Goal: Task Accomplishment & Management: Complete application form

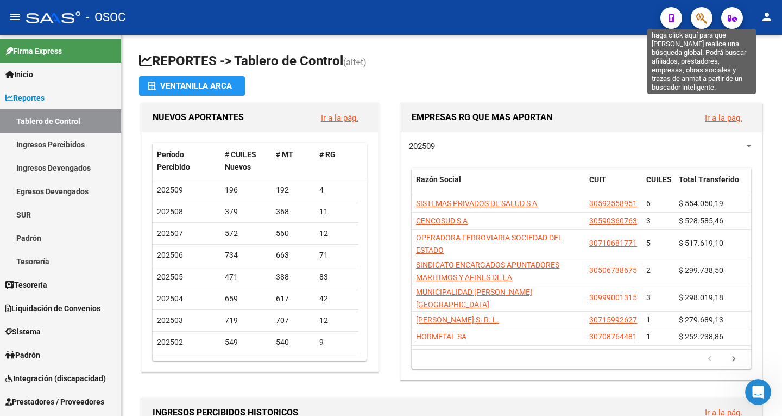
click at [699, 12] on icon "button" at bounding box center [701, 18] width 11 height 12
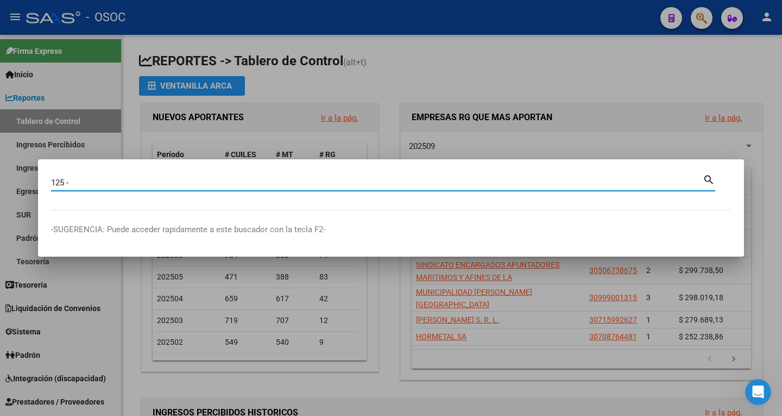
click at [207, 185] on input "125 -" at bounding box center [377, 183] width 652 height 10
paste input
paste input "6204"
type input "125 - 6204"
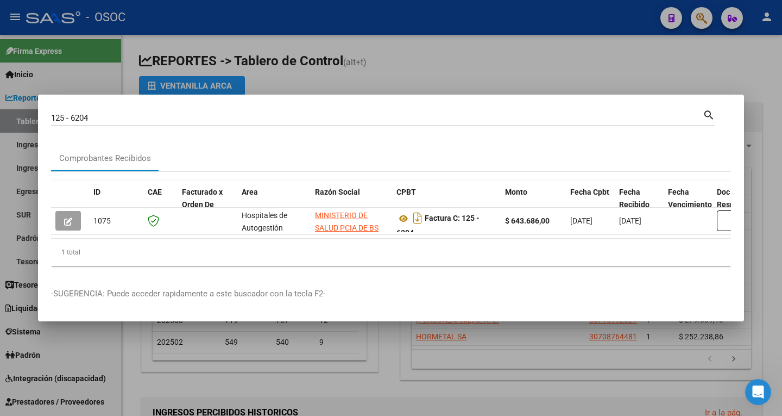
drag, startPoint x: 122, startPoint y: 217, endPoint x: 332, endPoint y: 240, distance: 212.0
click at [332, 239] on datatable-body "1075 Hospitales de Autogestión MINISTERIO DE SALUD PCIA DE BS AS O. P. 30626983…" at bounding box center [391, 223] width 680 height 31
drag, startPoint x: 226, startPoint y: 233, endPoint x: 234, endPoint y: 234, distance: 8.2
click at [234, 234] on datatable-body "1075 Hospitales de Autogestión MINISTERIO DE SALUD PCIA DE BS AS O. P. 30626983…" at bounding box center [391, 223] width 680 height 31
click at [210, 172] on div "ID CAE Facturado x Orden De Area Razón Social CPBT Monto Fecha Cpbt Fecha Recib…" at bounding box center [391, 223] width 680 height 103
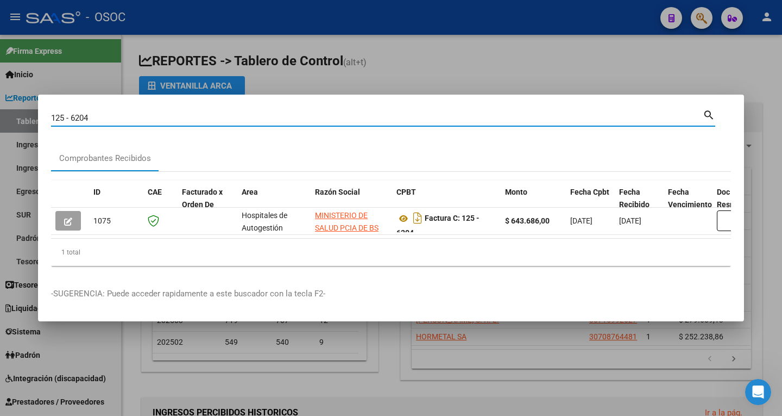
click at [156, 115] on input "125 - 6204" at bounding box center [377, 118] width 652 height 10
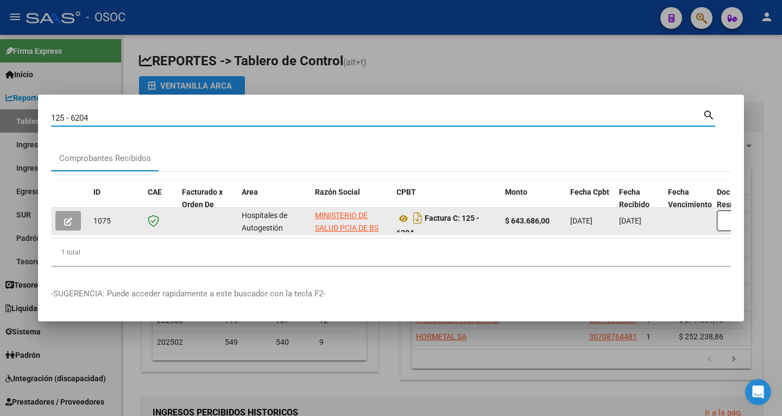
click at [262, 239] on datatable-body "1075 Hospitales de Autogestión MINISTERIO DE SALUD PCIA DE BS AS O. P. 30626983…" at bounding box center [391, 223] width 680 height 31
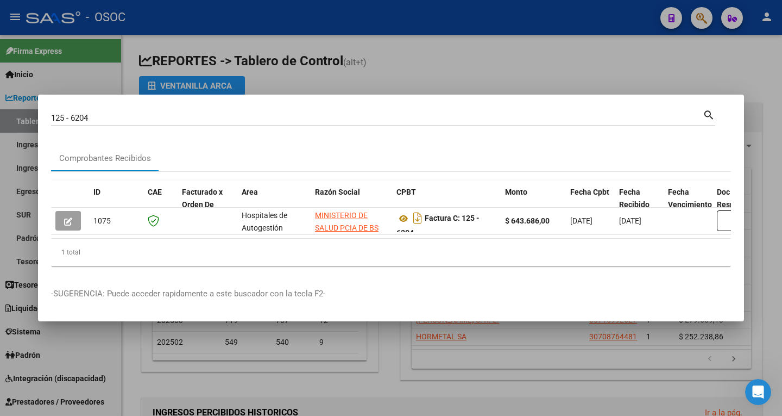
click at [692, 65] on div at bounding box center [391, 208] width 782 height 416
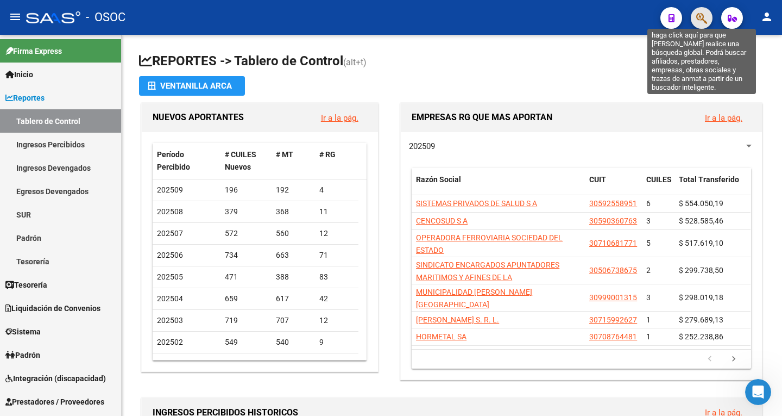
click at [701, 15] on icon "button" at bounding box center [701, 18] width 11 height 12
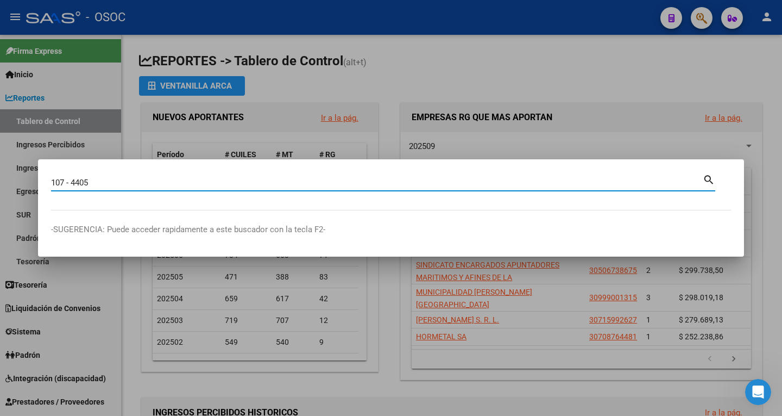
type input "107 - 4405"
click at [711, 181] on mat-icon "search" at bounding box center [709, 178] width 12 height 13
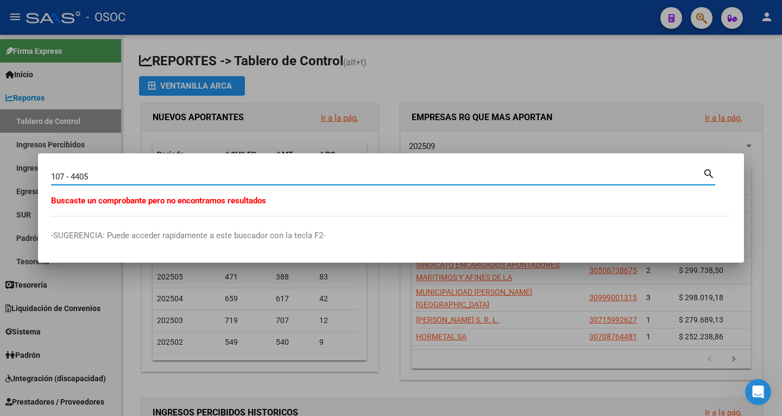
click at [449, 72] on div at bounding box center [391, 208] width 782 height 416
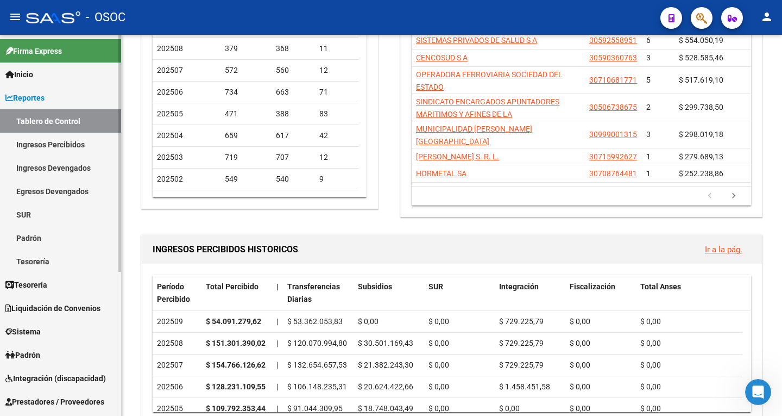
click at [52, 124] on link "Tablero de Control" at bounding box center [60, 120] width 121 height 23
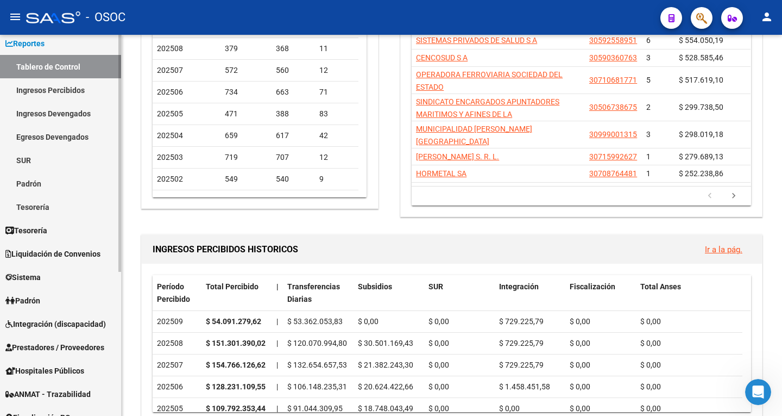
click at [54, 234] on link "Tesorería" at bounding box center [60, 229] width 121 height 23
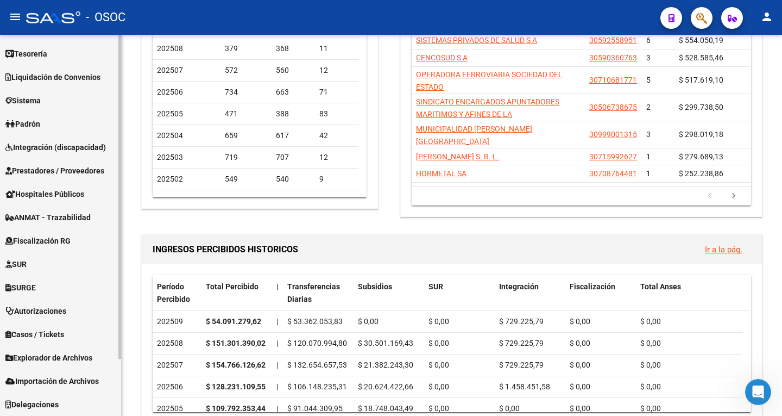
scroll to position [67, 0]
click at [51, 85] on link "Liquidación de Convenios" at bounding box center [60, 76] width 121 height 23
click at [102, 171] on span "Prestadores / Proveedores" at bounding box center [54, 171] width 99 height 12
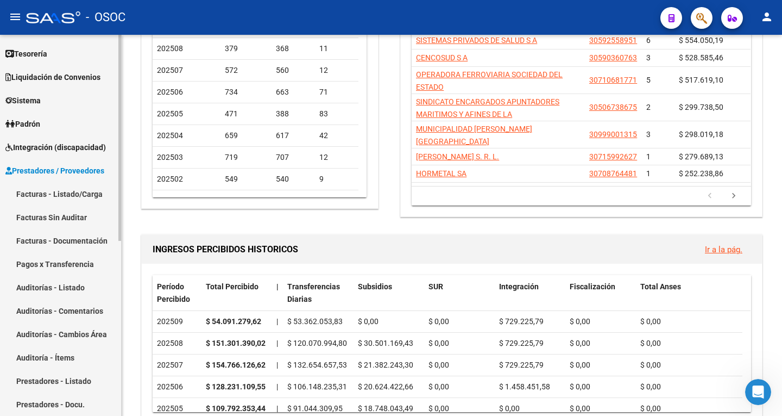
scroll to position [13, 0]
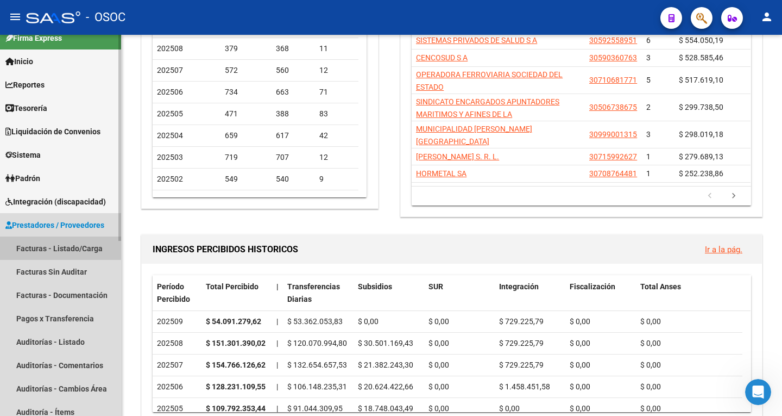
click at [81, 252] on link "Facturas - Listado/Carga" at bounding box center [60, 247] width 121 height 23
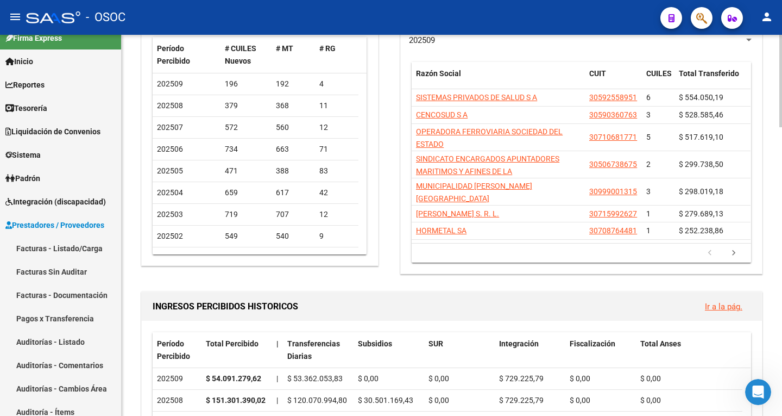
scroll to position [0, 0]
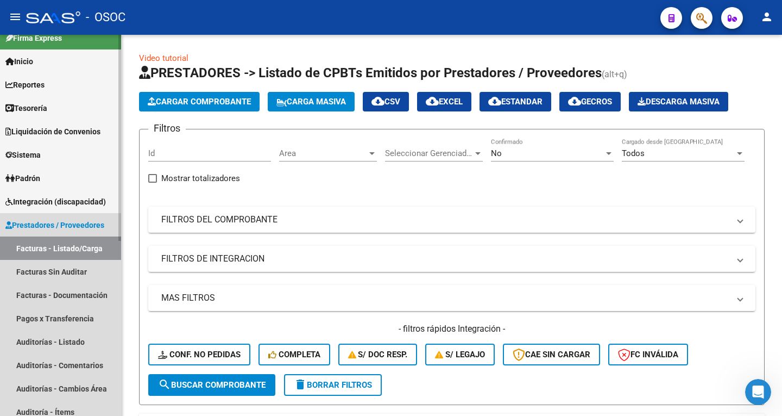
click at [83, 247] on link "Facturas - Listado/Carga" at bounding box center [60, 247] width 121 height 23
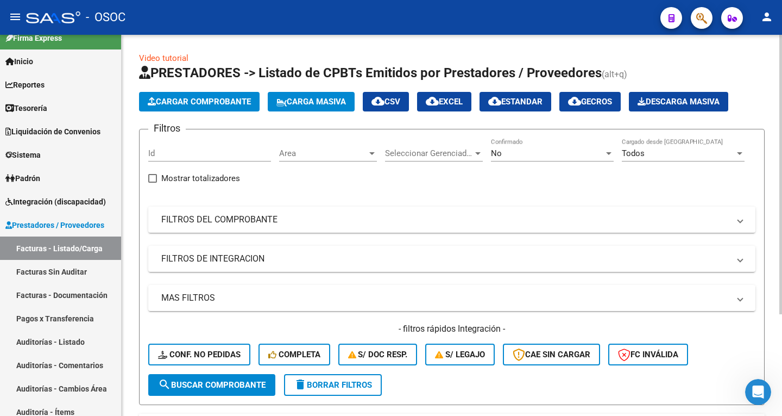
click at [177, 101] on span "Cargar Comprobante" at bounding box center [199, 102] width 103 height 10
click at [178, 101] on span "Cargar Comprobante" at bounding box center [199, 102] width 103 height 10
click at [179, 101] on span "Cargar Comprobante" at bounding box center [199, 102] width 103 height 10
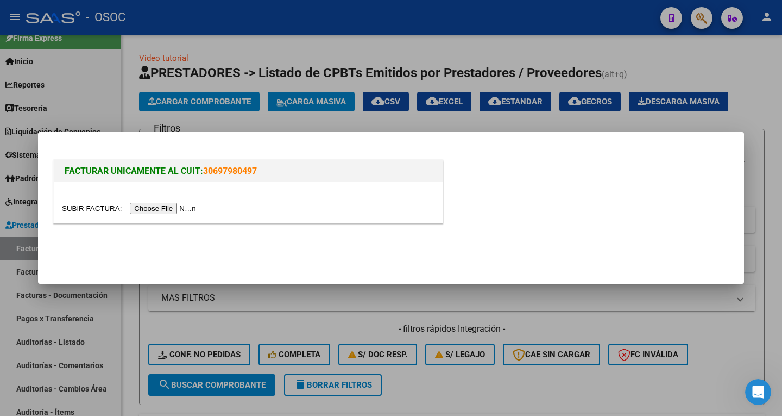
click at [161, 210] on input "file" at bounding box center [130, 208] width 137 height 11
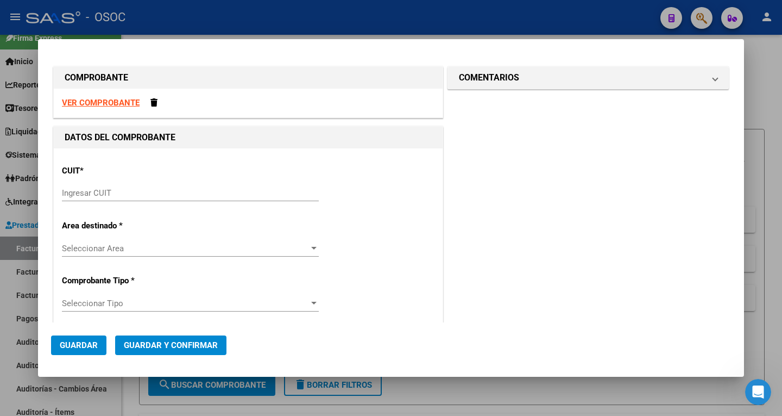
click at [99, 104] on strong "VER COMPROBANTE" at bounding box center [101, 103] width 78 height 10
click at [93, 192] on input "Ingresar CUIT" at bounding box center [190, 193] width 257 height 10
paste input "30-62698339-8"
type input "30-62698339-8"
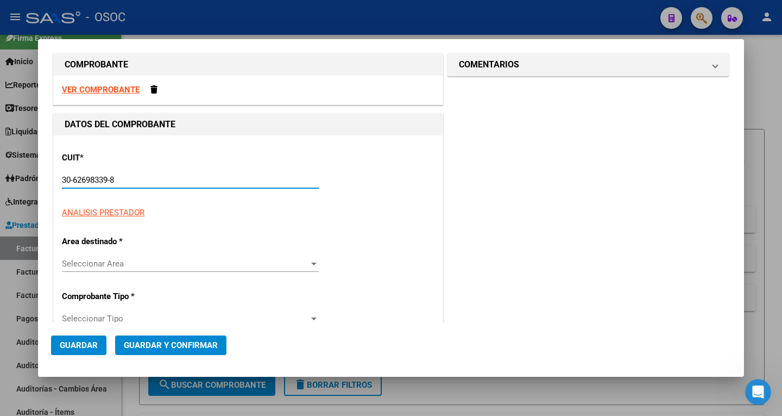
scroll to position [54, 0]
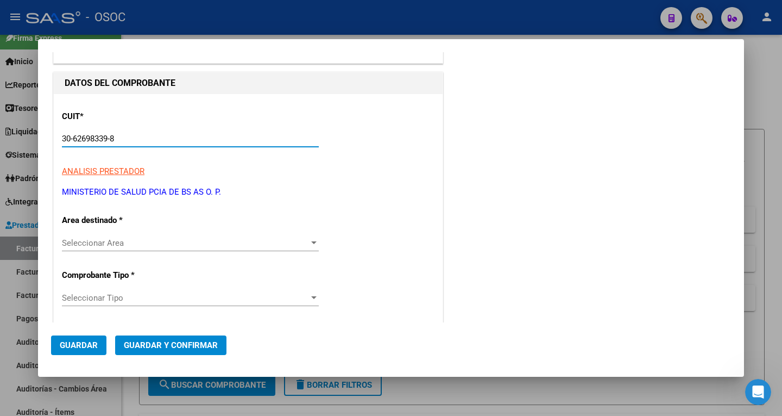
type input "170"
type input "30-62698339-8"
click at [185, 238] on div "Hospitales de Autogestión" at bounding box center [185, 243] width 247 height 10
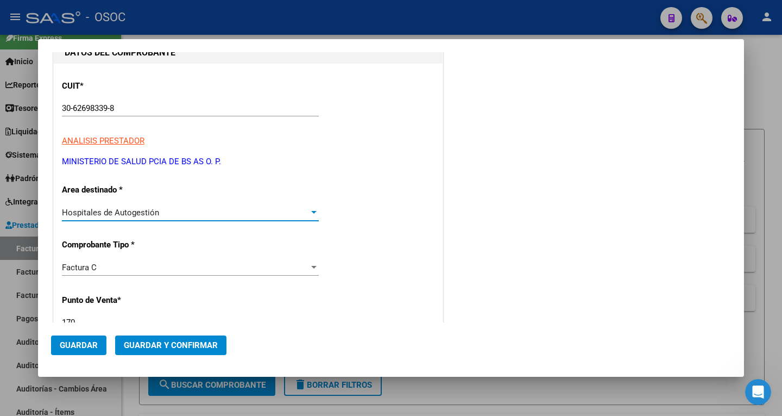
scroll to position [109, 0]
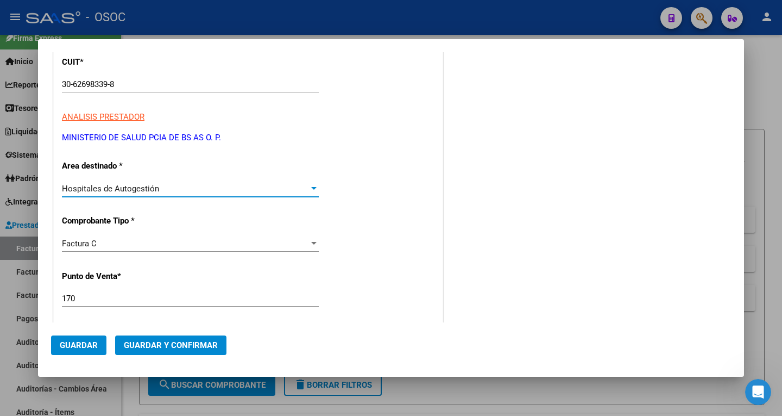
click at [130, 193] on span "Hospitales de Autogestión" at bounding box center [110, 189] width 97 height 10
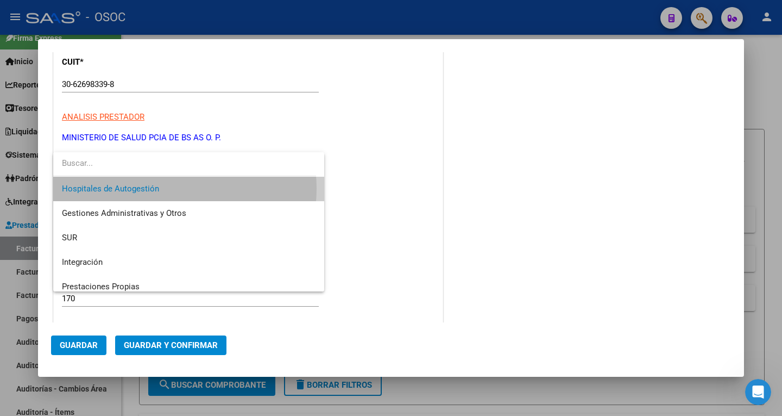
click at [166, 189] on span "Hospitales de Autogestión" at bounding box center [189, 189] width 254 height 24
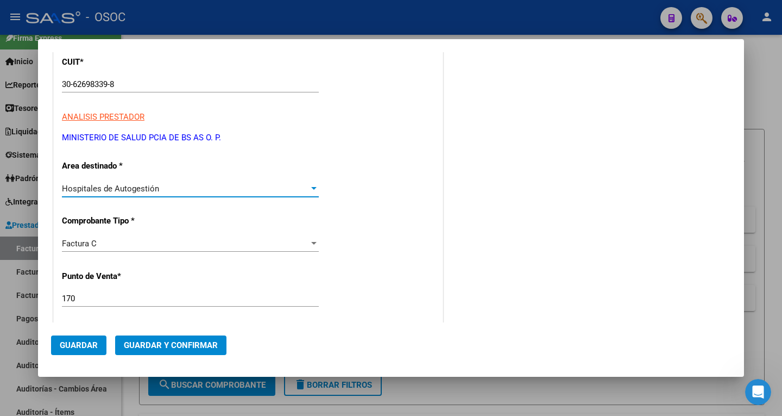
click at [453, 187] on div "COMENTARIOS Comentarios De la Obra Social: Comentarios de la Obra Social (no vi…" at bounding box center [588, 383] width 286 height 857
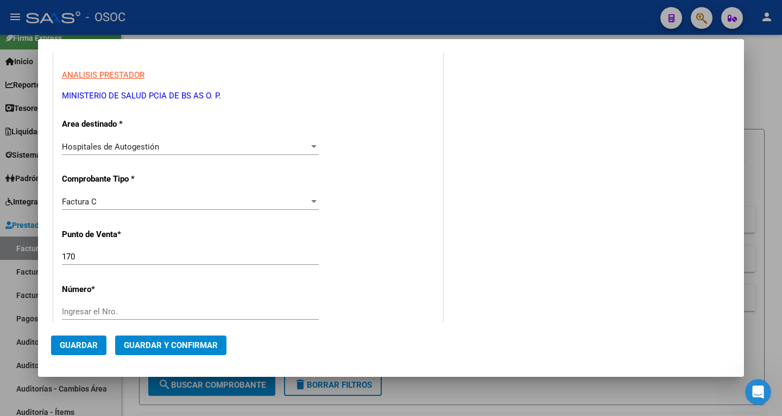
scroll to position [217, 0]
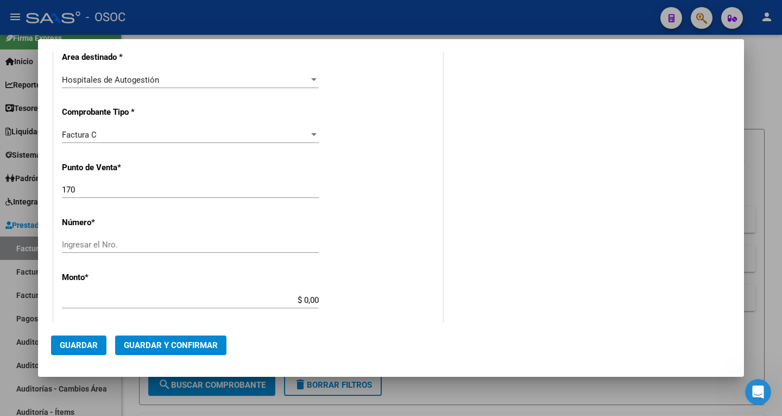
click at [153, 191] on input "170" at bounding box center [190, 190] width 257 height 10
type input "107"
click at [103, 233] on div "CUIT * 30-62698339-8 Ingresar CUIT ANALISIS PRESTADOR MINISTERIO DE SALUD PCIA …" at bounding box center [248, 316] width 389 height 770
click at [103, 235] on div "CUIT * 30-62698339-8 Ingresar CUIT ANALISIS PRESTADOR MINISTERIO DE SALUD PCIA …" at bounding box center [248, 316] width 389 height 770
click at [105, 240] on input "Ingresar el Nro." at bounding box center [190, 245] width 257 height 10
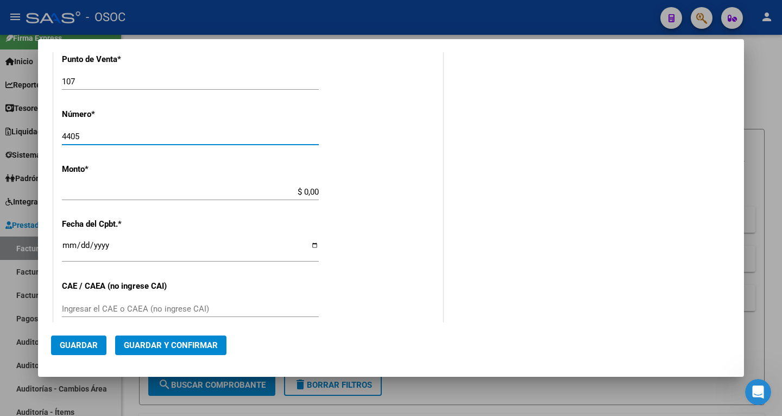
scroll to position [326, 0]
type input "4405"
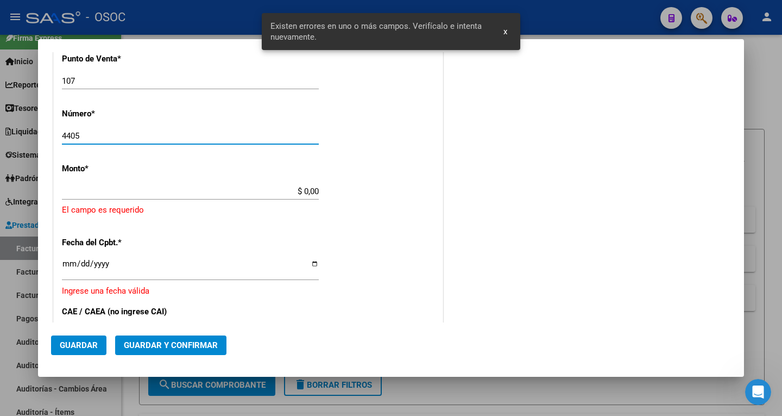
scroll to position [325, 0]
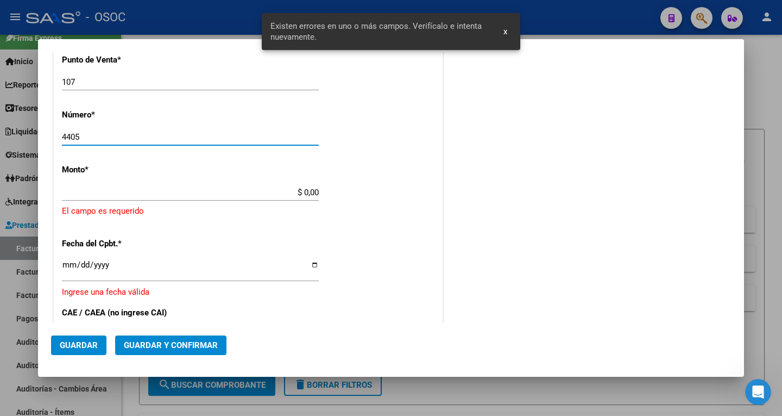
click at [318, 198] on div "CUIT * 30-62698339-8 Ingresar CUIT ANALISIS PRESTADOR MINISTERIO DE SALUD PCIA …" at bounding box center [248, 221] width 389 height 796
click at [311, 192] on input "$ 0,00" at bounding box center [190, 192] width 257 height 10
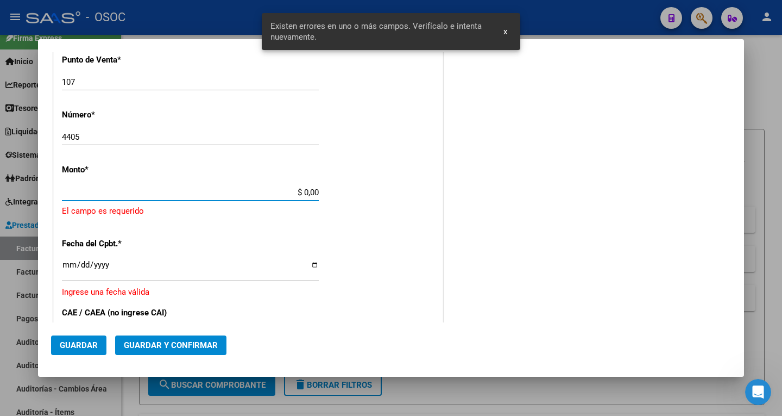
click at [311, 192] on input "$ 0,00" at bounding box center [190, 192] width 257 height 10
paste input "827334."
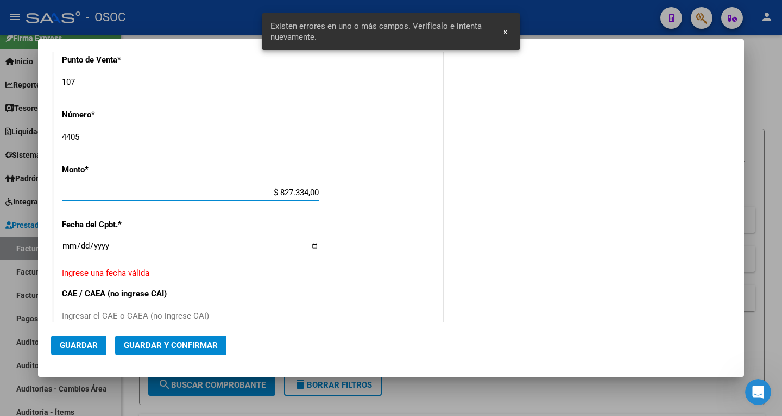
type input "$ 827.334,00"
click at [346, 222] on div "CUIT * 30-62698339-8 Ingresar CUIT ANALISIS PRESTADOR MINISTERIO DE SALUD PCIA …" at bounding box center [248, 211] width 389 height 777
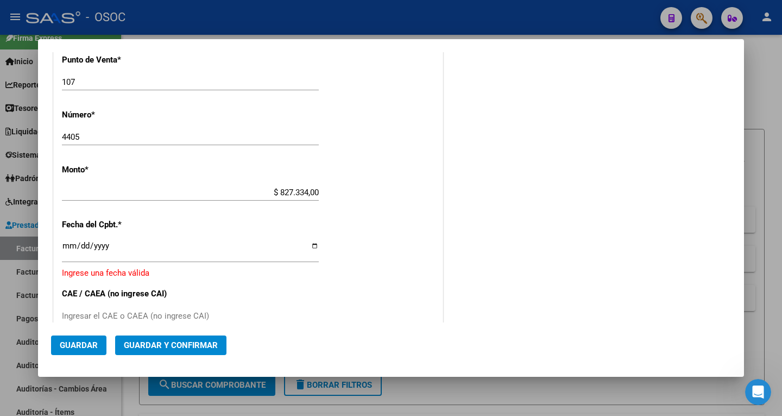
click at [66, 241] on div "Ingresar la fecha" at bounding box center [190, 250] width 257 height 23
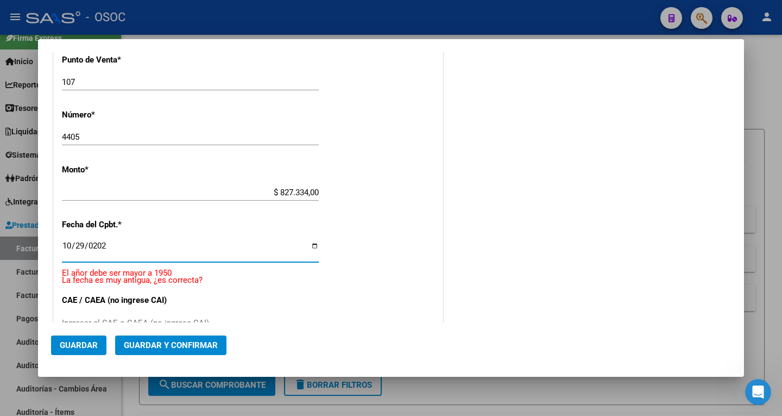
type input "2024-10-29"
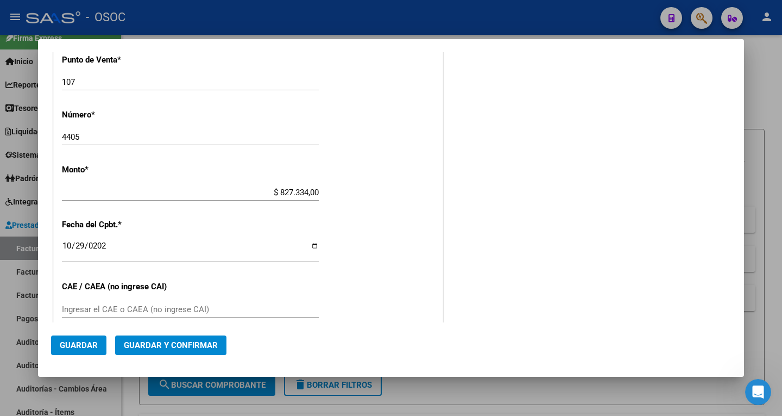
scroll to position [379, 0]
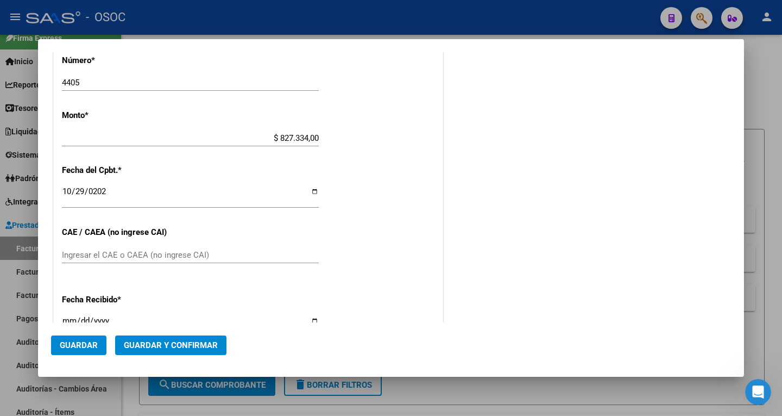
click at [127, 253] on input "Ingresar el CAE o CAEA (no ingrese CAI)" at bounding box center [190, 255] width 257 height 10
click at [145, 257] on input "Ingresar el CAE o CAEA (no ingrese CAI)" at bounding box center [190, 255] width 257 height 10
paste input "74448134810995"
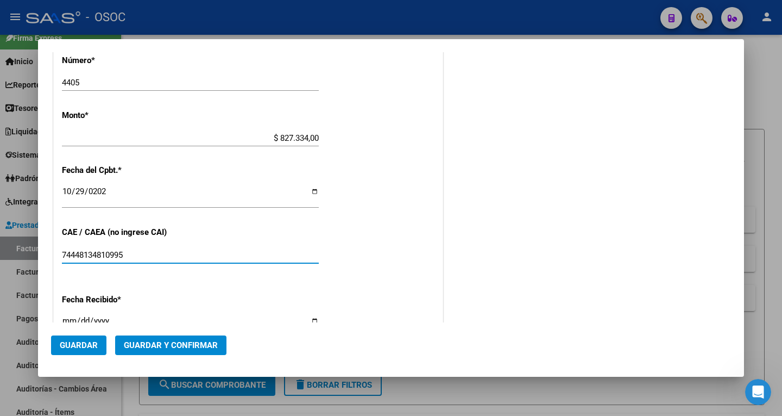
type input "74448134810995"
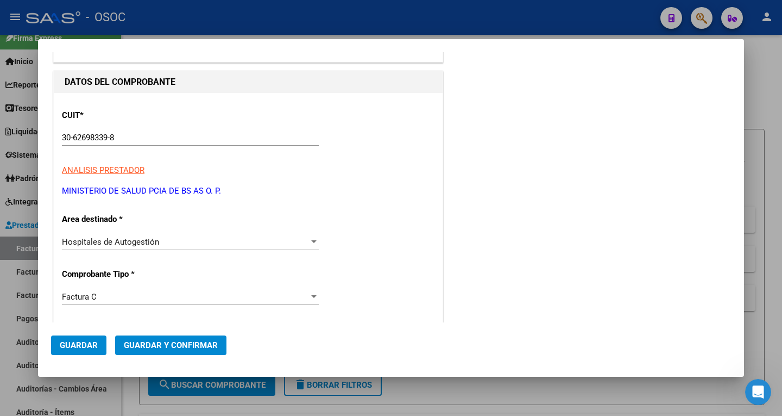
scroll to position [110, 0]
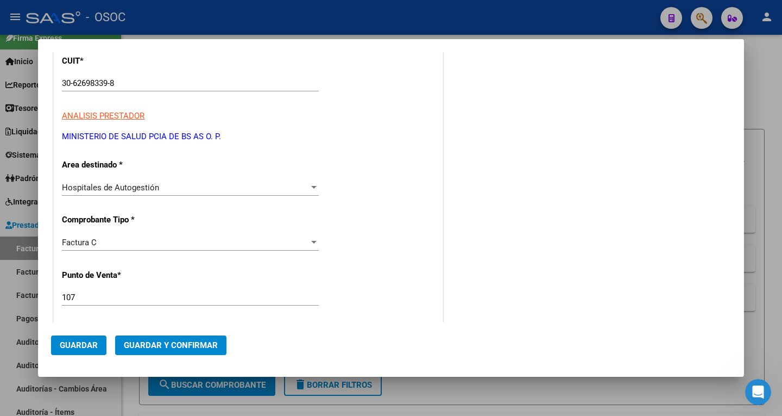
click at [64, 341] on span "Guardar" at bounding box center [79, 345] width 38 height 10
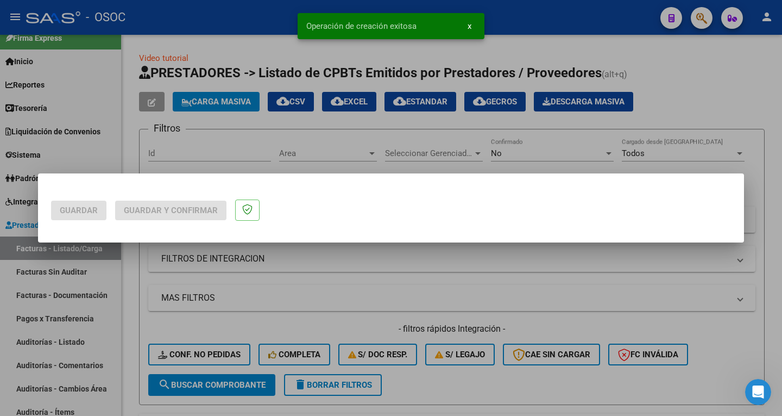
scroll to position [0, 0]
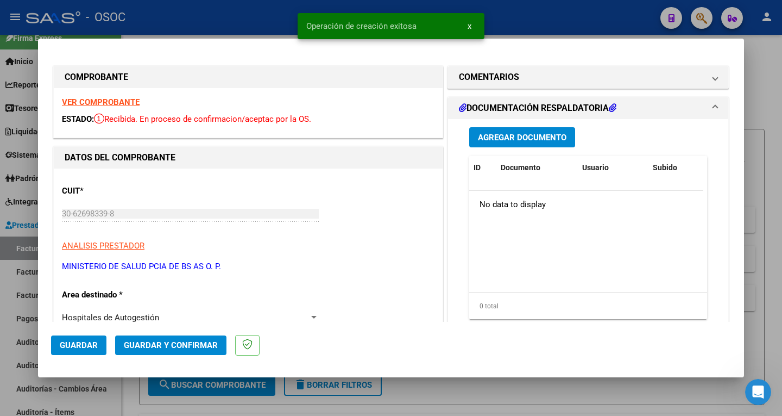
click at [764, 67] on div at bounding box center [391, 208] width 782 height 416
type input "$ 0,00"
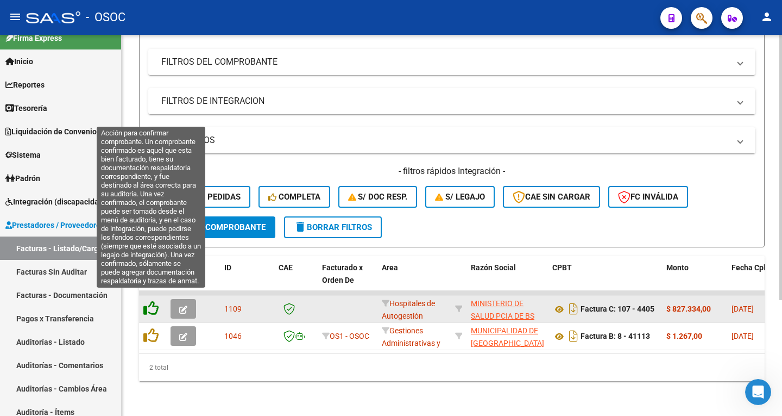
click at [154, 303] on icon at bounding box center [150, 307] width 15 height 15
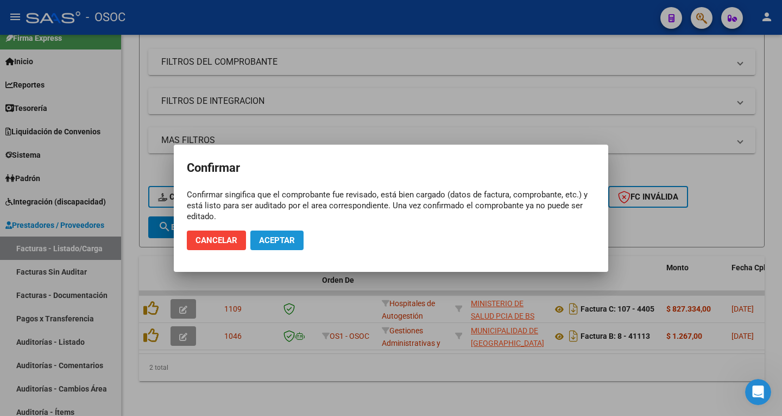
click at [271, 240] on span "Aceptar" at bounding box center [277, 240] width 36 height 10
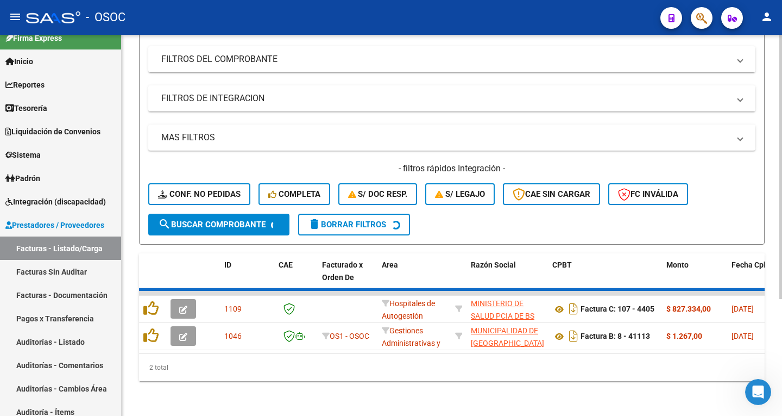
scroll to position [139, 0]
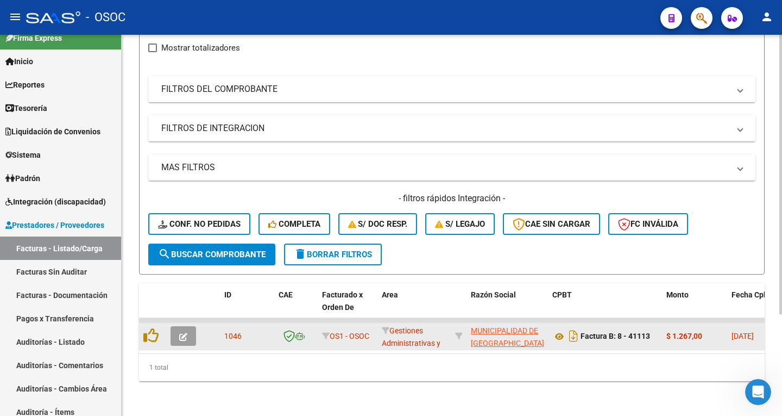
drag, startPoint x: 632, startPoint y: 330, endPoint x: 652, endPoint y: 327, distance: 20.9
click at [652, 327] on div "Factura B: 8 - 41113" at bounding box center [605, 335] width 105 height 17
copy strong "41113"
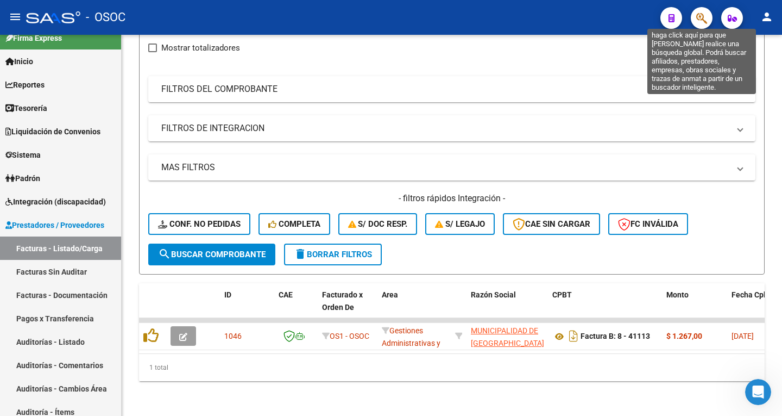
click at [700, 20] on icon "button" at bounding box center [701, 18] width 11 height 12
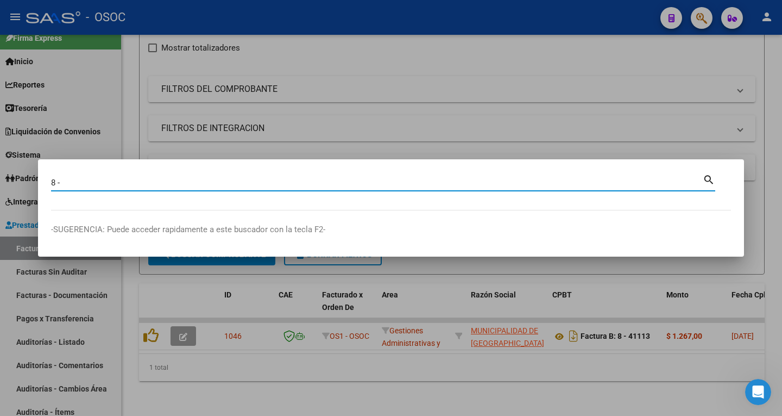
paste input "41113"
type input "8 - 41113"
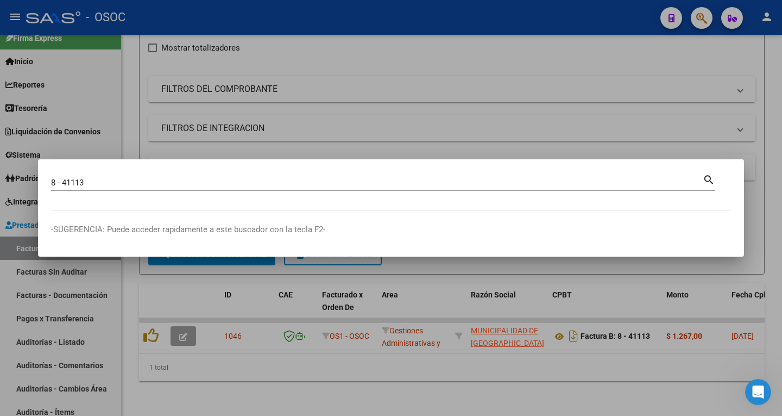
click at [712, 178] on mat-icon "search" at bounding box center [709, 178] width 12 height 13
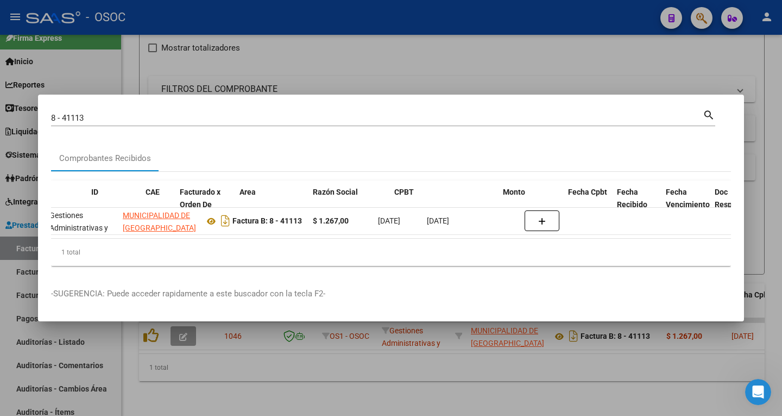
scroll to position [0, 0]
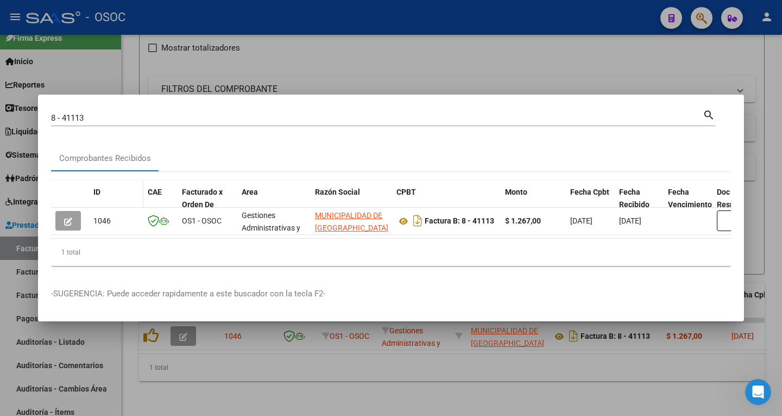
click at [129, 186] on div "ID" at bounding box center [116, 192] width 46 height 12
click at [455, 57] on div at bounding box center [391, 208] width 782 height 416
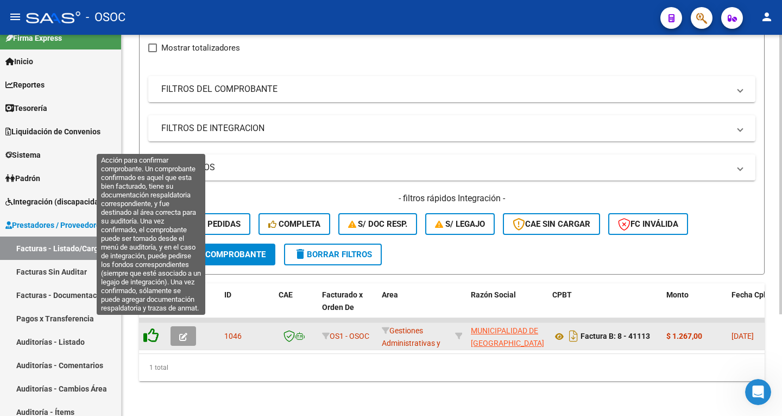
click at [149, 331] on icon at bounding box center [150, 335] width 15 height 15
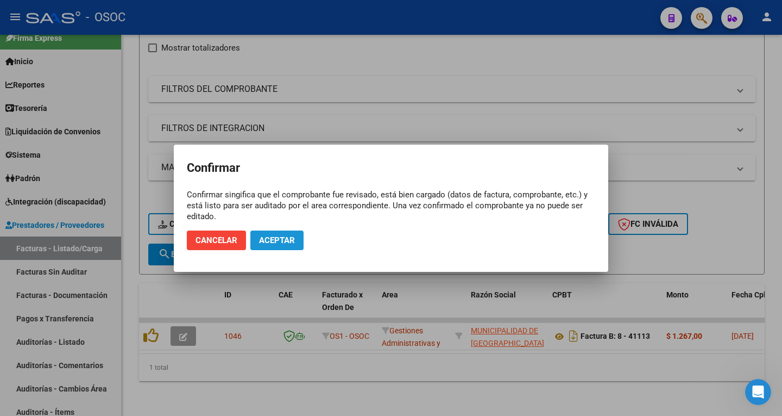
click at [269, 243] on span "Aceptar" at bounding box center [277, 240] width 36 height 10
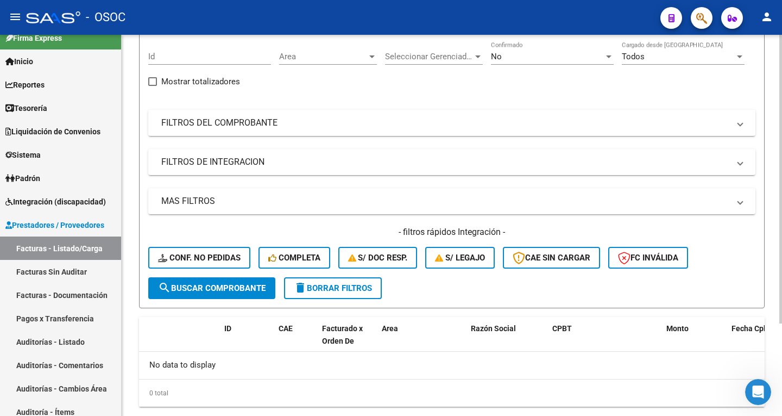
scroll to position [122, 0]
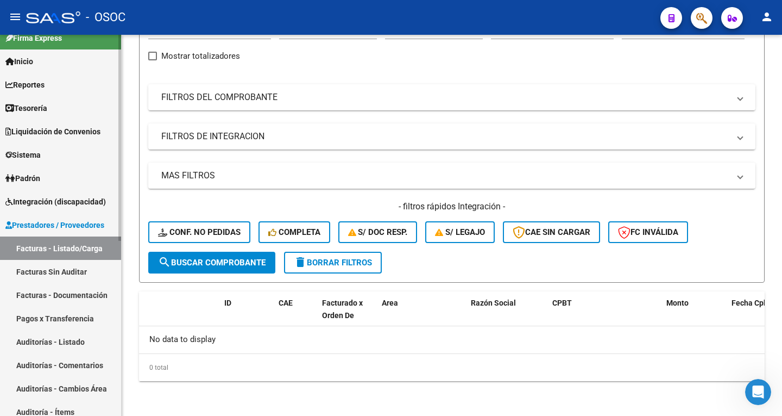
click at [54, 343] on link "Auditorías - Listado" at bounding box center [60, 341] width 121 height 23
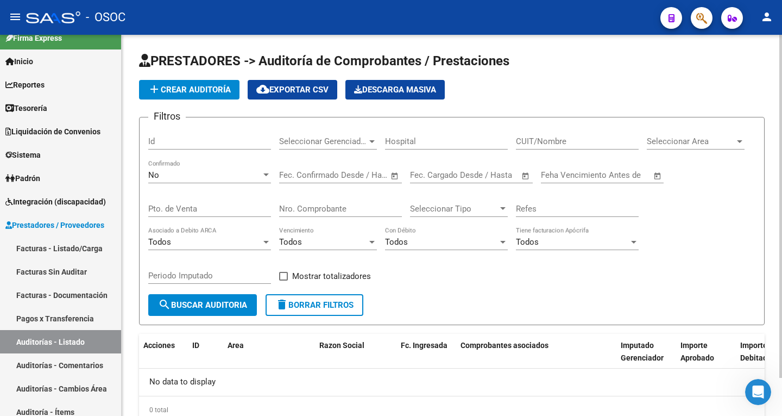
click at [202, 93] on span "add Crear Auditoría" at bounding box center [189, 90] width 83 height 10
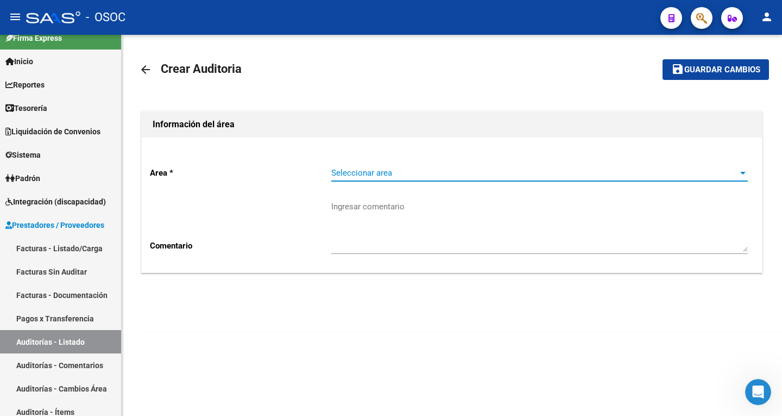
click at [415, 177] on span "Seleccionar area" at bounding box center [534, 173] width 407 height 10
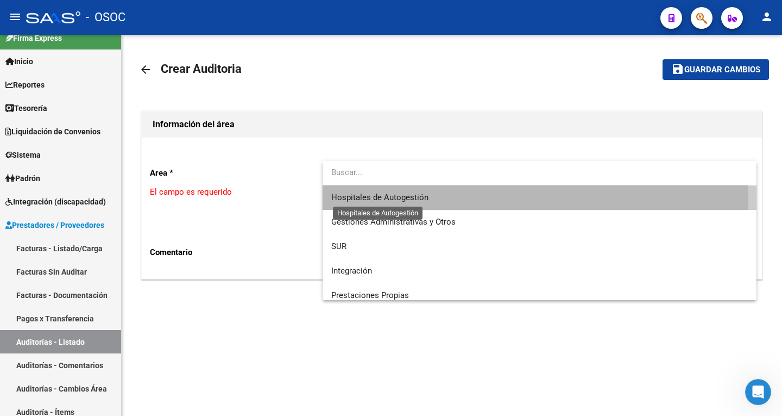
click at [413, 200] on span "Hospitales de Autogestión" at bounding box center [379, 197] width 97 height 10
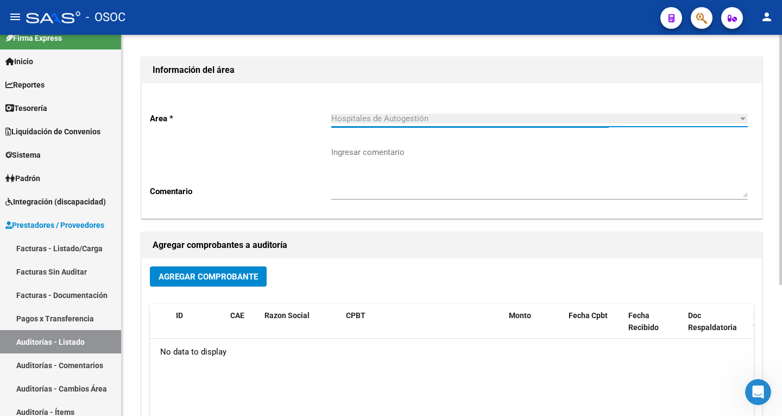
scroll to position [109, 0]
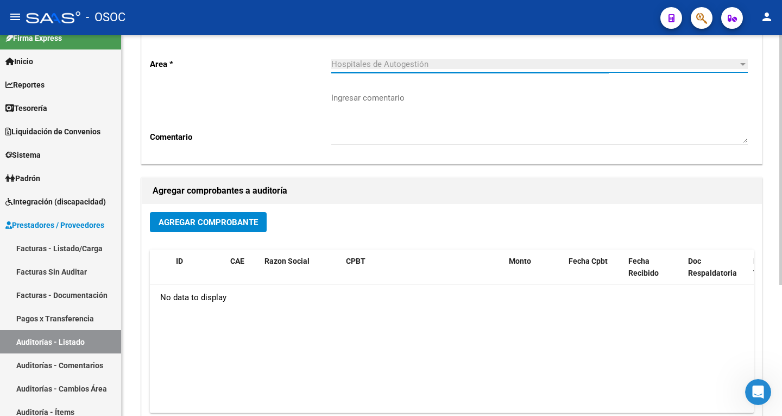
click at [230, 225] on span "Agregar Comprobante" at bounding box center [208, 222] width 99 height 10
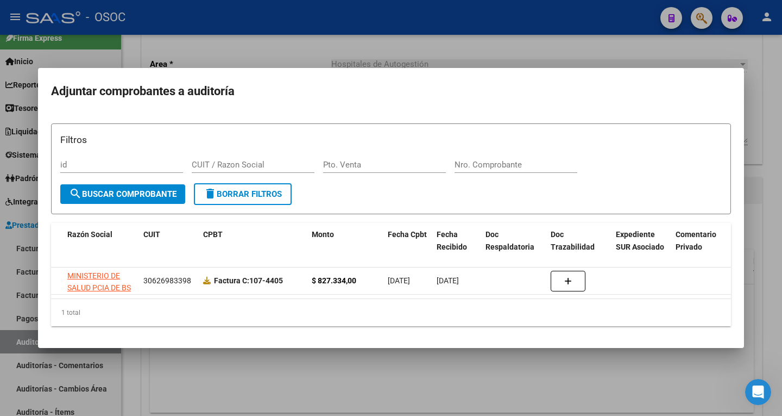
scroll to position [0, 0]
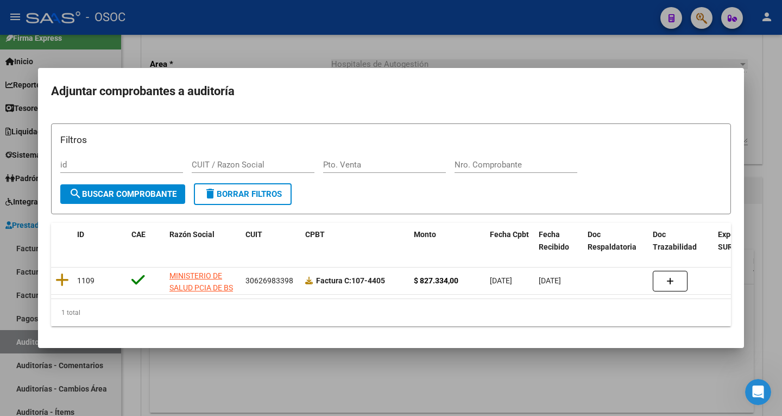
click at [403, 55] on div at bounding box center [391, 208] width 782 height 416
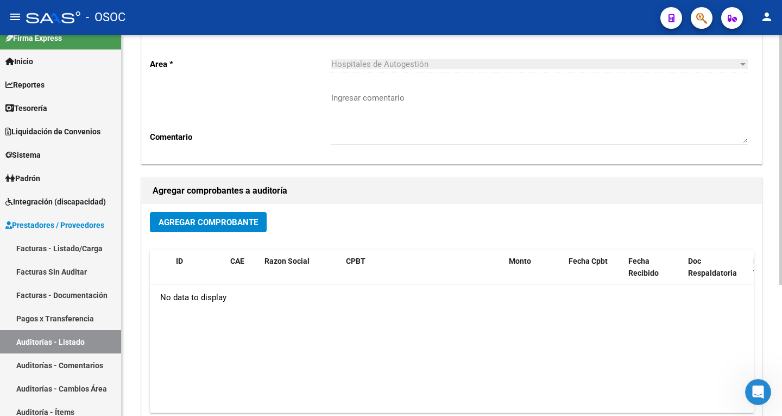
click at [217, 222] on span "Agregar Comprobante" at bounding box center [208, 222] width 99 height 10
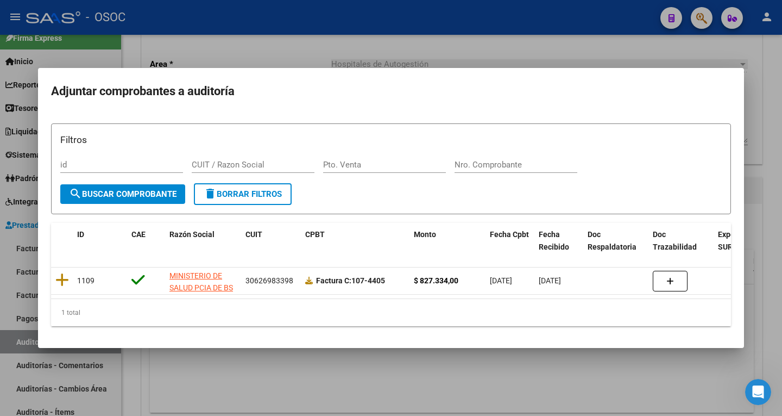
click at [445, 306] on div "1 total" at bounding box center [391, 312] width 680 height 27
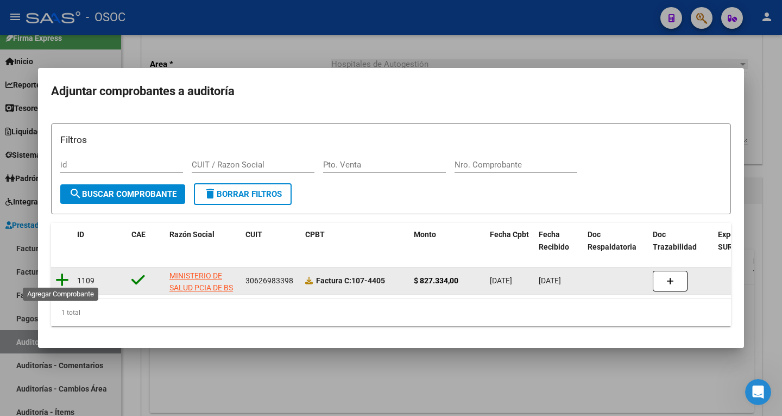
click at [63, 280] on icon at bounding box center [62, 279] width 14 height 15
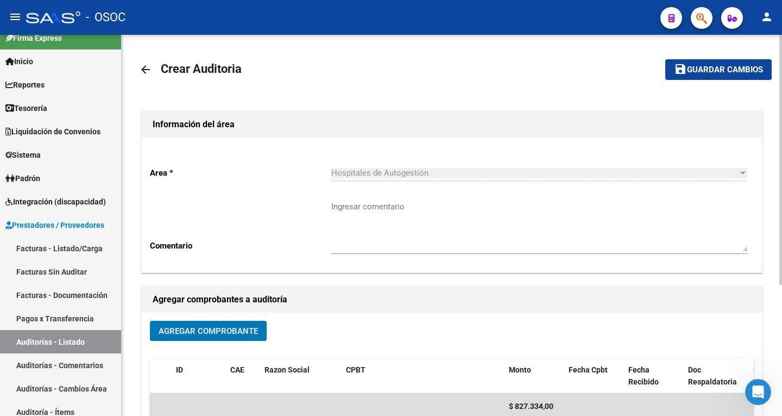
click at [736, 74] on span "Guardar cambios" at bounding box center [725, 70] width 76 height 10
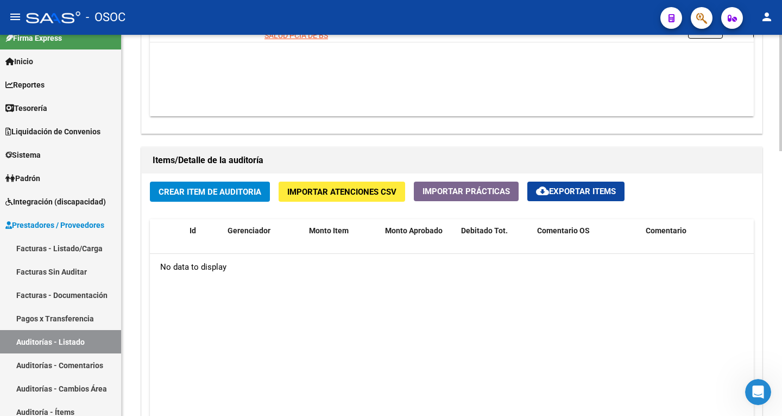
scroll to position [706, 0]
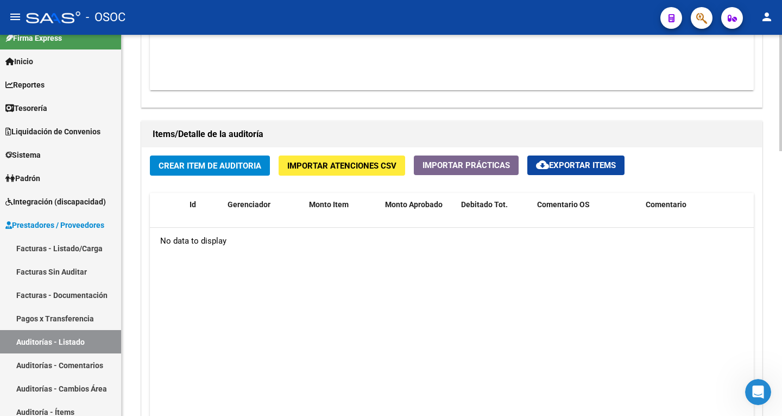
click at [227, 171] on button "Crear Item de Auditoria" at bounding box center [210, 165] width 120 height 20
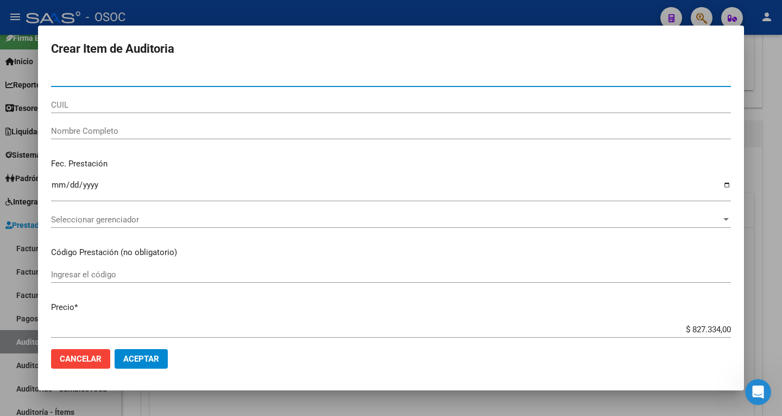
paste input "35949056"
type input "35949056"
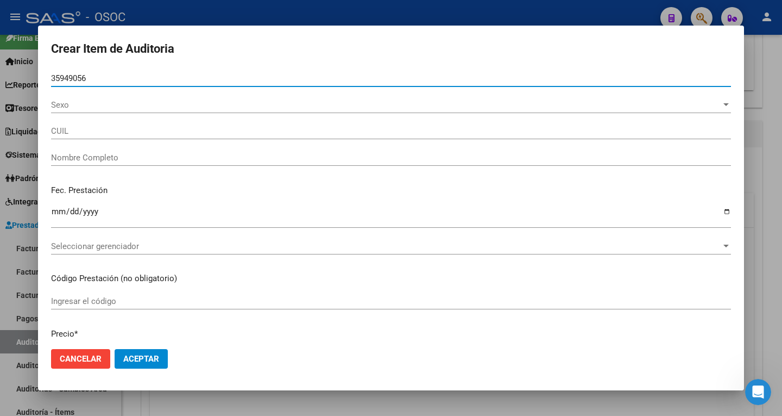
type input "27359490564"
type input "LEDESMA LORENA VIVIANA"
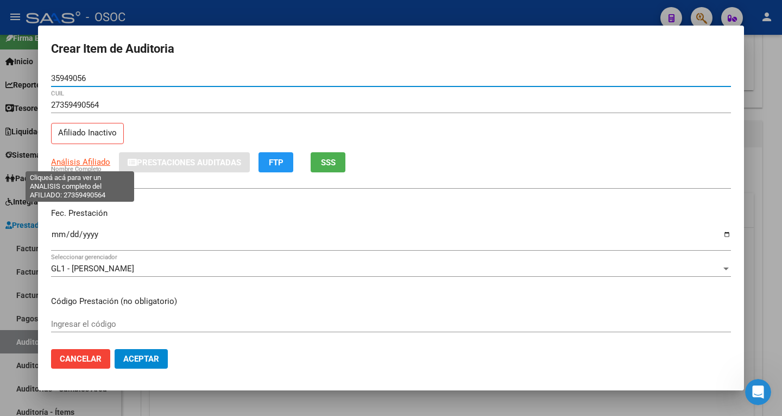
type input "35949056"
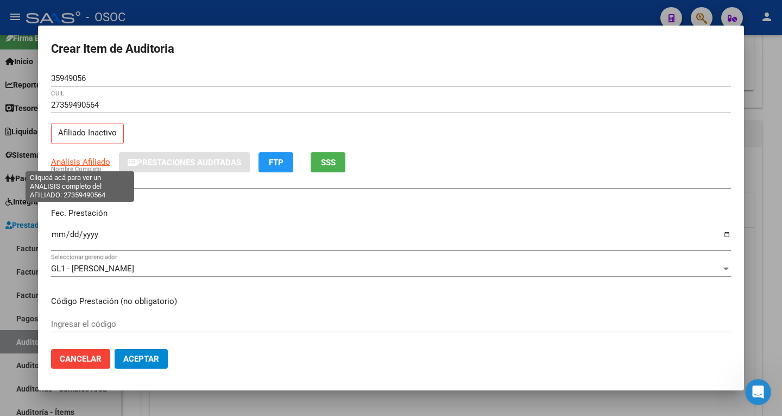
click at [84, 163] on span "Análisis Afiliado" at bounding box center [80, 162] width 59 height 10
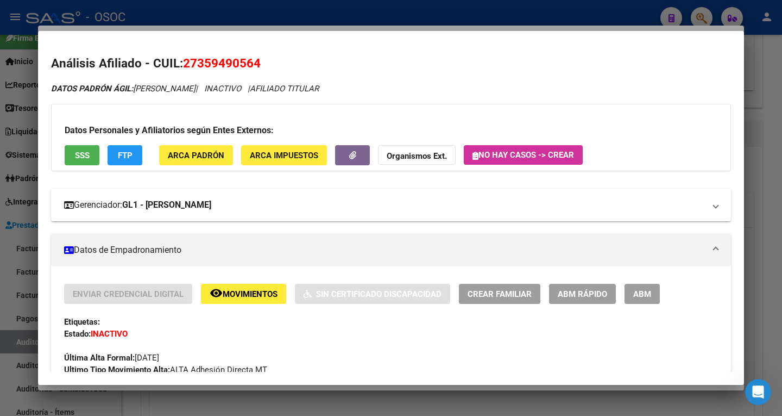
scroll to position [109, 0]
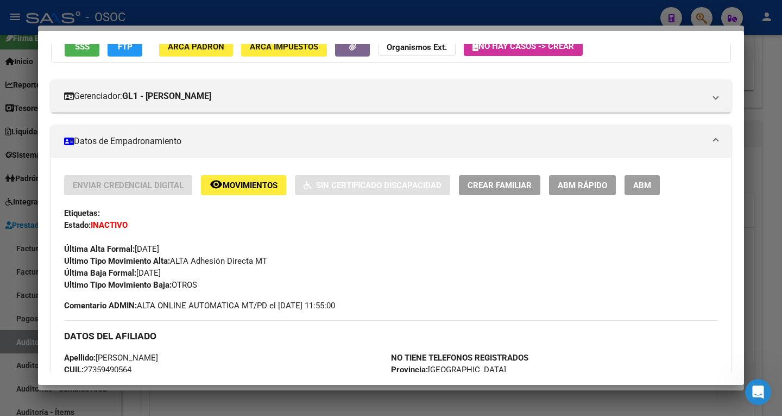
click at [752, 133] on div at bounding box center [391, 208] width 782 height 416
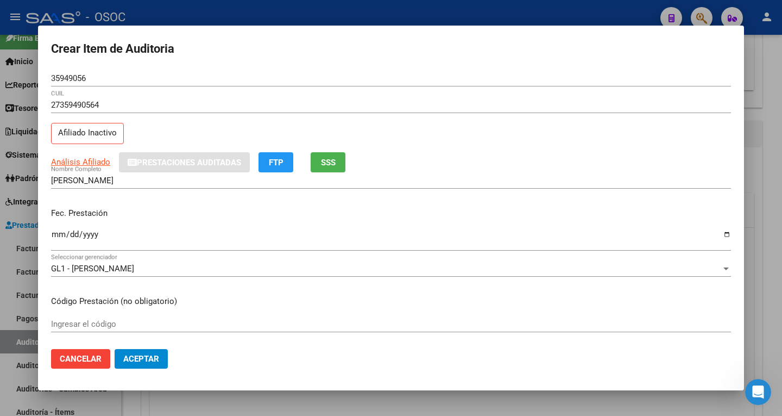
click at [54, 233] on input "Ingresar la fecha" at bounding box center [391, 238] width 680 height 17
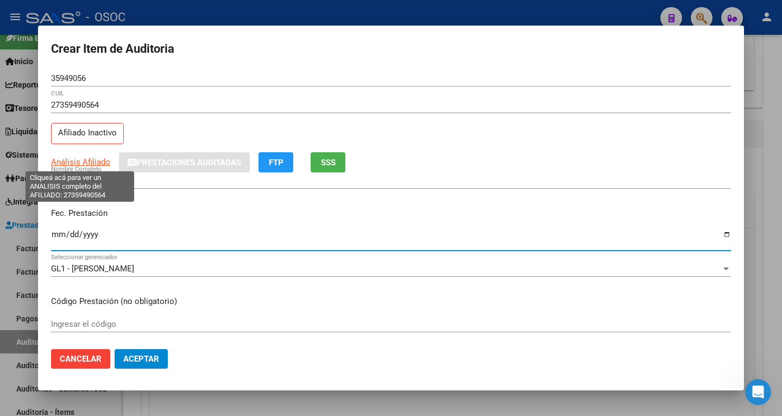
click at [81, 165] on span "Análisis Afiliado" at bounding box center [80, 162] width 59 height 10
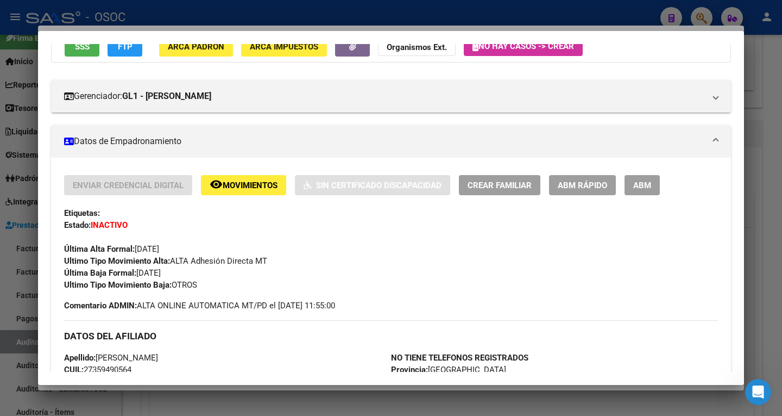
click at [756, 127] on div at bounding box center [391, 208] width 782 height 416
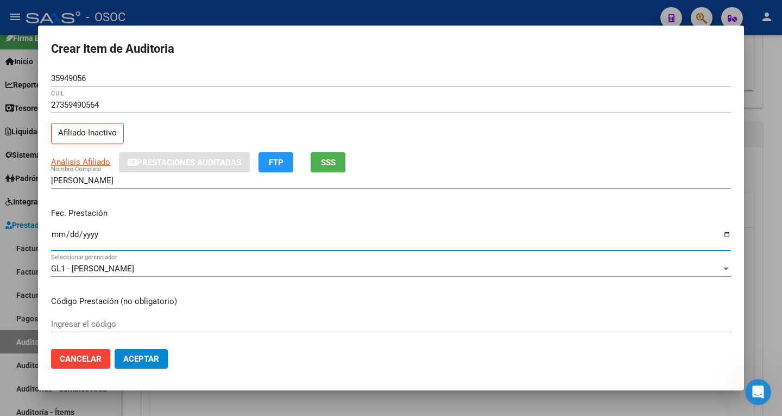
click at [93, 234] on input "2025-08-31" at bounding box center [391, 238] width 680 height 17
type input "2024-08-31"
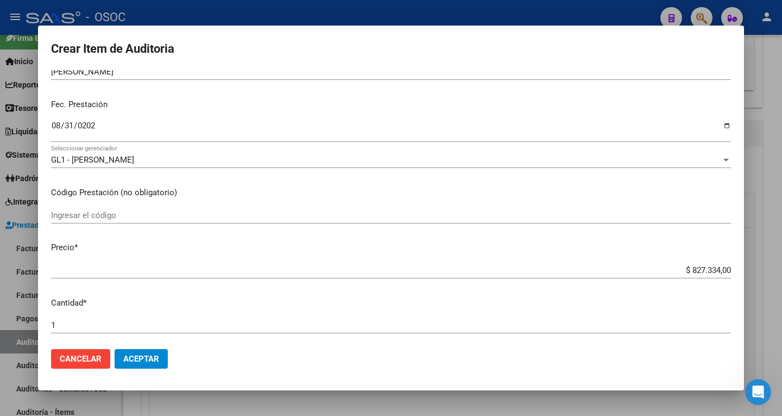
click at [84, 212] on input "Ingresar el código" at bounding box center [391, 215] width 680 height 10
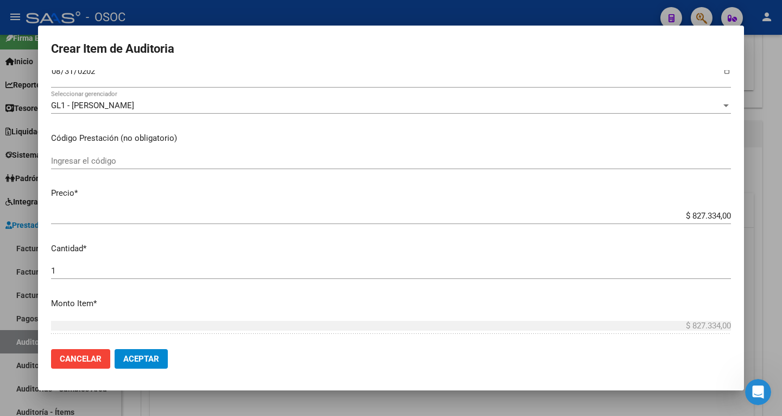
click at [69, 265] on div "1 Ingresar la cantidad" at bounding box center [391, 270] width 680 height 16
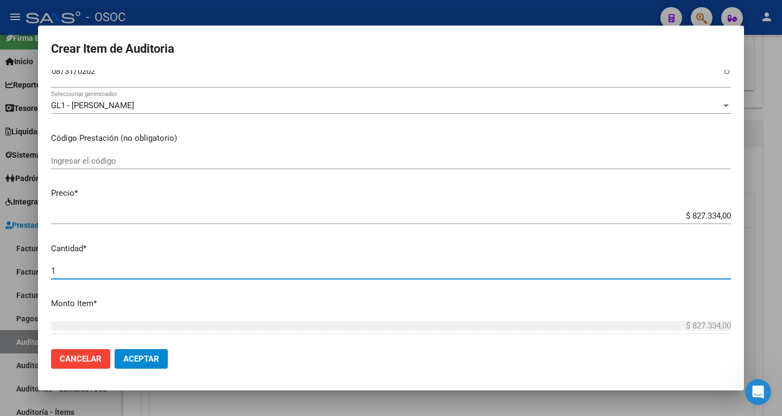
click at [64, 272] on input "1" at bounding box center [391, 271] width 680 height 10
type input "6"
type input "$ 4.964.004,00"
type input "6"
click at [115, 349] on button "Aceptar" at bounding box center [141, 359] width 53 height 20
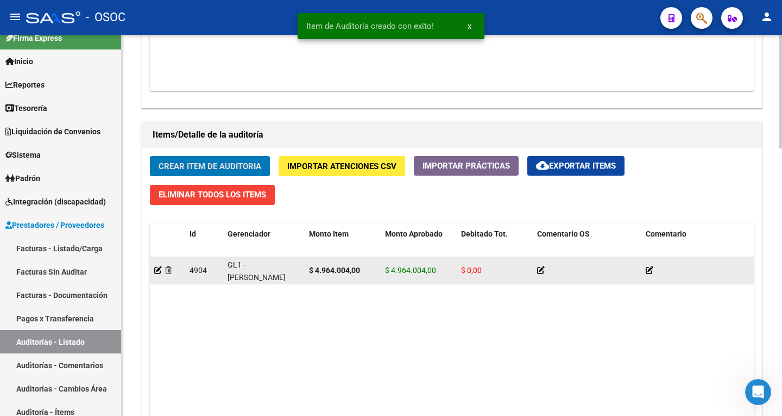
scroll to position [707, 0]
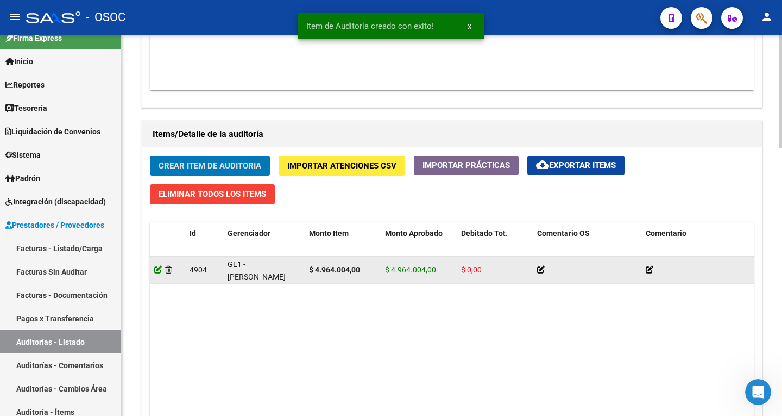
click at [160, 270] on icon at bounding box center [158, 270] width 8 height 8
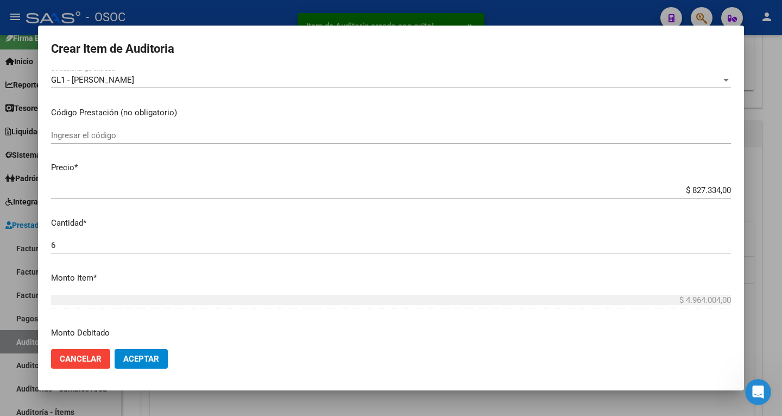
scroll to position [192, 0]
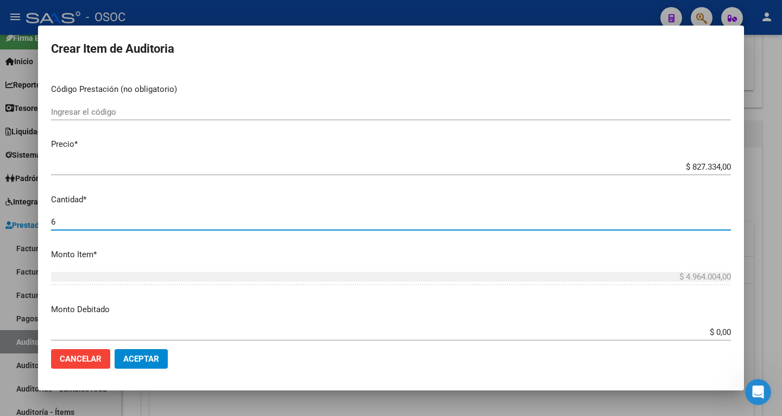
click at [63, 218] on input "6" at bounding box center [391, 222] width 680 height 10
type input "1"
type input "$ 827.334,00"
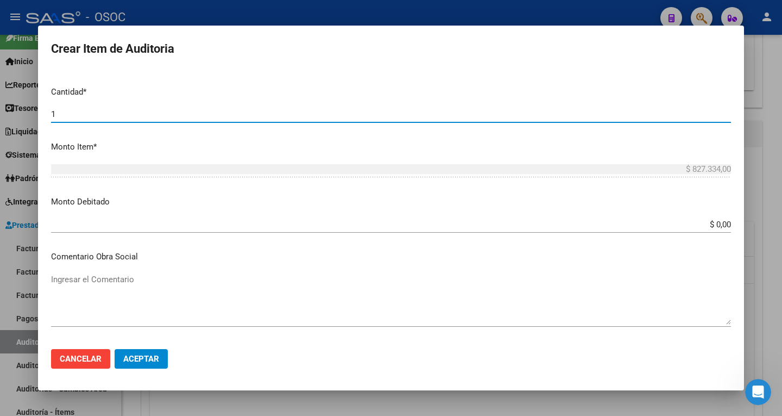
scroll to position [300, 0]
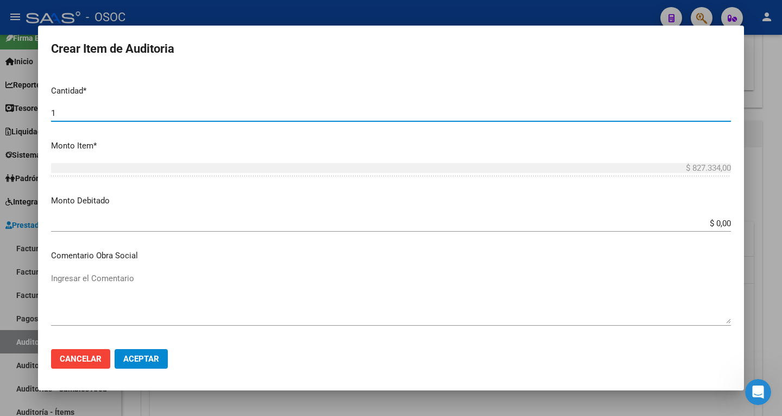
type input "1"
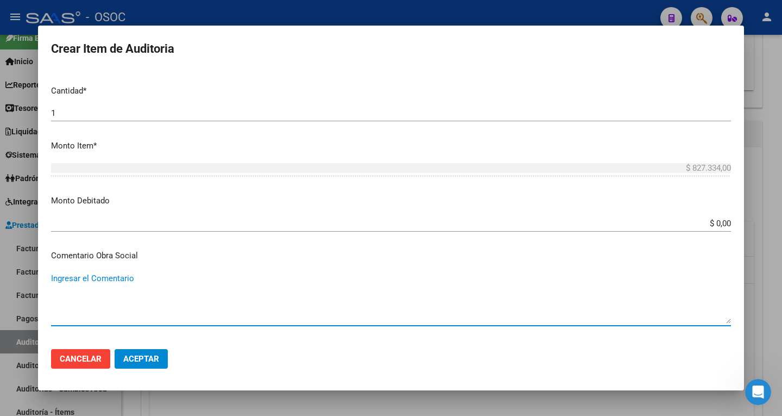
click at [87, 285] on textarea "Ingresar el Comentario" at bounding box center [391, 297] width 680 height 51
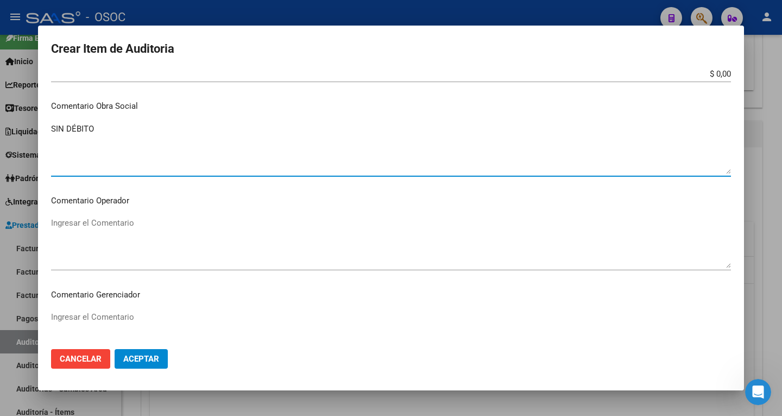
scroll to position [463, 0]
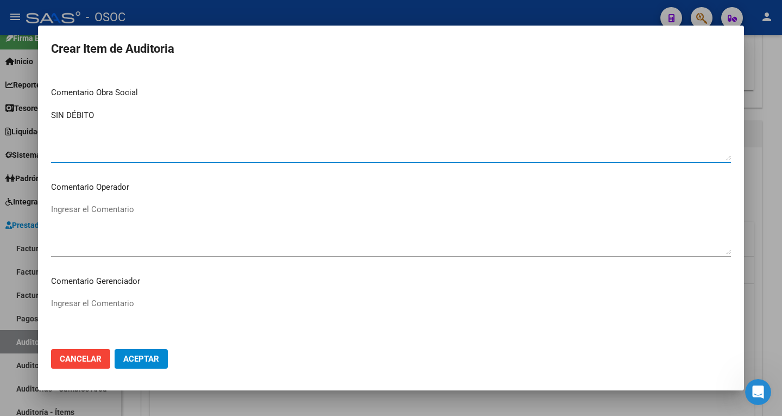
type textarea "SIN DÉBITO"
click at [86, 219] on textarea "Ingresar el Comentario" at bounding box center [391, 228] width 680 height 51
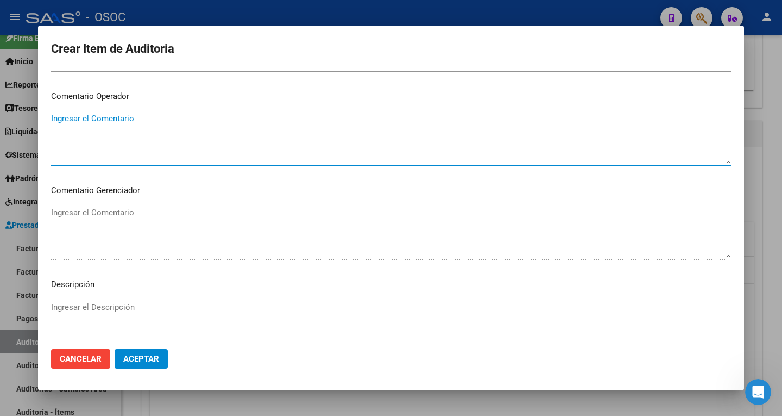
scroll to position [572, 0]
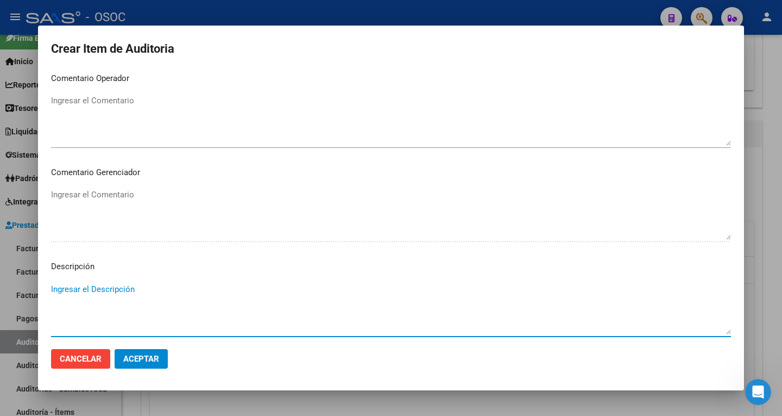
click at [77, 296] on textarea "Ingresar el Descripción" at bounding box center [391, 308] width 680 height 51
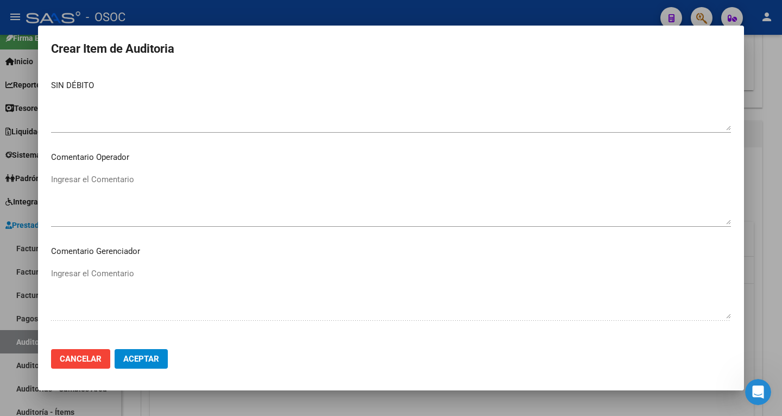
scroll to position [409, 0]
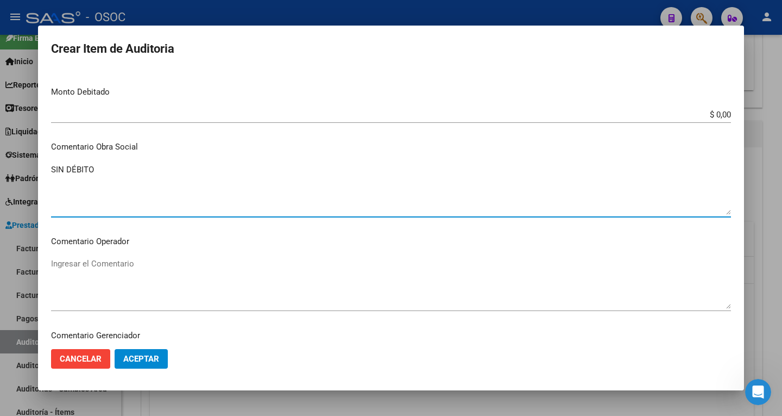
click at [99, 192] on textarea "SIN DÉBITO" at bounding box center [391, 189] width 680 height 51
drag, startPoint x: 118, startPoint y: 174, endPoint x: 44, endPoint y: 167, distance: 74.3
click at [44, 167] on mat-dialog-content "35949056 Nro Documento 27359490564 CUIL Afiliado Inactivo LEDESMA LORENA VIVIAN…" at bounding box center [391, 205] width 706 height 270
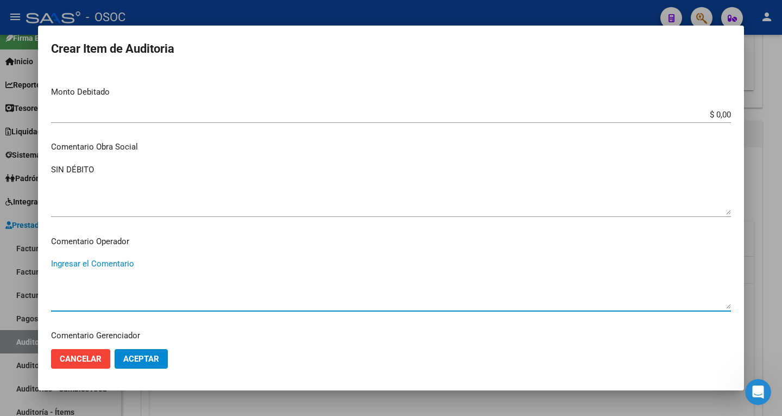
click at [83, 266] on textarea "Ingresar el Comentario" at bounding box center [391, 283] width 680 height 51
paste textarea "SIN DÉBITO"
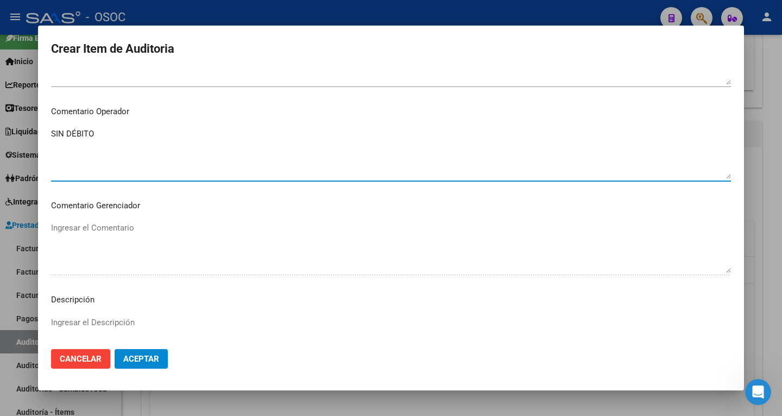
scroll to position [572, 0]
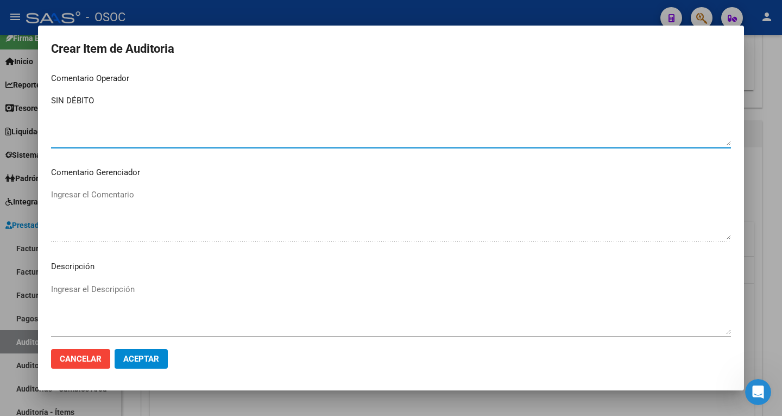
type textarea "SIN DÉBITO"
click at [74, 287] on textarea "Ingresar el Descripción" at bounding box center [391, 308] width 680 height 51
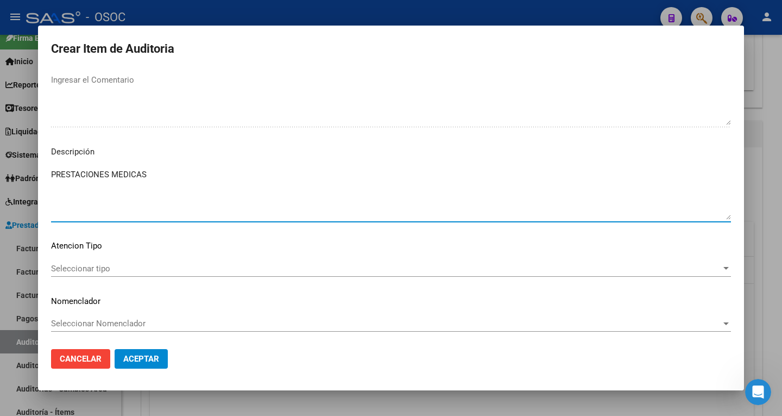
scroll to position [688, 0]
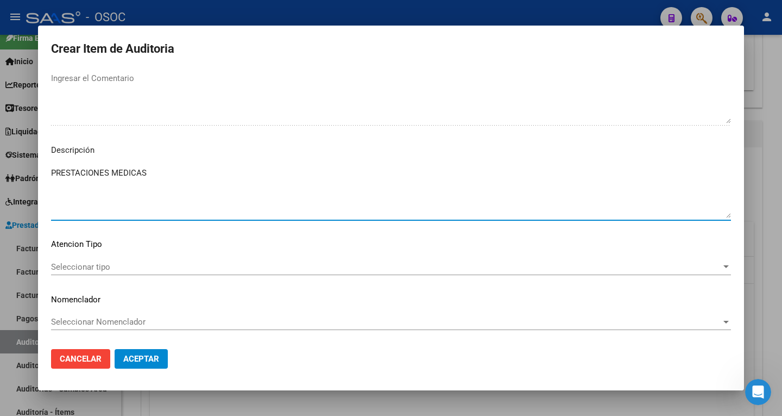
type textarea "PRESTACIONES MEDICAS"
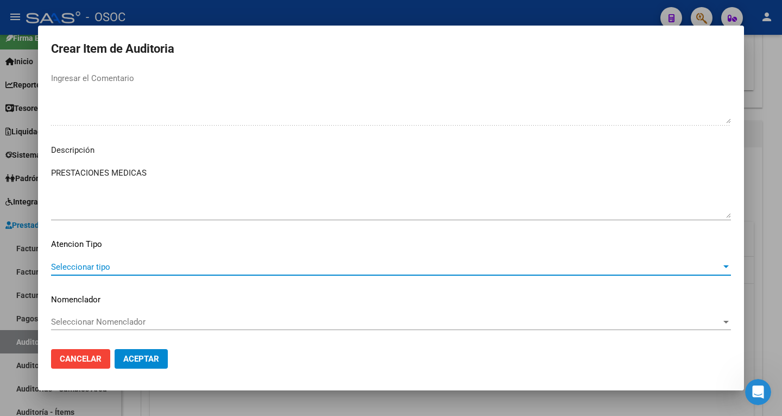
click at [89, 268] on span "Seleccionar tipo" at bounding box center [386, 267] width 670 height 10
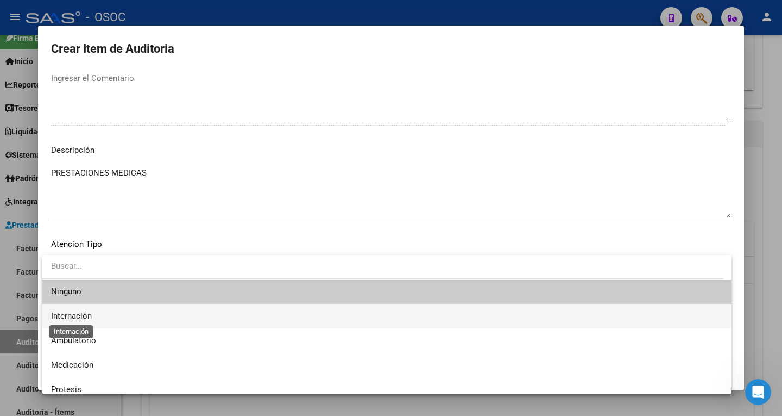
click at [91, 315] on span "Internación" at bounding box center [71, 316] width 41 height 10
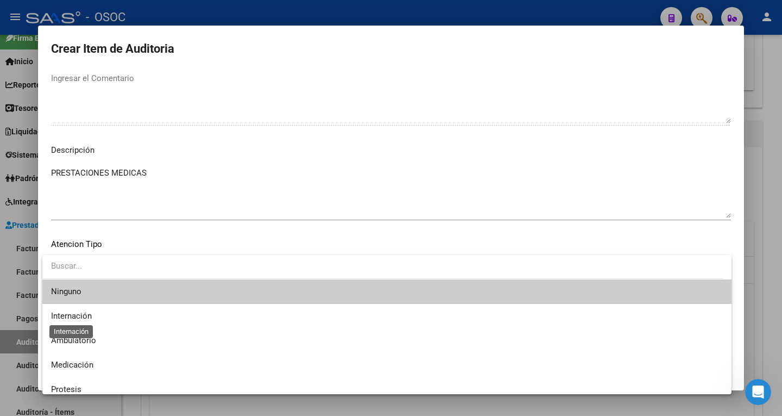
click at [91, 315] on div "Seleccionar Nomenclador Seleccionar Nomenclador" at bounding box center [391, 321] width 680 height 16
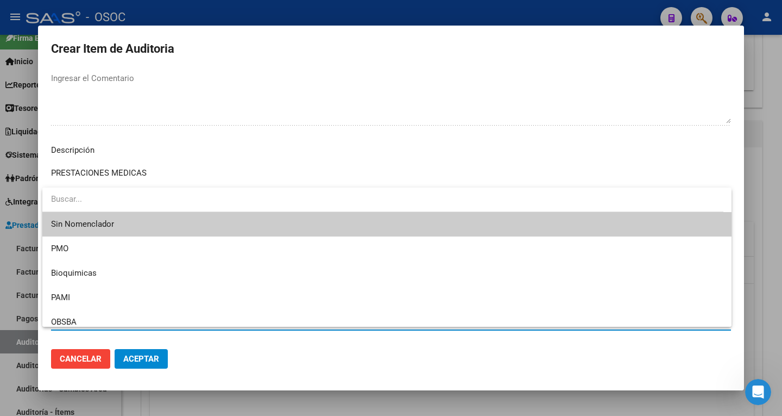
click at [177, 183] on div at bounding box center [391, 208] width 782 height 416
click at [177, 183] on textarea "PRESTACIONES MEDICAS" at bounding box center [391, 192] width 680 height 51
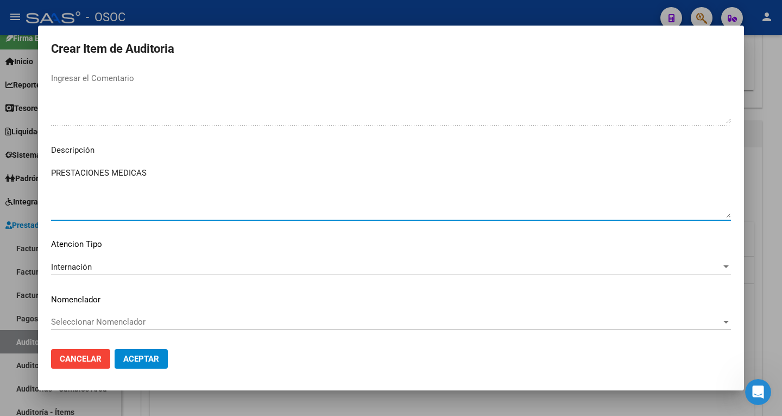
click at [250, 152] on p "Descripción" at bounding box center [391, 150] width 680 height 12
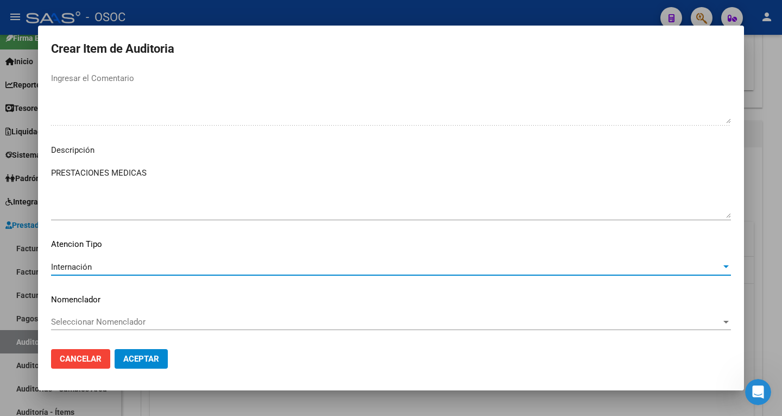
click at [111, 269] on div "Internación" at bounding box center [386, 267] width 670 height 10
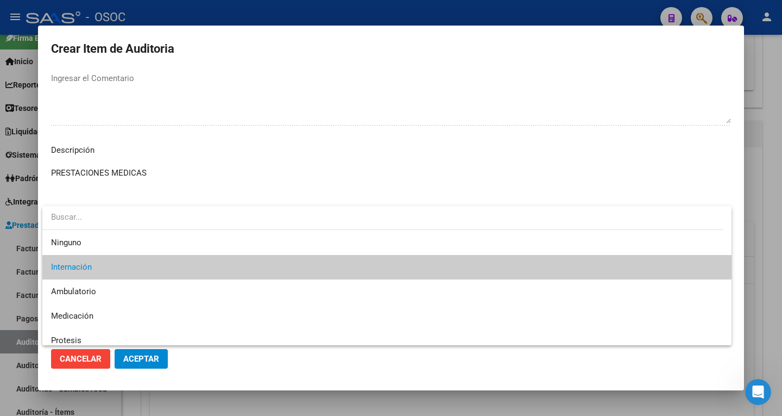
click at [299, 161] on div at bounding box center [391, 208] width 782 height 416
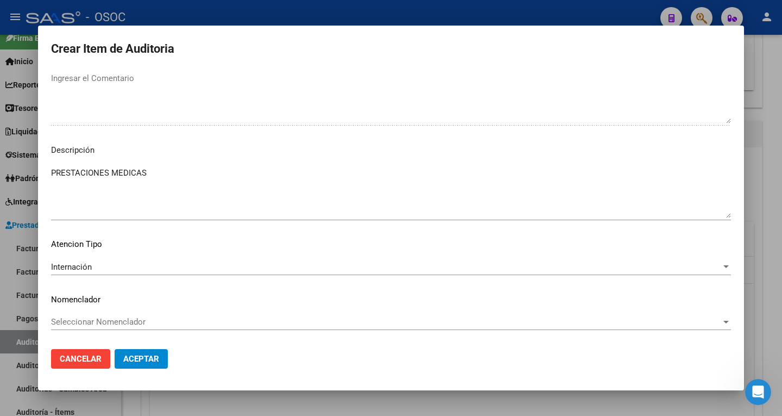
click at [118, 322] on span "Seleccionar Nomenclador" at bounding box center [386, 322] width 670 height 10
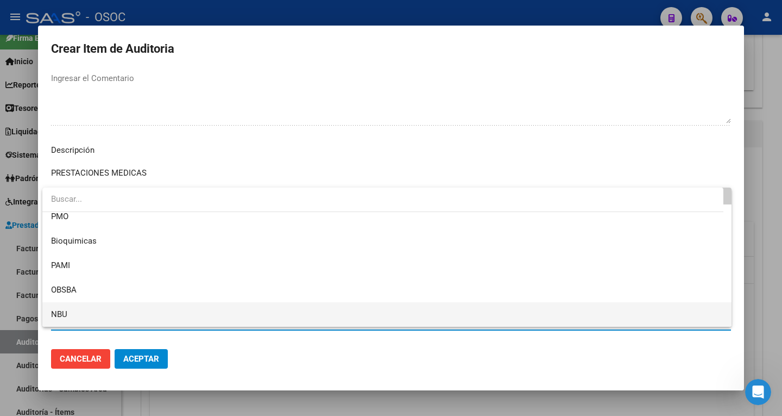
scroll to position [0, 0]
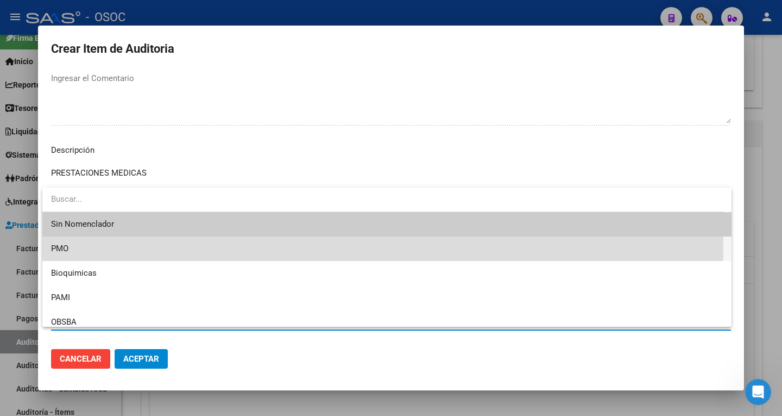
click at [80, 246] on span "PMO" at bounding box center [387, 248] width 672 height 24
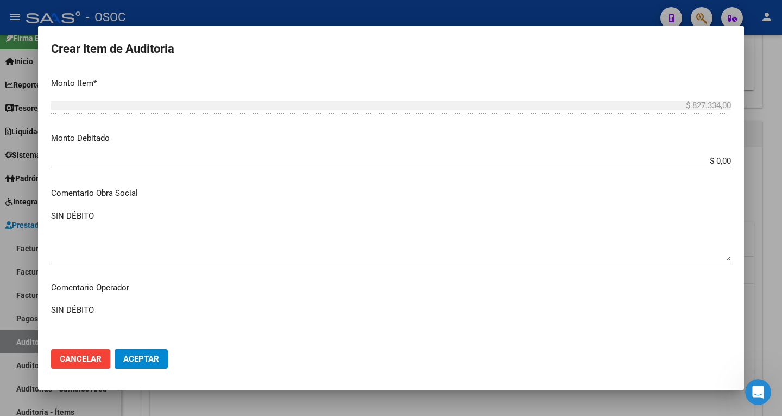
scroll to position [146, 0]
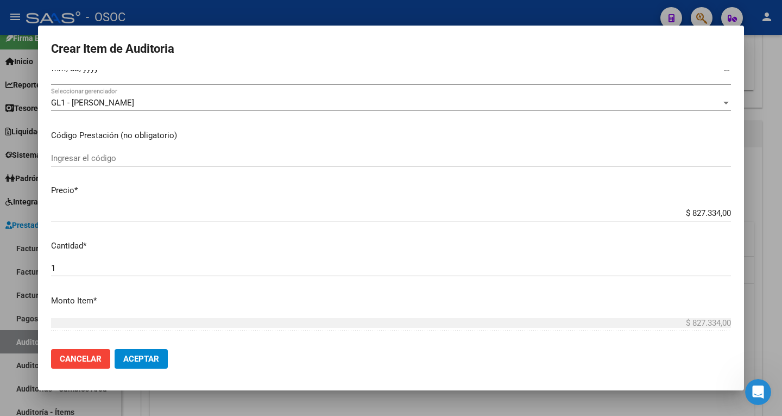
click at [145, 359] on span "Aceptar" at bounding box center [141, 359] width 36 height 10
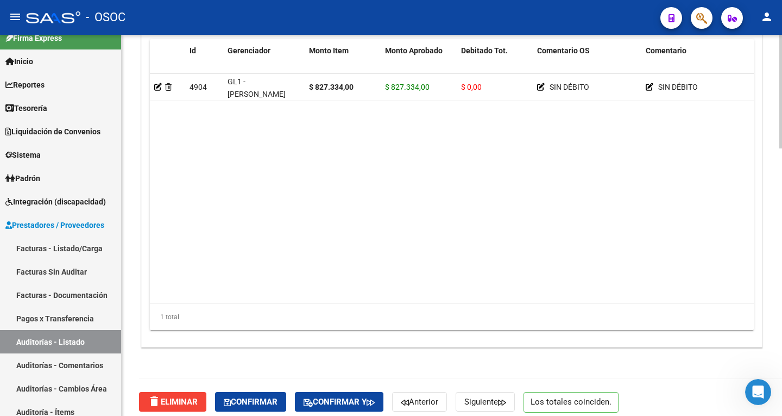
scroll to position [898, 0]
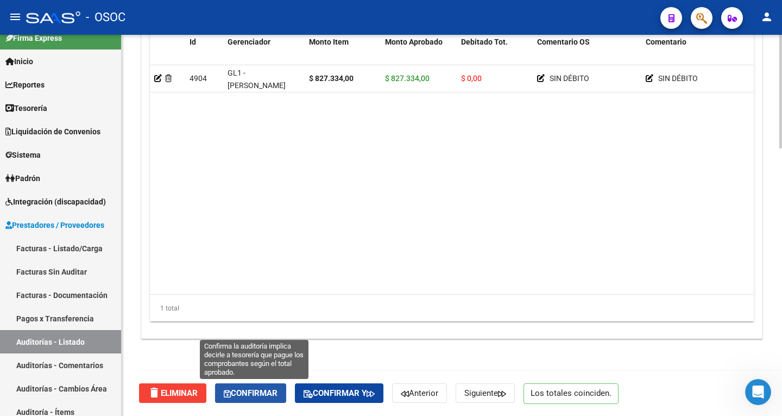
click at [245, 398] on button "Confirmar" at bounding box center [250, 393] width 71 height 20
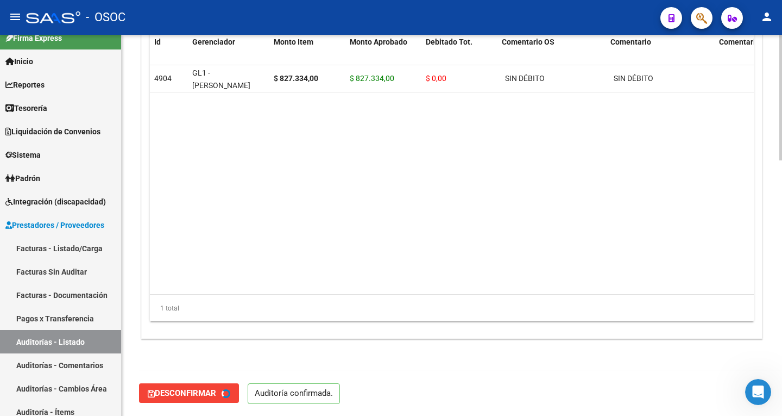
type input "202509"
click at [432, 257] on datatable-body "4904 GL1 - GUSTAVO LEANDRO $ 827.334,00 $ 827.334,00 $ 0,00 SIN DÉBITO SIN DÉBI…" at bounding box center [452, 179] width 604 height 229
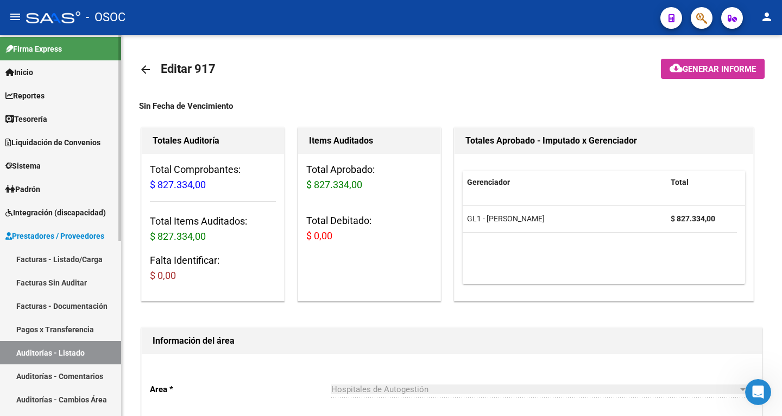
scroll to position [0, 0]
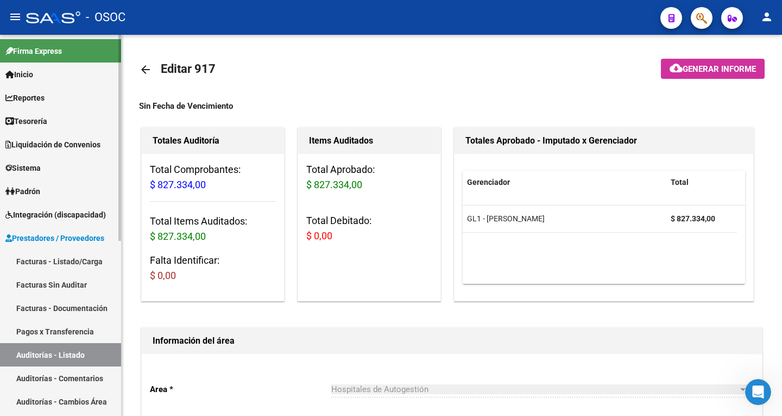
click at [45, 120] on span "Tesorería" at bounding box center [26, 121] width 42 height 12
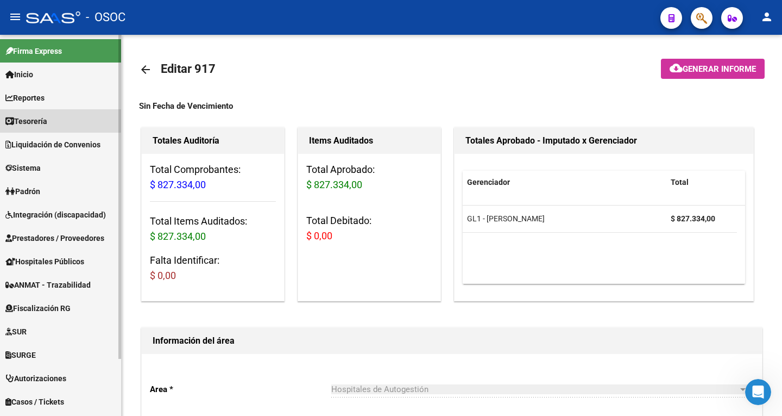
click at [54, 121] on link "Tesorería" at bounding box center [60, 120] width 121 height 23
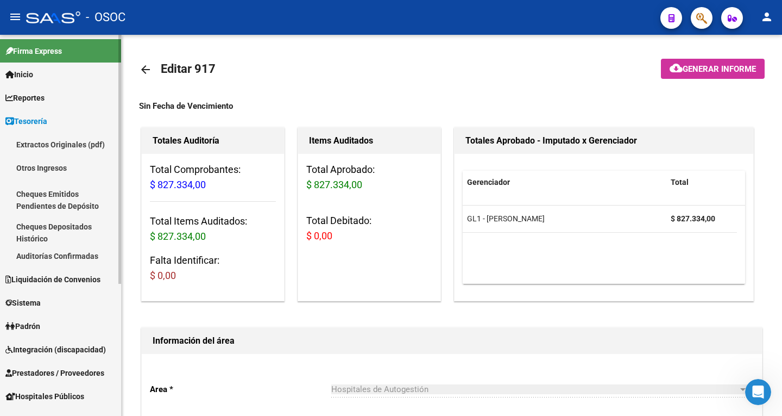
click at [57, 256] on link "Auditorías Confirmadas" at bounding box center [60, 255] width 121 height 23
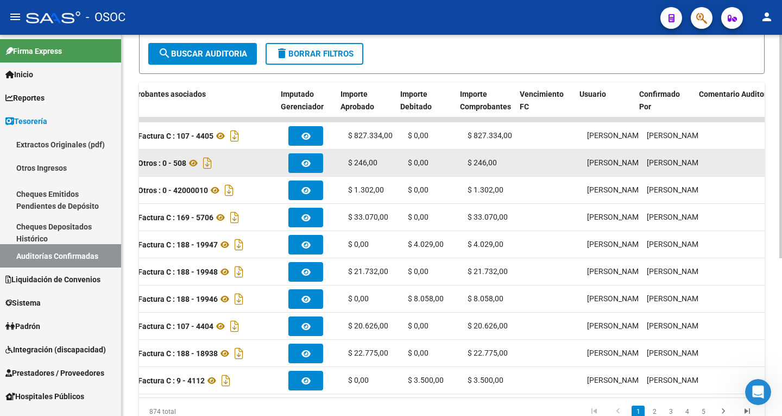
scroll to position [0, 522]
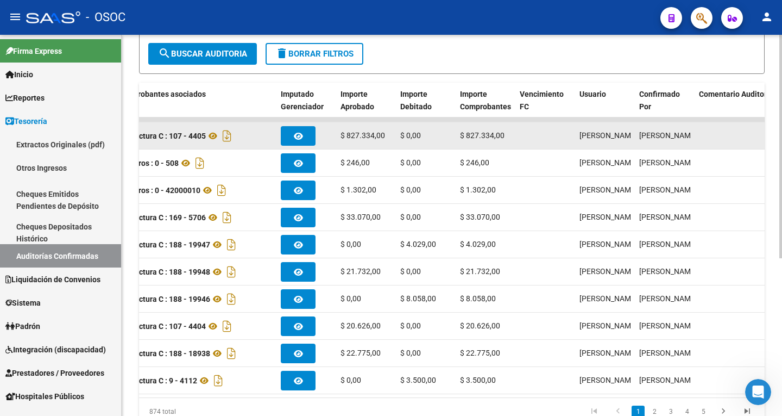
drag, startPoint x: 349, startPoint y: 134, endPoint x: 384, endPoint y: 134, distance: 34.8
click at [384, 134] on span "$ 827.334,00" at bounding box center [363, 135] width 45 height 9
drag, startPoint x: 404, startPoint y: 136, endPoint x: 430, endPoint y: 135, distance: 26.1
click at [430, 135] on div "$ 0,00" at bounding box center [425, 135] width 51 height 12
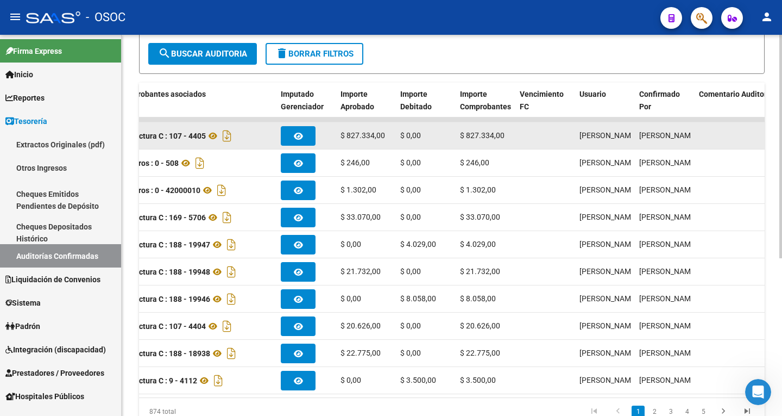
drag, startPoint x: 467, startPoint y: 136, endPoint x: 500, endPoint y: 139, distance: 33.2
click at [500, 139] on span "$ 827.334,00" at bounding box center [482, 135] width 45 height 9
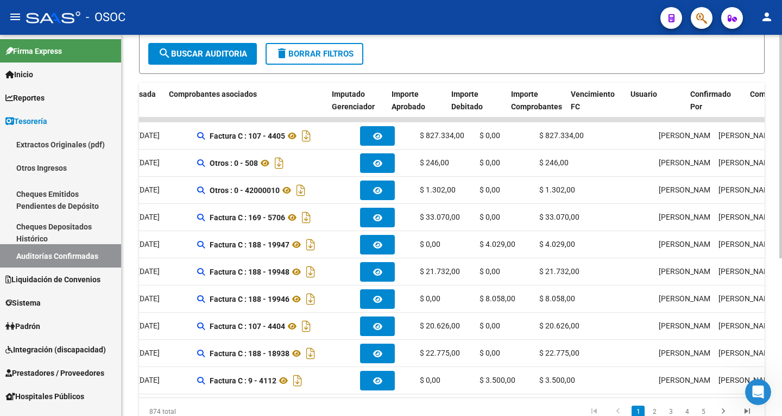
scroll to position [0, 487]
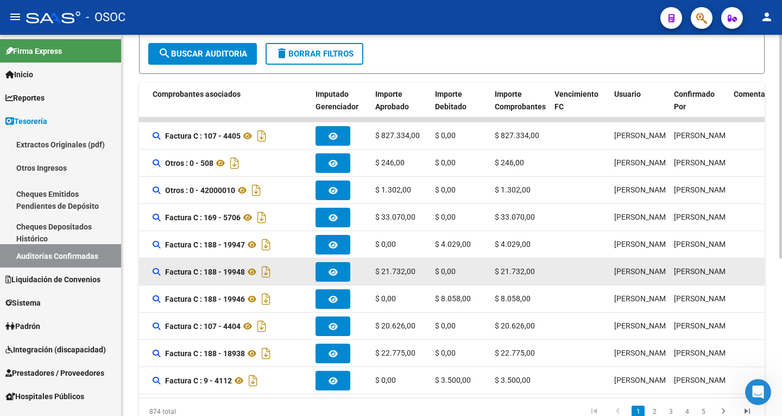
click at [490, 387] on datatable-body-cell "$ 3.500,00" at bounding box center [461, 380] width 60 height 27
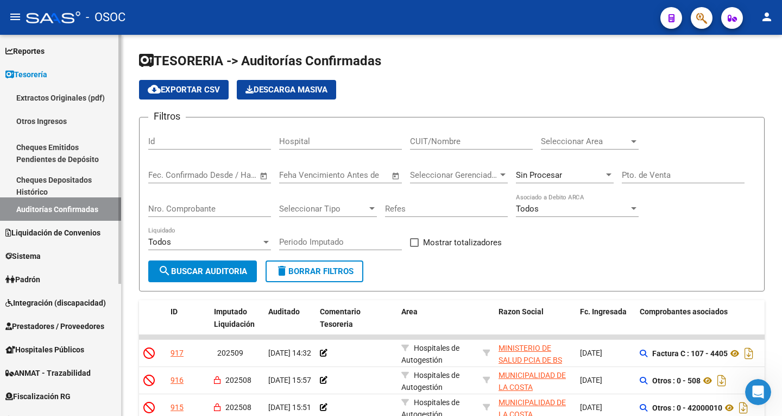
scroll to position [109, 0]
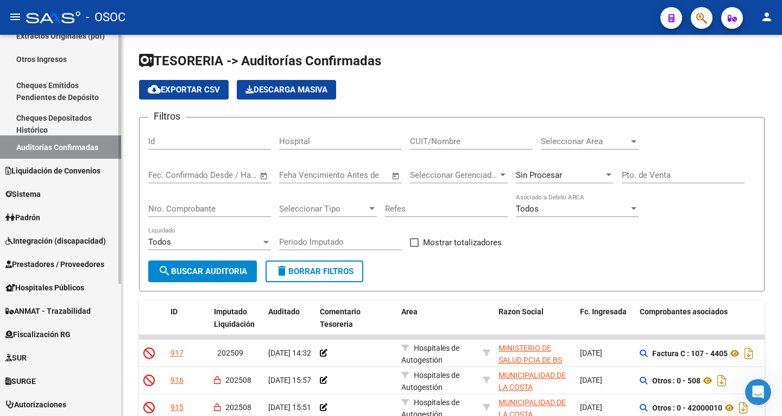
click at [71, 263] on span "Prestadores / Proveedores" at bounding box center [54, 264] width 99 height 12
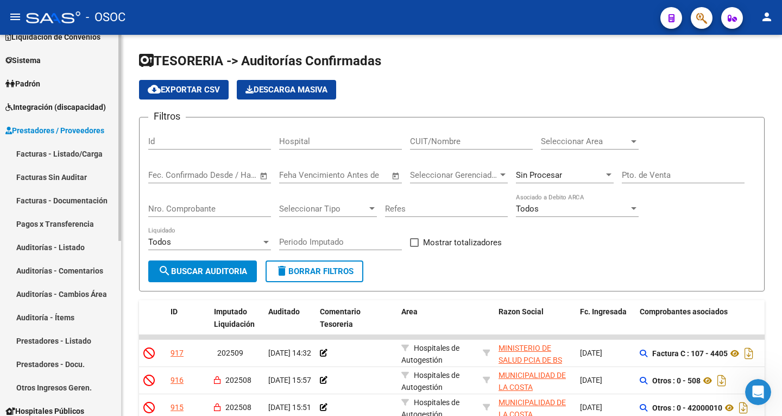
scroll to position [107, 0]
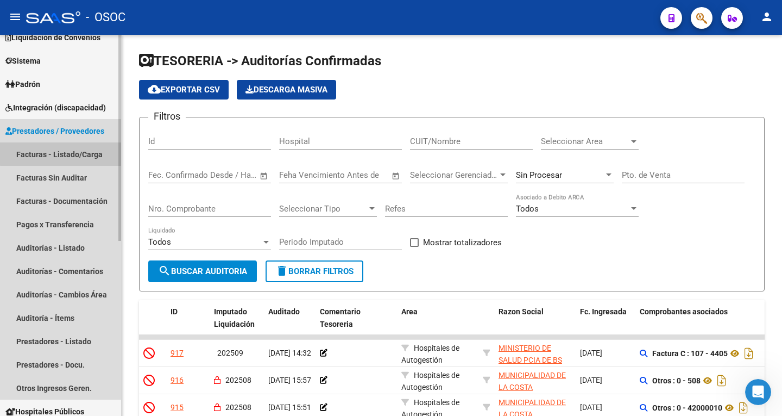
click at [81, 152] on link "Facturas - Listado/Carga" at bounding box center [60, 153] width 121 height 23
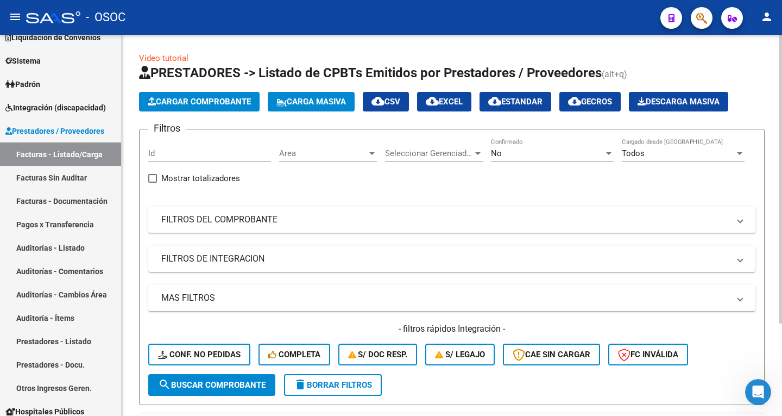
click at [223, 107] on button "Cargar Comprobante" at bounding box center [199, 102] width 121 height 20
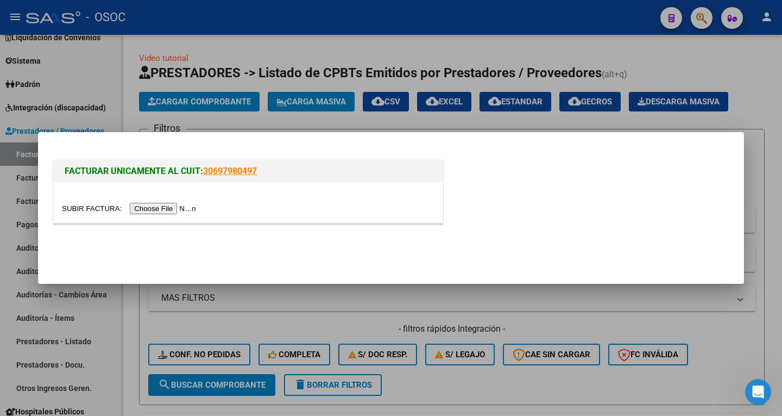
click at [181, 211] on input "file" at bounding box center [130, 208] width 137 height 11
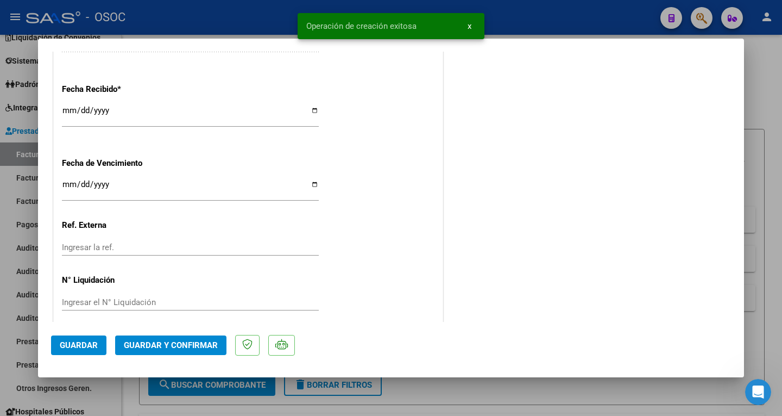
scroll to position [652, 0]
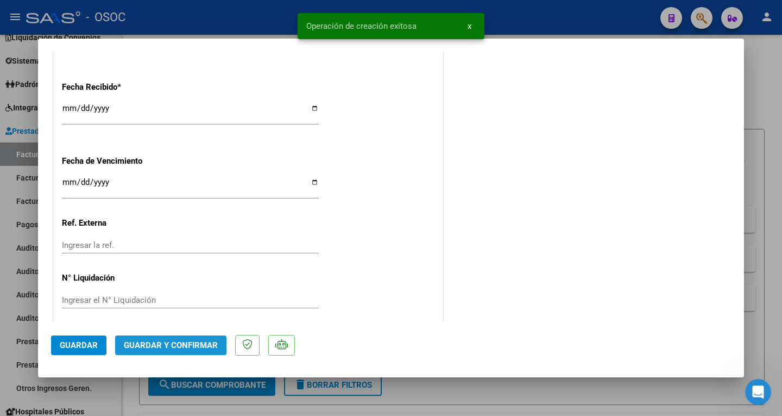
click at [153, 344] on span "Guardar y Confirmar" at bounding box center [171, 345] width 94 height 10
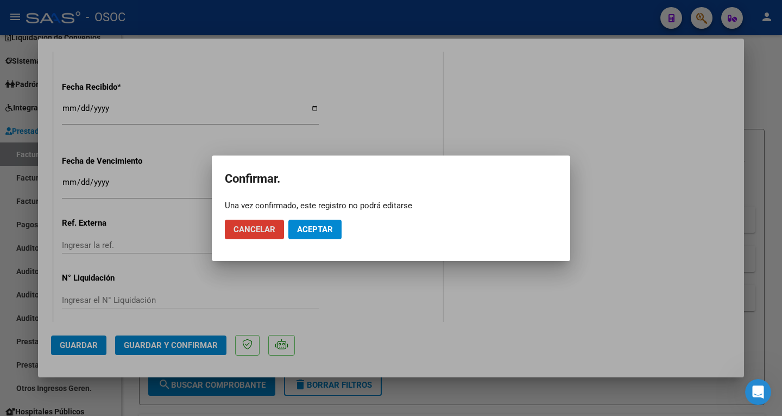
click at [309, 230] on span "Aceptar" at bounding box center [315, 229] width 36 height 10
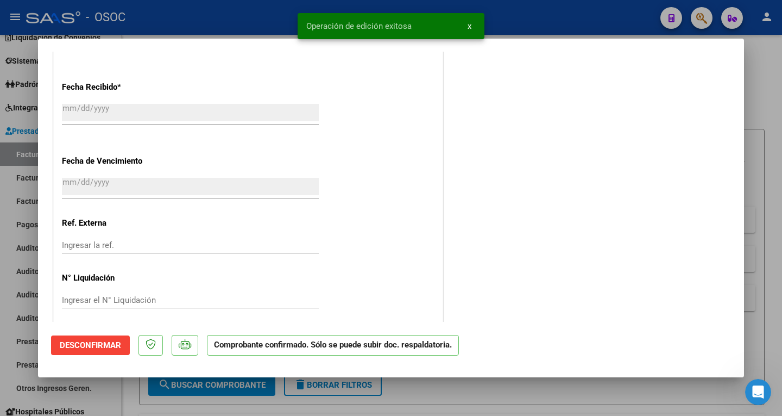
click at [751, 121] on div at bounding box center [391, 208] width 782 height 416
click at [751, 121] on app-list-header "PRESTADORES -> Listado de CPBTs Emitidos por Prestadores / Proveedores (alt+q) …" at bounding box center [452, 234] width 626 height 341
type input "$ 0,00"
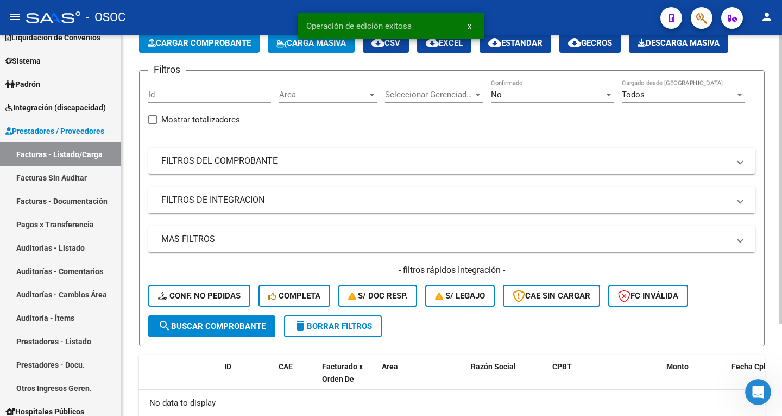
scroll to position [122, 0]
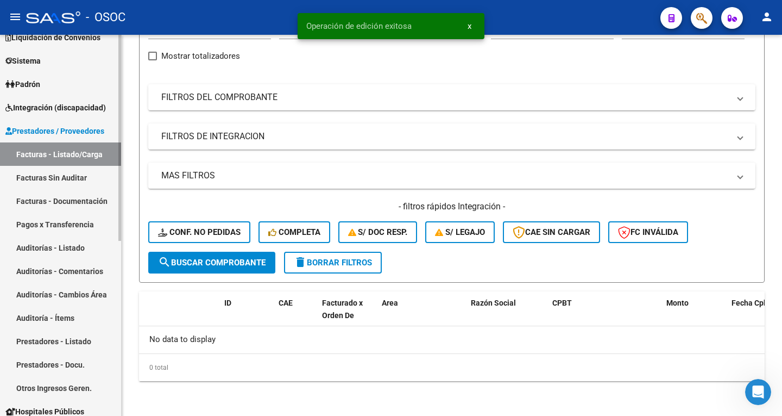
click at [58, 247] on link "Auditorías - Listado" at bounding box center [60, 247] width 121 height 23
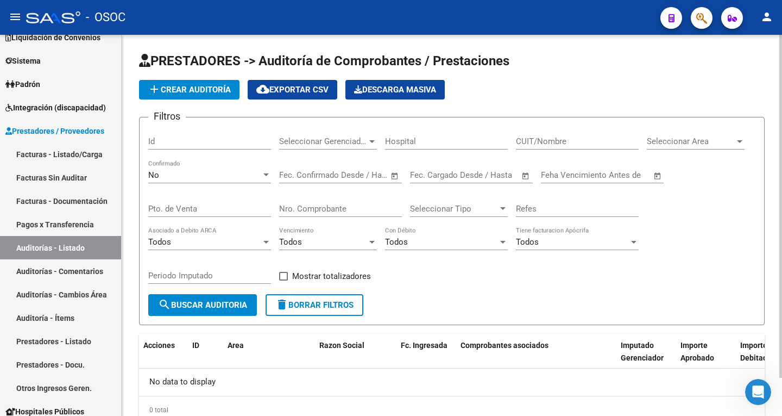
click at [186, 95] on button "add Crear Auditoría" at bounding box center [189, 90] width 101 height 20
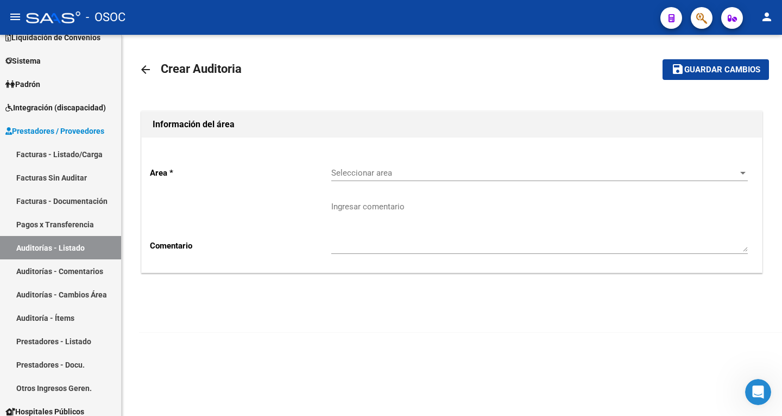
click at [402, 178] on div "Seleccionar area Seleccionar area" at bounding box center [539, 169] width 417 height 23
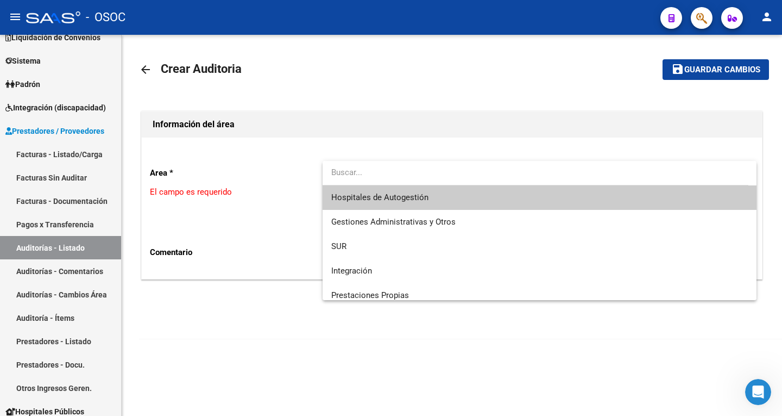
click at [445, 201] on span "Hospitales de Autogestión" at bounding box center [539, 197] width 417 height 24
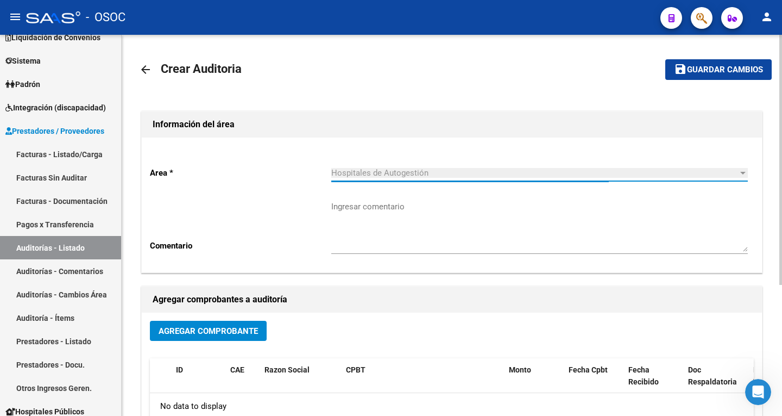
scroll to position [54, 0]
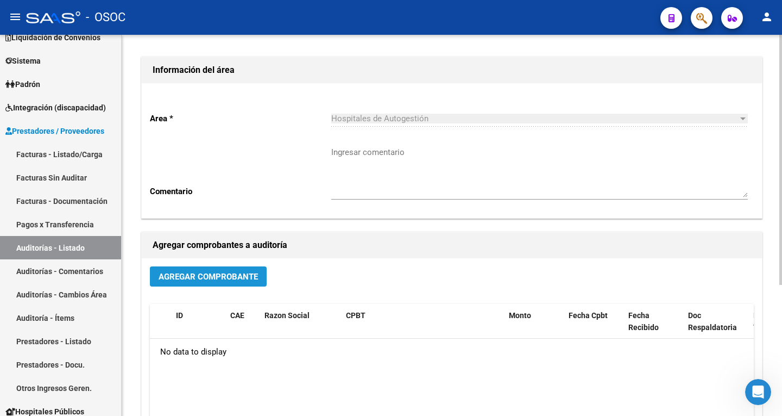
click at [228, 281] on button "Agregar Comprobante" at bounding box center [208, 276] width 117 height 20
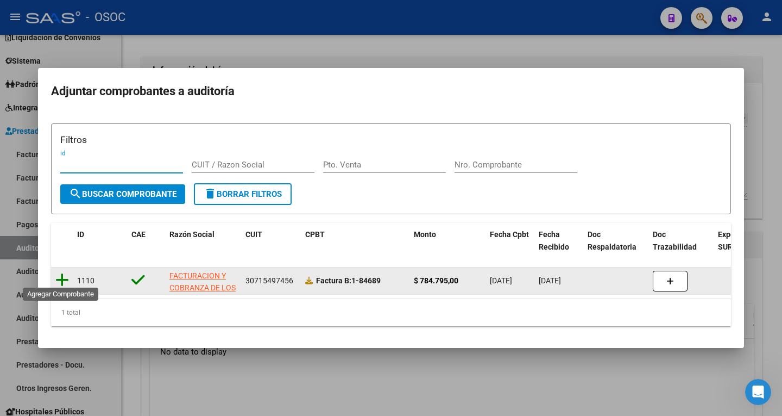
click at [63, 279] on icon at bounding box center [62, 279] width 14 height 15
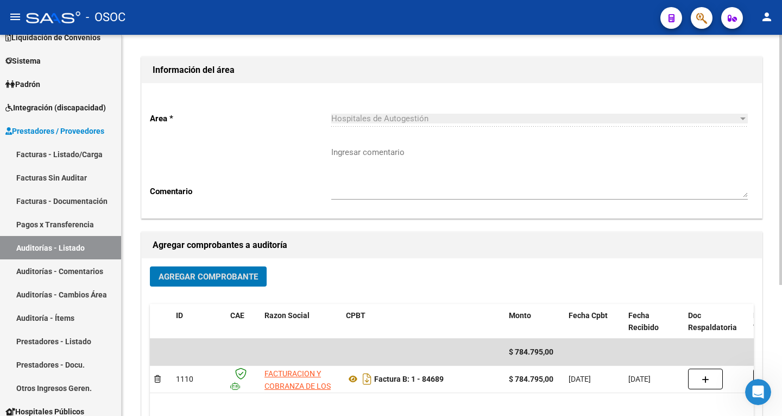
scroll to position [0, 0]
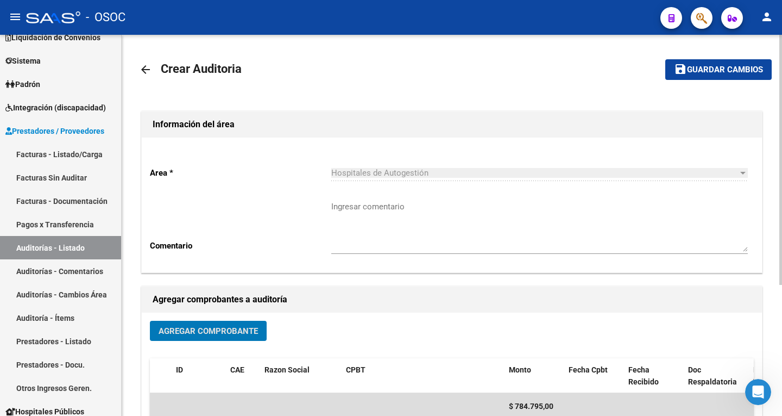
click at [711, 75] on button "save Guardar cambios" at bounding box center [719, 69] width 106 height 20
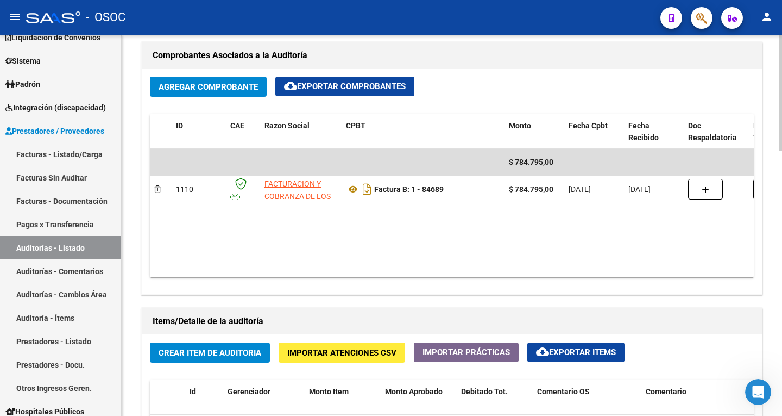
scroll to position [543, 0]
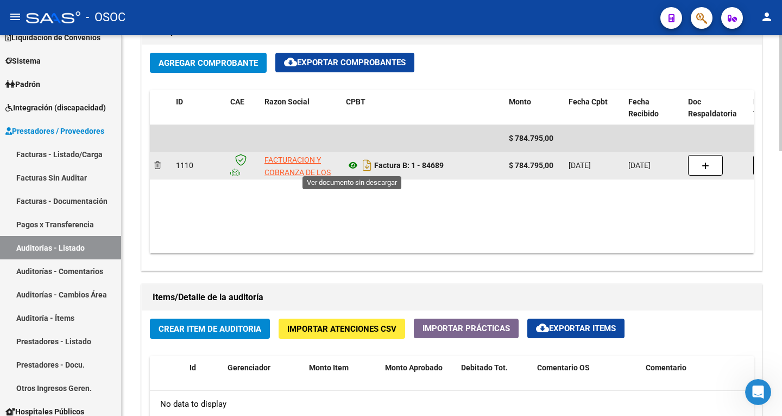
click at [355, 166] on icon at bounding box center [353, 165] width 14 height 13
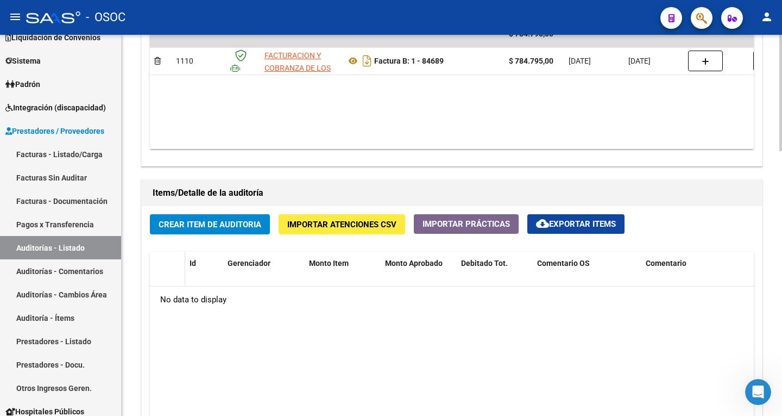
scroll to position [652, 0]
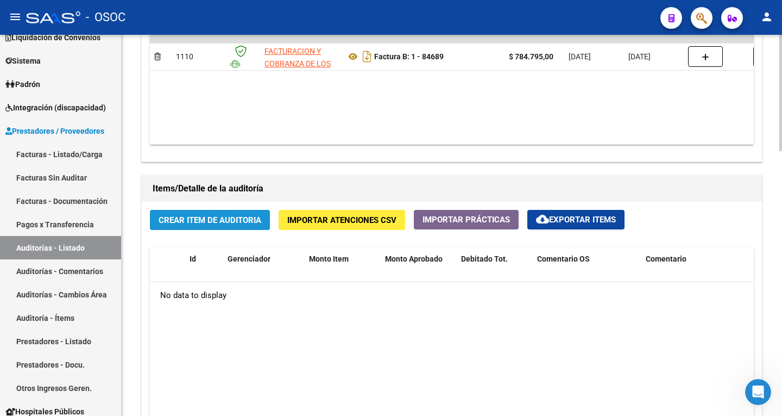
click at [184, 224] on span "Crear Item de Auditoria" at bounding box center [210, 220] width 103 height 10
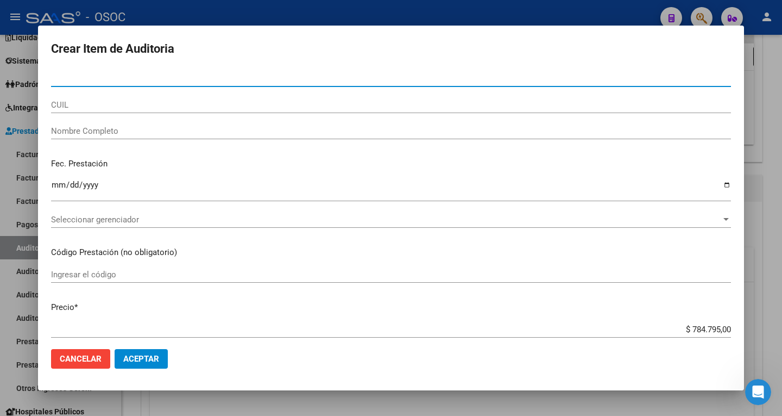
click at [71, 78] on input "Nro Documento" at bounding box center [391, 78] width 680 height 10
paste input "59099634"
type input "59099634"
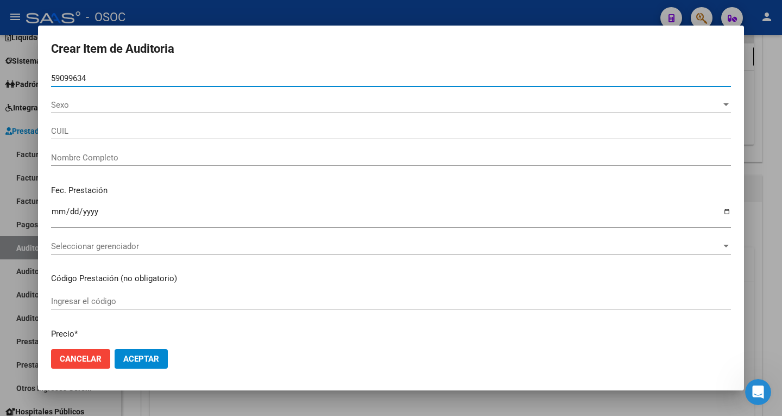
type input "20590996344"
type input "[PERSON_NAME]"
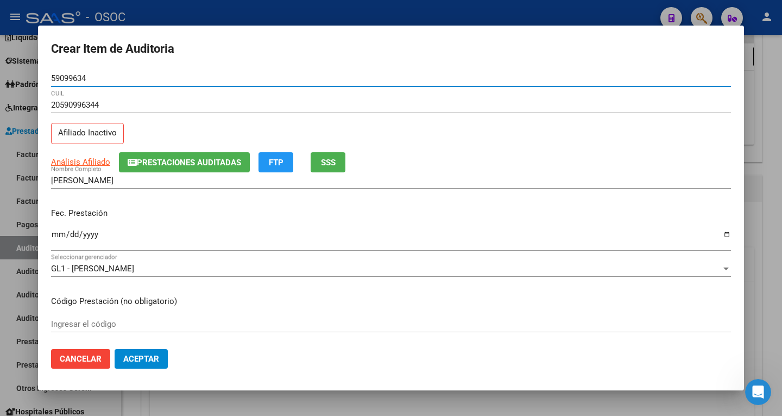
type input "59099634"
click at [55, 236] on input "Ingresar la fecha" at bounding box center [391, 238] width 680 height 17
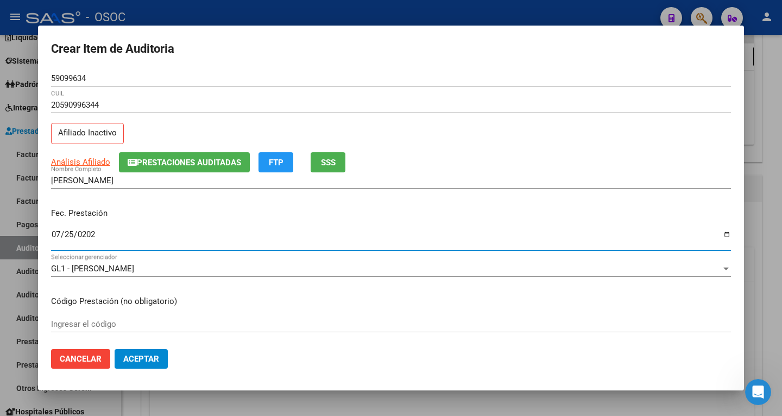
type input "2025-07-25"
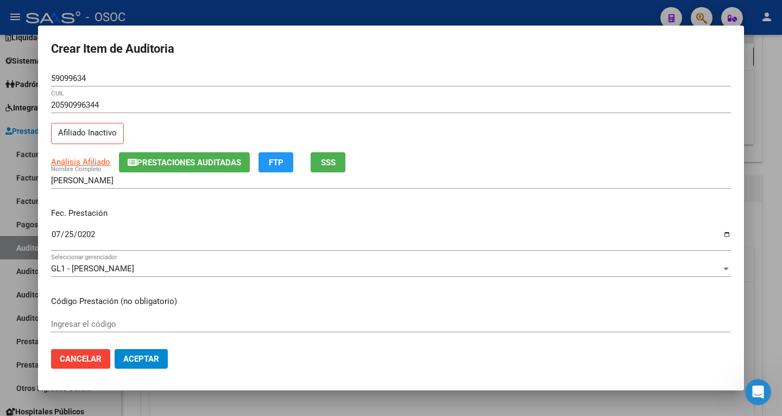
click at [300, 198] on div "AQUINO VILLAVERDE MATEO Nombre Completo" at bounding box center [391, 185] width 680 height 27
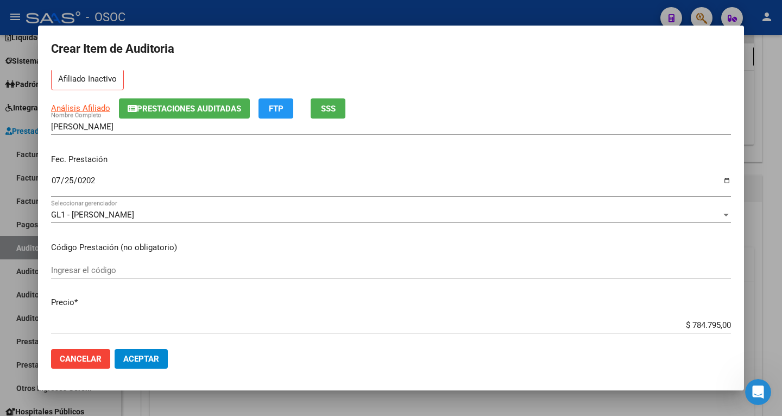
scroll to position [109, 0]
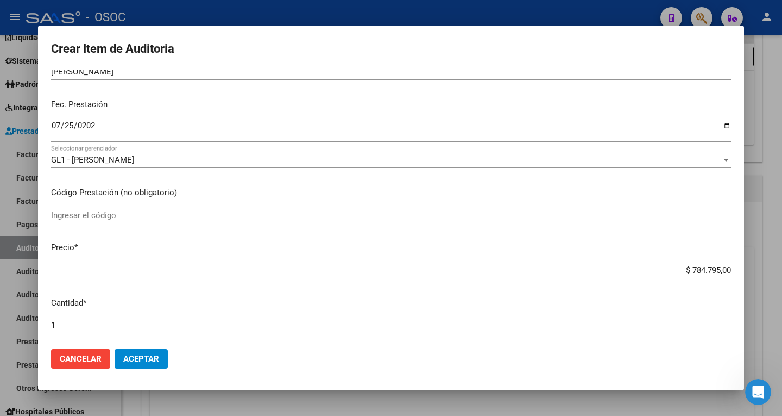
click at [704, 267] on input "$ 784.795,00" at bounding box center [391, 270] width 680 height 10
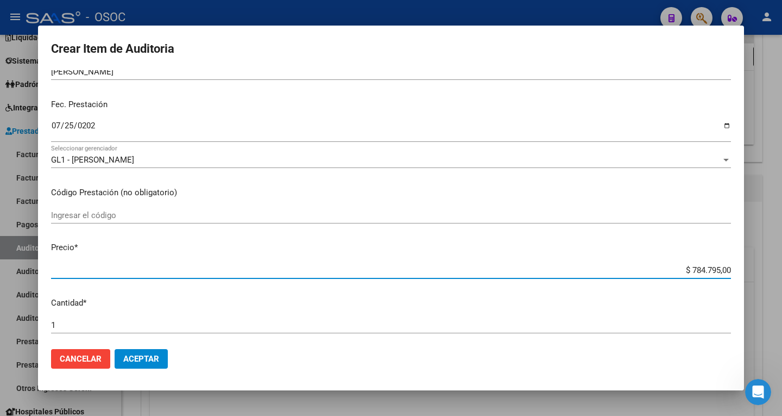
click at [704, 267] on input "$ 784.795,00" at bounding box center [391, 270] width 680 height 10
paste input "19151.00"
type input "$ 19.151,00"
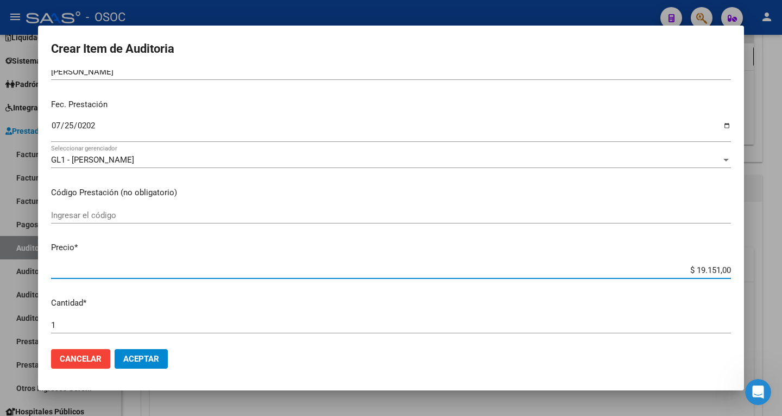
type input "$ 19.151,00"
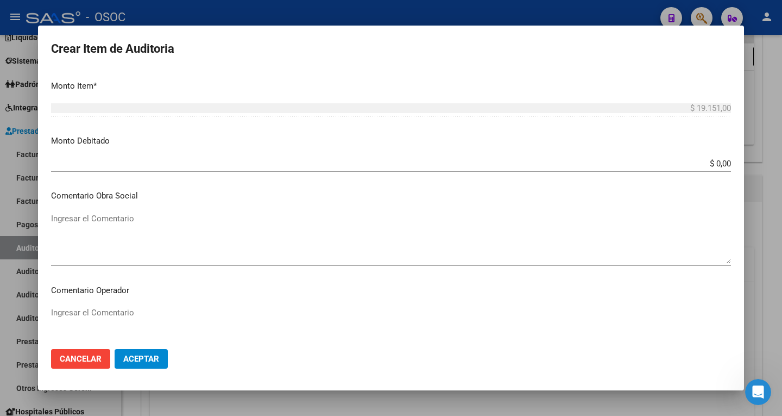
scroll to position [435, 0]
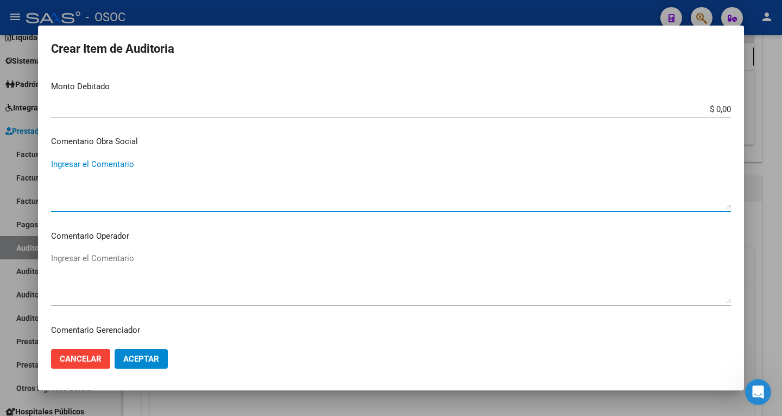
click at [74, 168] on textarea "Ingresar el Comentario" at bounding box center [391, 183] width 680 height 51
paste textarea "Afiliado sin cobertura por baja"
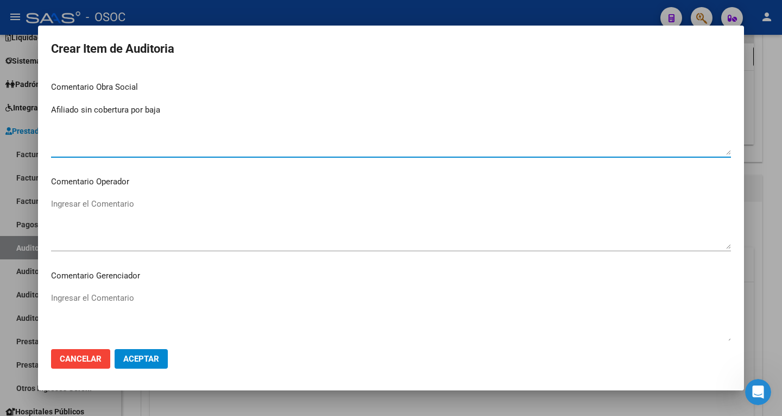
type textarea "Afiliado sin cobertura por baja"
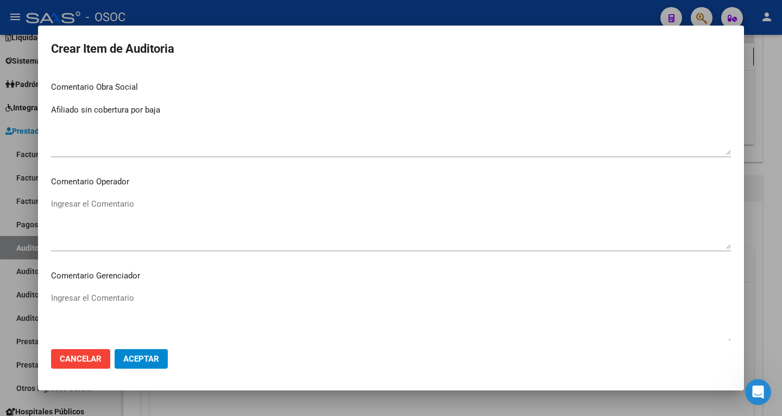
click at [105, 207] on textarea "Ingresar el Comentario" at bounding box center [391, 223] width 680 height 51
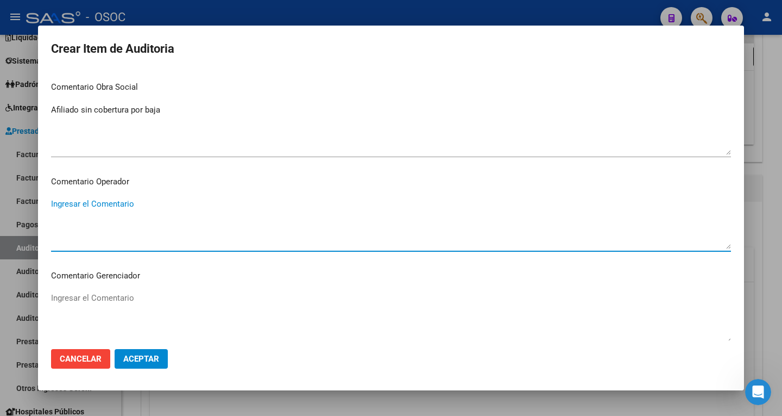
paste textarea "Afiliado sin cobertura por baja"
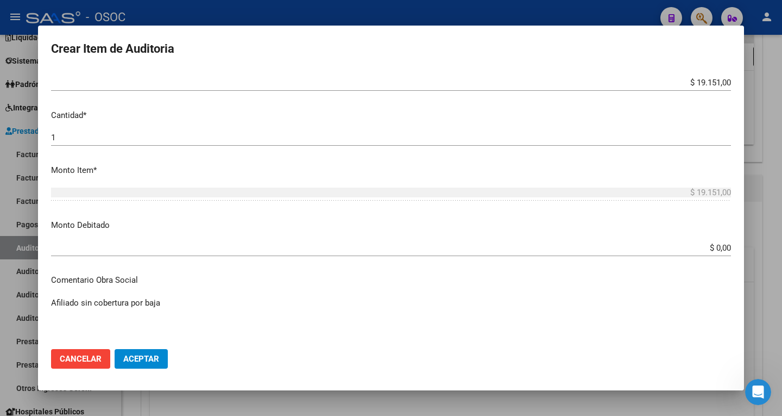
scroll to position [217, 0]
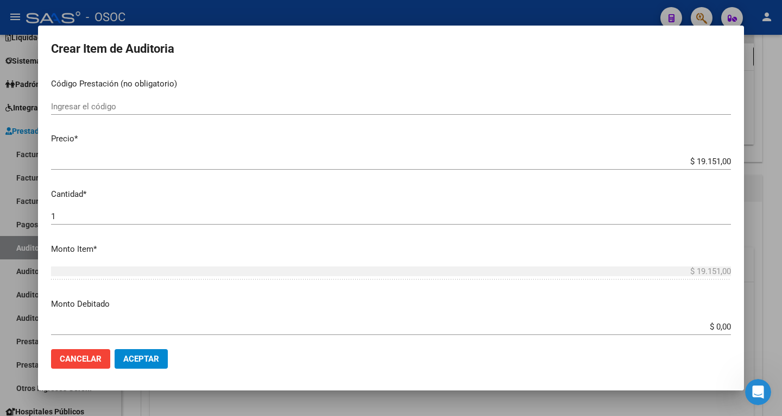
type textarea "Afiliado sin cobertura por baja"
click at [707, 155] on div "$ 19.151,00 Ingresar el precio" at bounding box center [391, 161] width 680 height 16
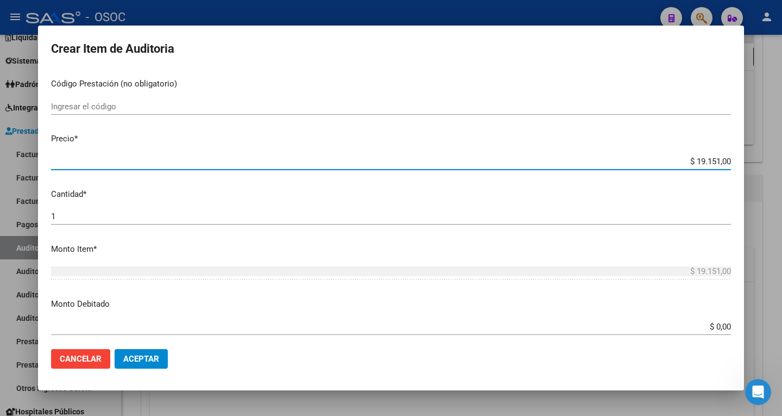
click at [705, 162] on input "$ 19.151,00" at bounding box center [391, 161] width 680 height 10
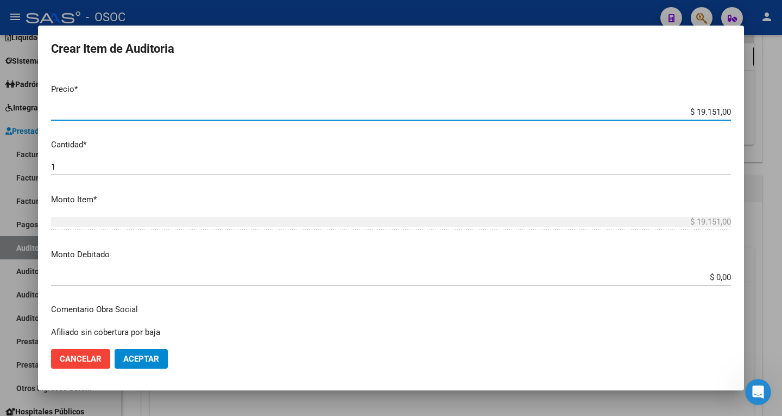
scroll to position [326, 0]
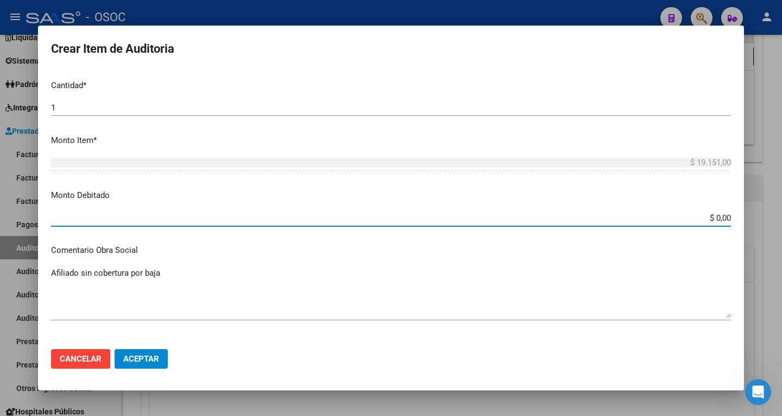
click at [716, 218] on input "$ 0,00" at bounding box center [391, 218] width 680 height 10
paste input "19.151"
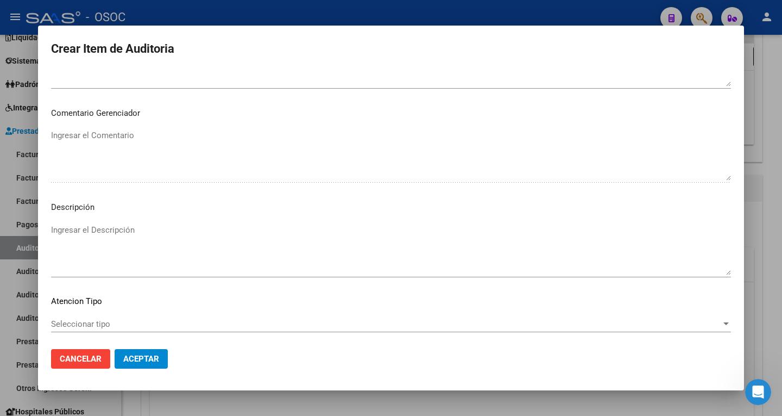
scroll to position [652, 0]
type input "$ 19.151,00"
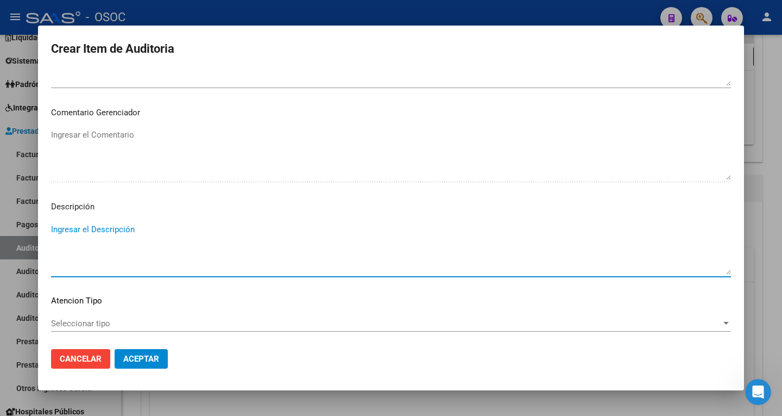
click at [78, 226] on textarea "Ingresar el Descripción" at bounding box center [391, 248] width 680 height 51
type textarea "p"
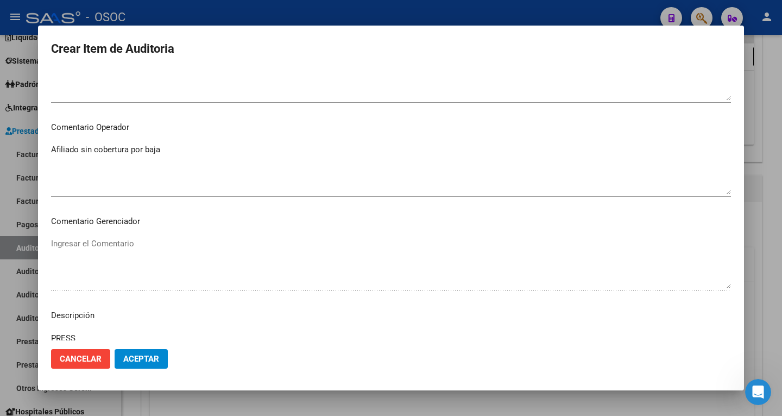
scroll to position [598, 0]
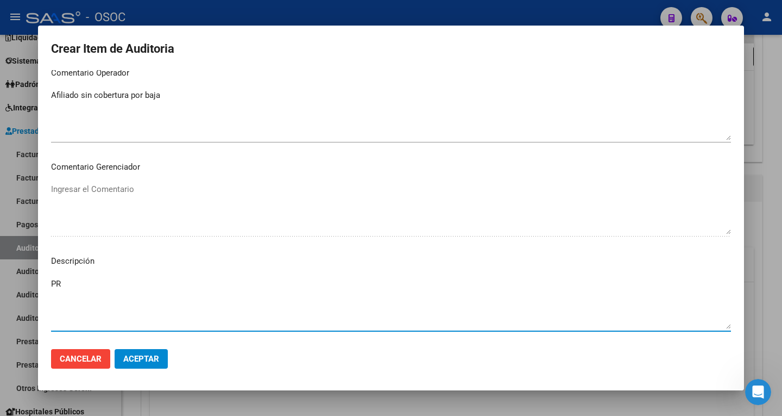
type textarea "P"
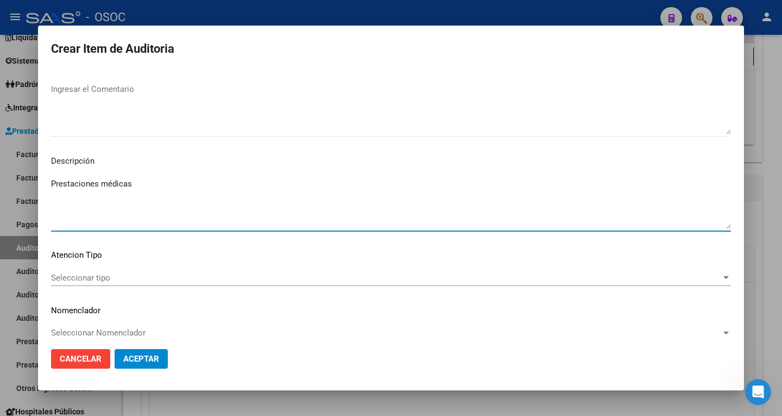
scroll to position [708, 0]
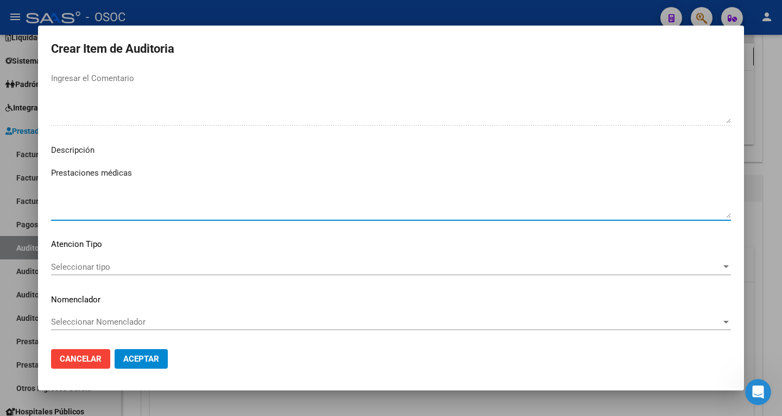
type textarea "Prestaciones médicas"
click at [149, 363] on span "Aceptar" at bounding box center [141, 359] width 36 height 10
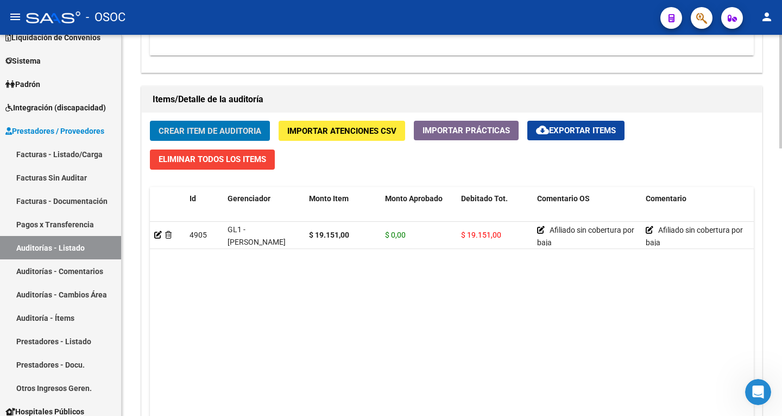
scroll to position [706, 0]
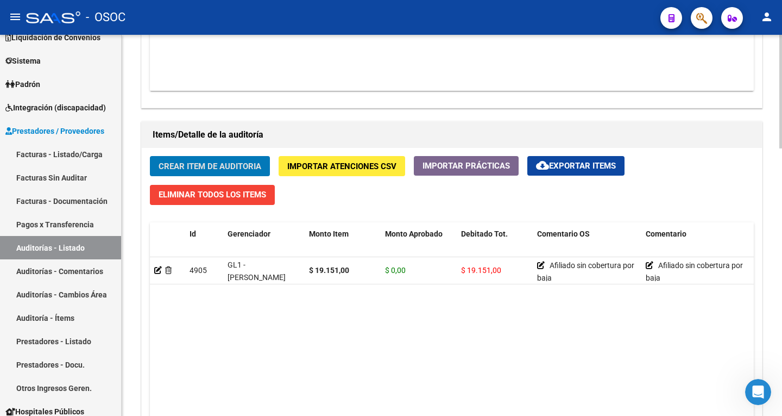
click at [210, 169] on span "Crear Item de Auditoria" at bounding box center [210, 166] width 103 height 10
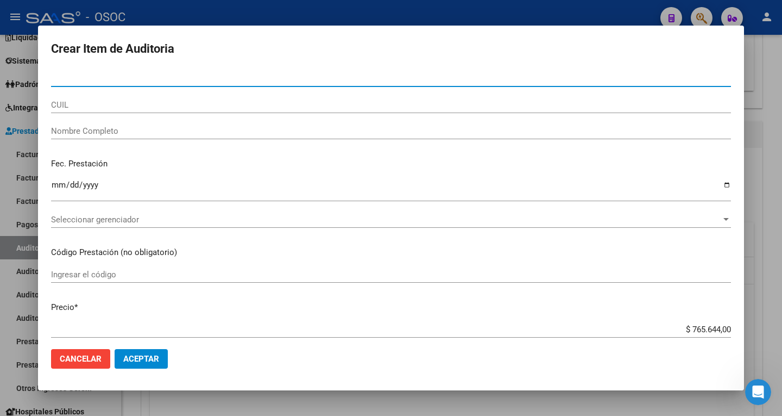
click at [104, 83] on input "Nro Documento" at bounding box center [391, 78] width 680 height 10
paste input "36874935"
type input "36874935"
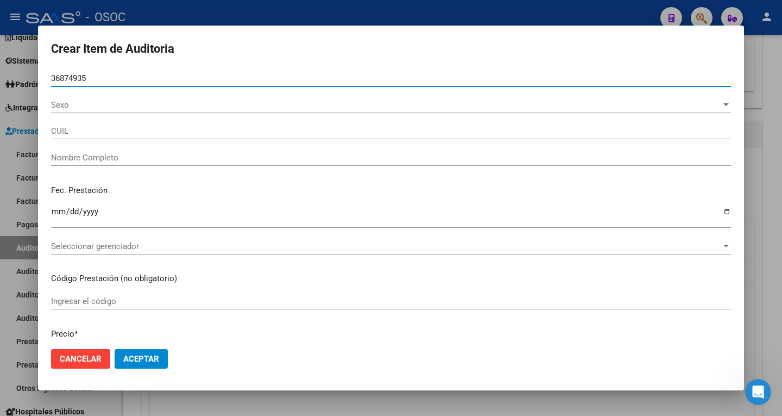
type input "23368749354"
type input "[PERSON_NAME] [PERSON_NAME]"
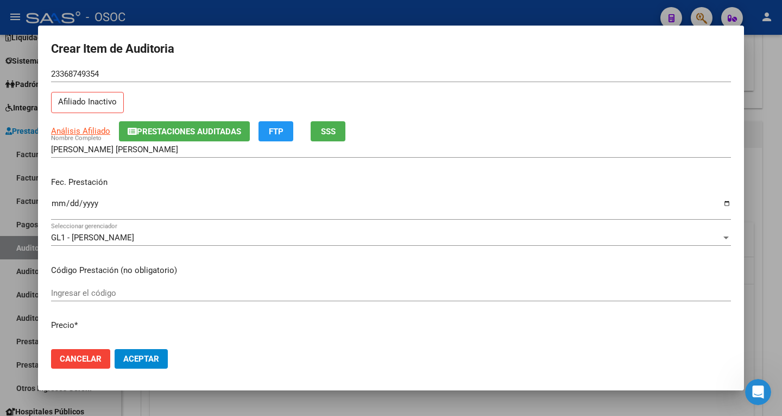
scroll to position [54, 0]
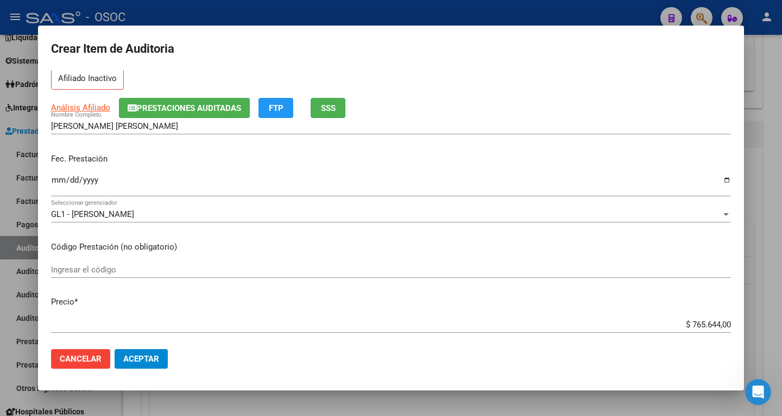
type input "36874935"
click at [57, 185] on input "Ingresar la fecha" at bounding box center [391, 183] width 680 height 17
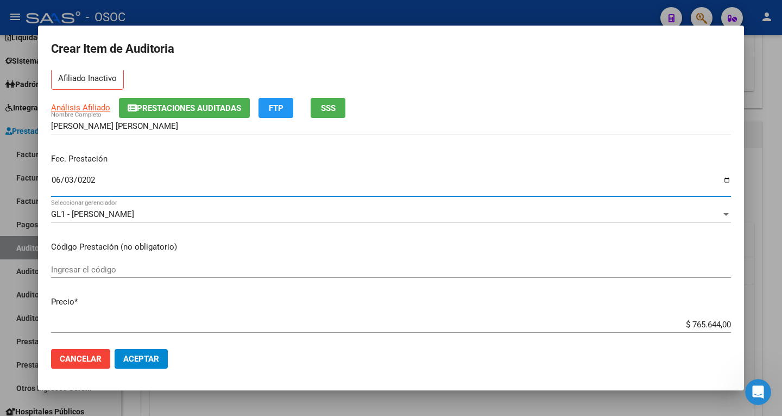
type input "2025-06-03"
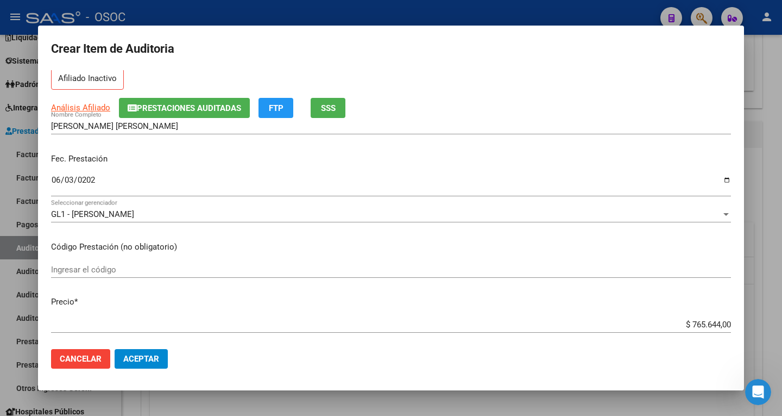
click at [695, 323] on input "$ 765.644,00" at bounding box center [391, 324] width 680 height 10
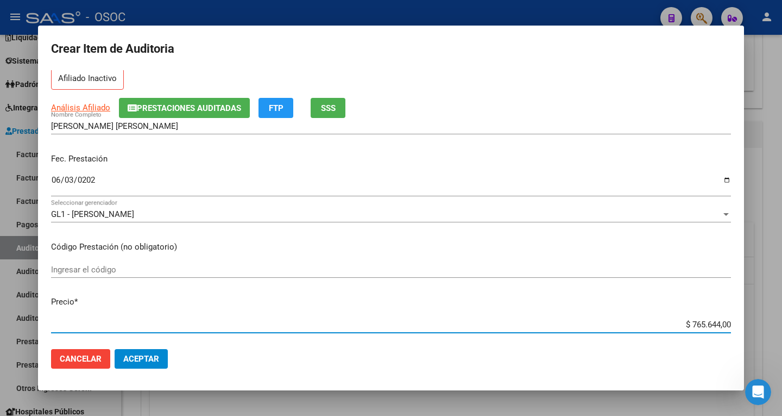
click at [695, 323] on input "$ 765.644,00" at bounding box center [391, 324] width 680 height 10
paste input "18140.00"
type input "$ 18.140,00"
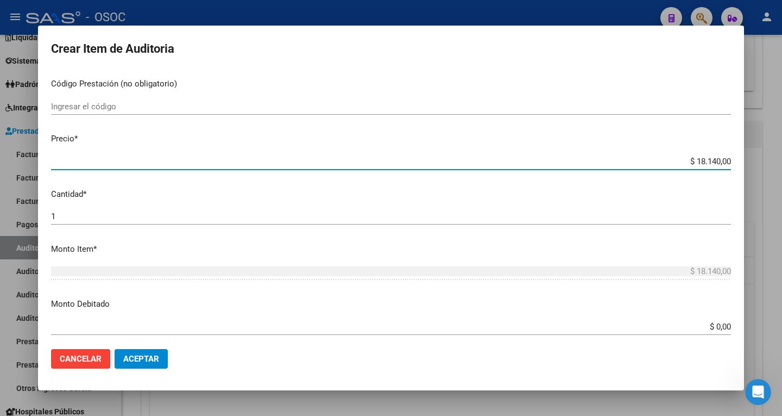
scroll to position [272, 0]
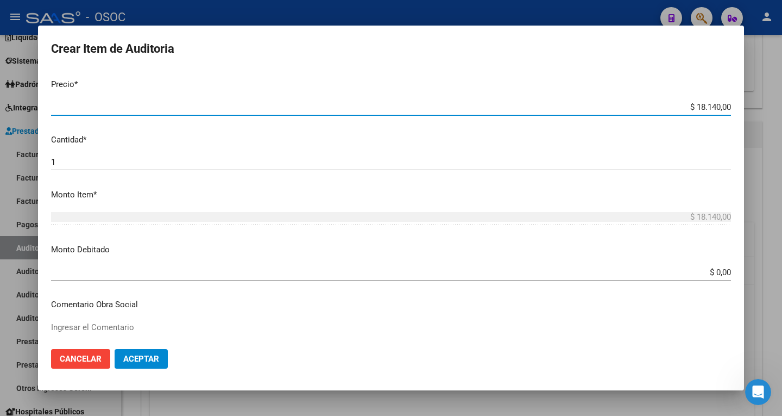
type input "$ 18.140,00"
click at [711, 271] on input "$ 0,00" at bounding box center [391, 272] width 680 height 10
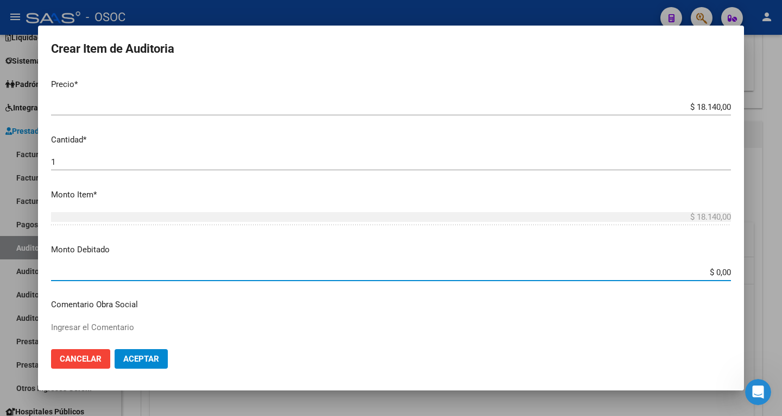
paste input "18140."
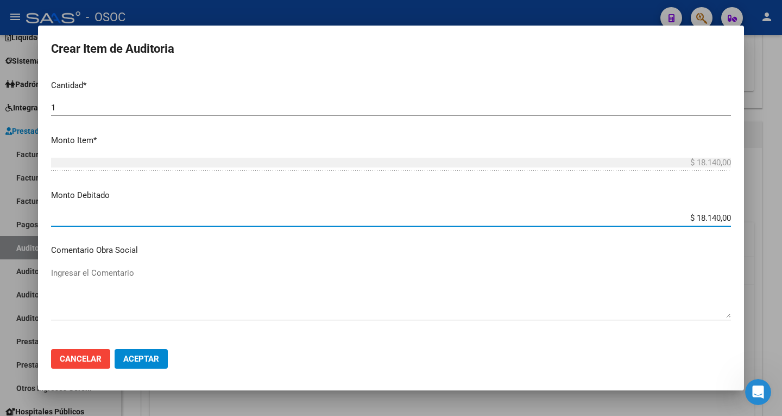
type input "$ 18.140,00"
click at [102, 271] on textarea "Ingresar el Comentario" at bounding box center [391, 292] width 680 height 51
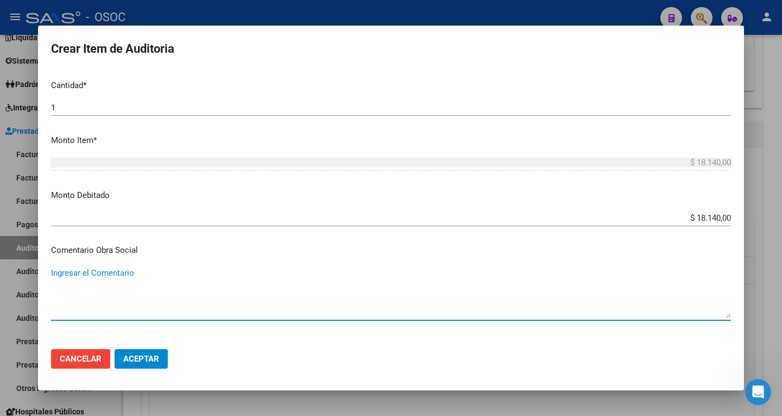
paste textarea "Afiliado sin cobertura por baja"
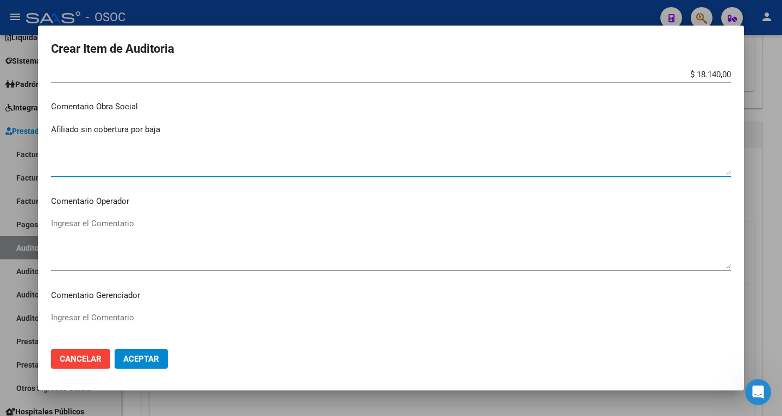
scroll to position [489, 0]
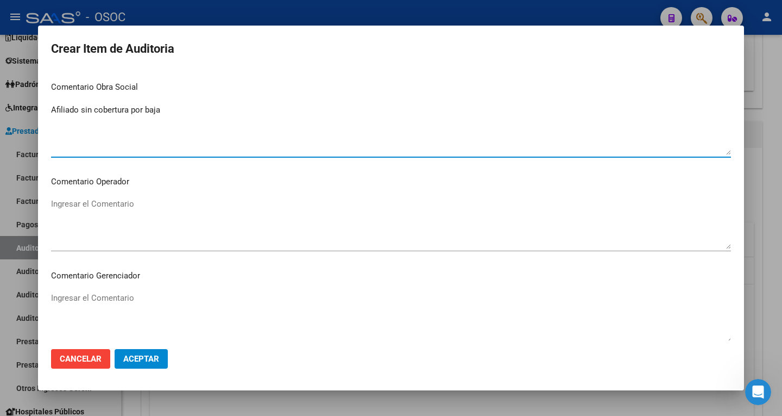
type textarea "Afiliado sin cobertura por baja"
click at [149, 212] on textarea "Ingresar el Comentario" at bounding box center [391, 223] width 680 height 51
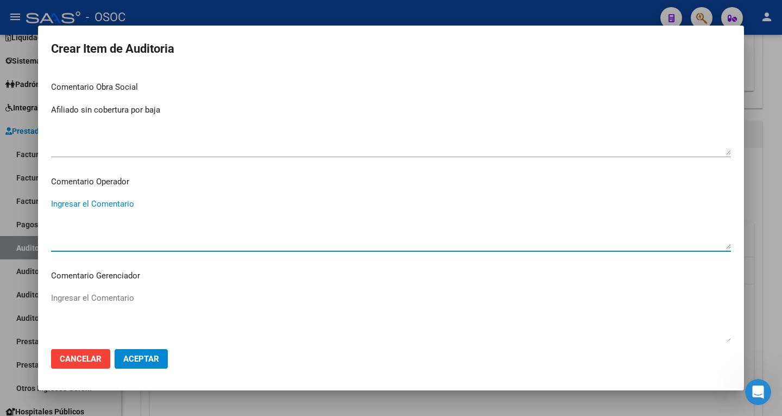
paste textarea "Afiliado sin cobertura por baja"
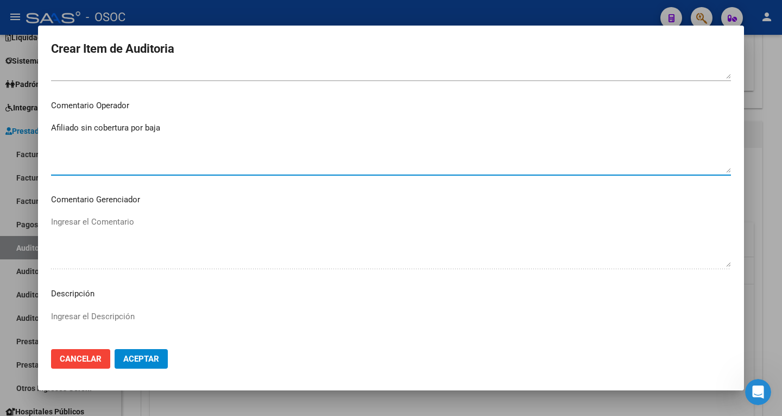
scroll to position [598, 0]
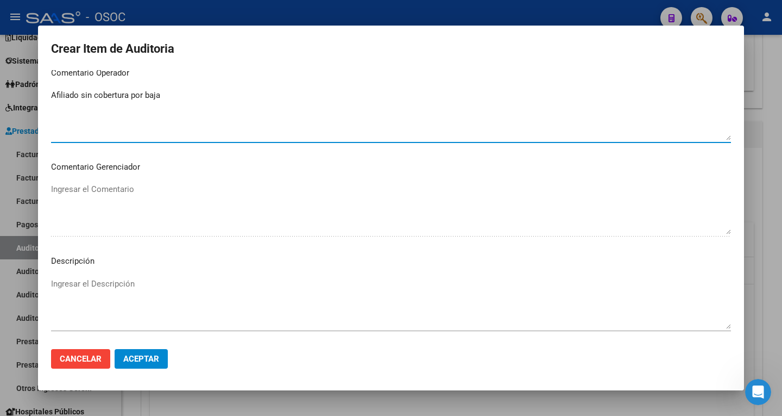
type textarea "Afiliado sin cobertura por baja"
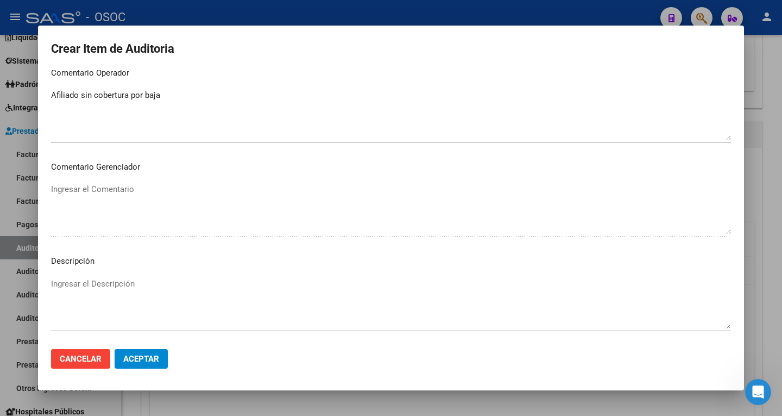
click at [158, 277] on div "Ingresar el Descripción" at bounding box center [391, 302] width 680 height 55
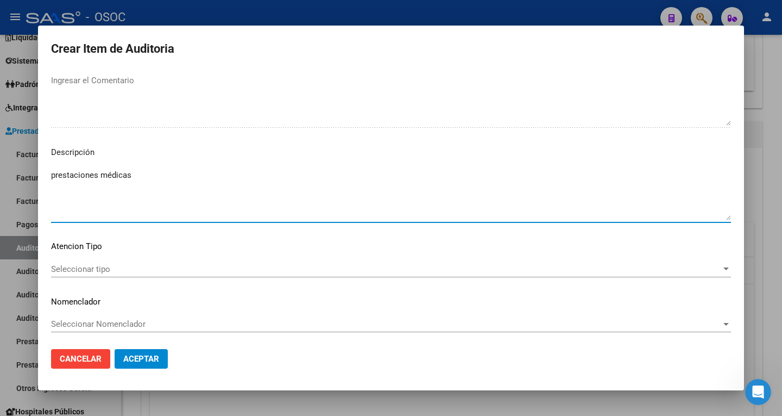
scroll to position [708, 0]
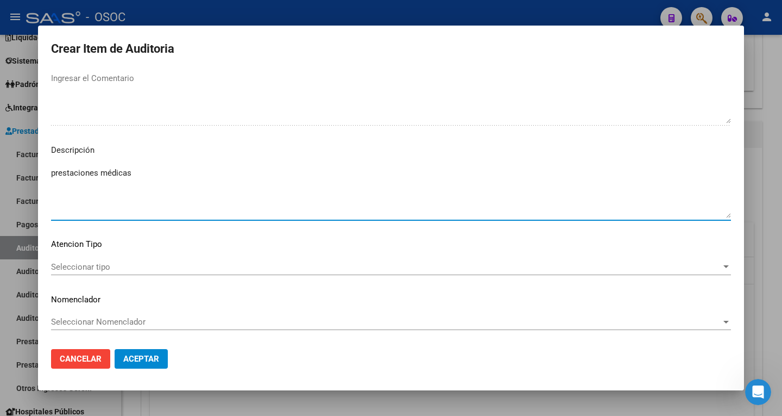
type textarea "prestaciones médicas"
click at [159, 354] on span "Aceptar" at bounding box center [141, 359] width 36 height 10
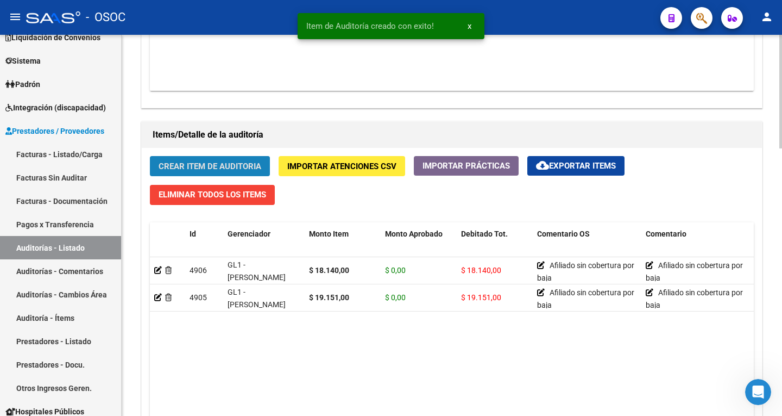
click at [220, 167] on span "Crear Item de Auditoria" at bounding box center [210, 166] width 103 height 10
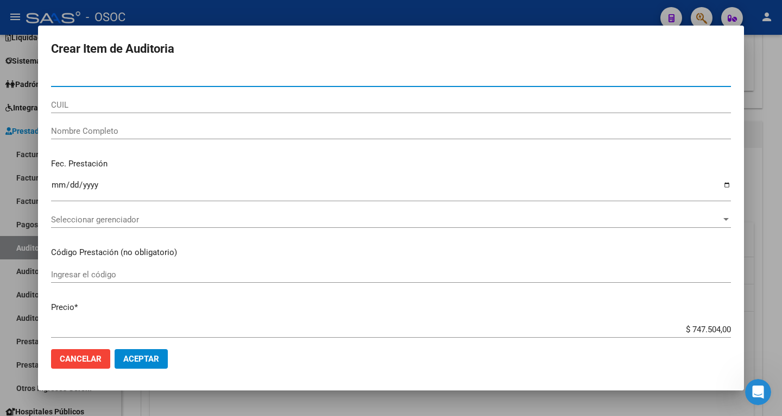
paste input "24872268"
type input "24872268"
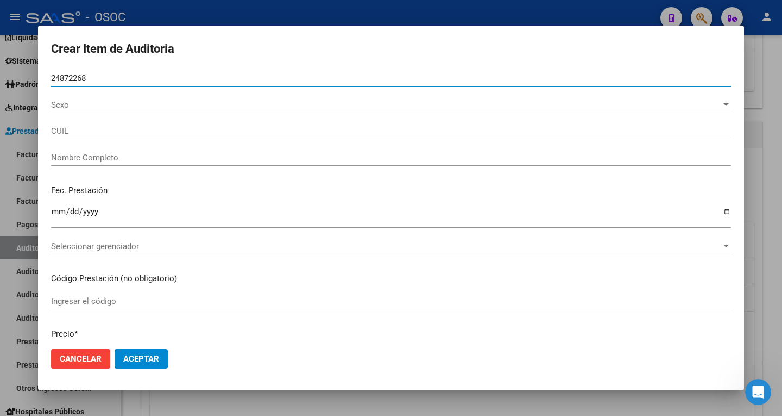
type input "20248722682"
type input "[PERSON_NAME]"
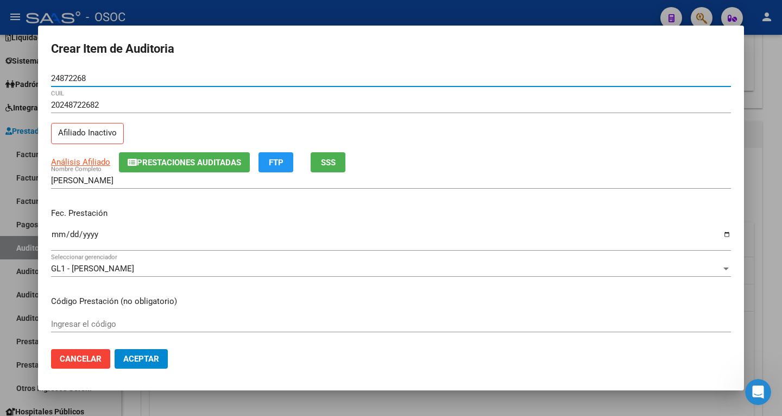
type input "24872268"
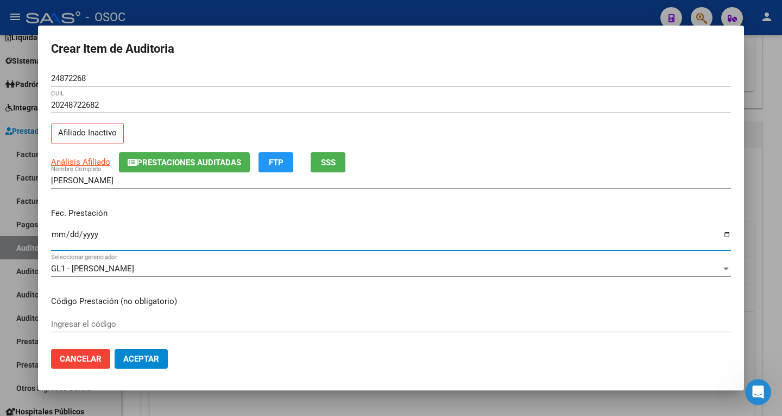
click at [54, 237] on input "Ingresar la fecha" at bounding box center [391, 238] width 680 height 17
type input "2025-08-13"
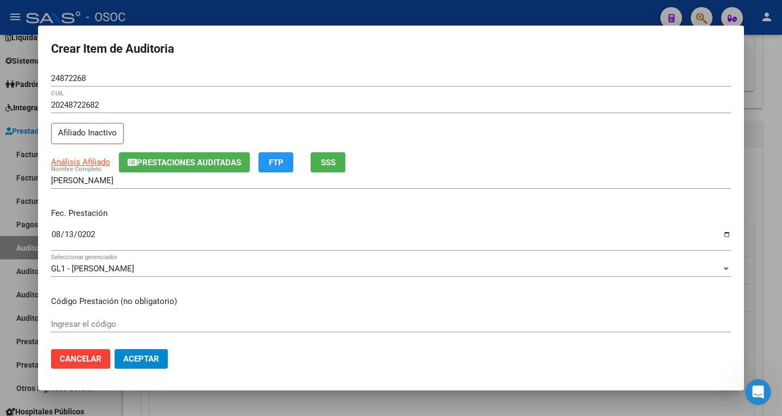
scroll to position [163, 0]
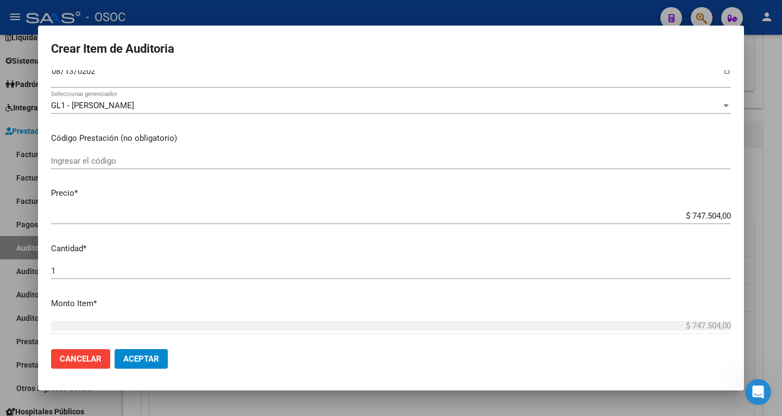
click at [700, 211] on input "$ 747.504,00" at bounding box center [391, 216] width 680 height 10
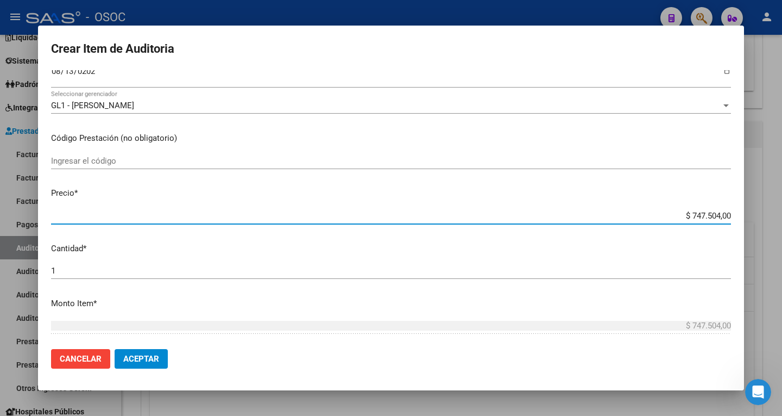
click at [701, 211] on input "$ 747.504,00" at bounding box center [391, 216] width 680 height 10
paste input "17733."
type input "$ 17.733,00"
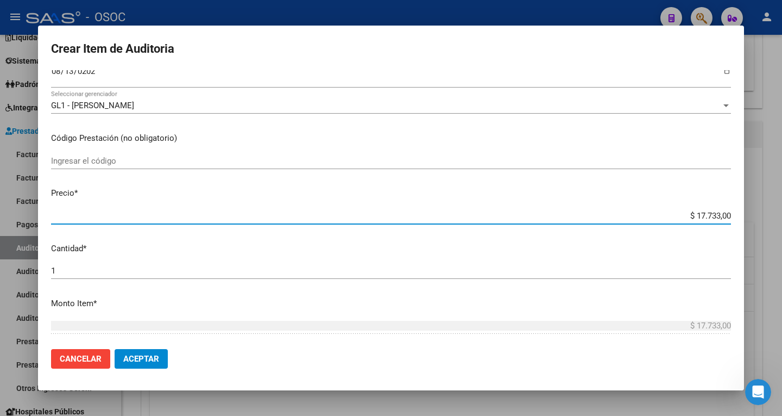
scroll to position [326, 0]
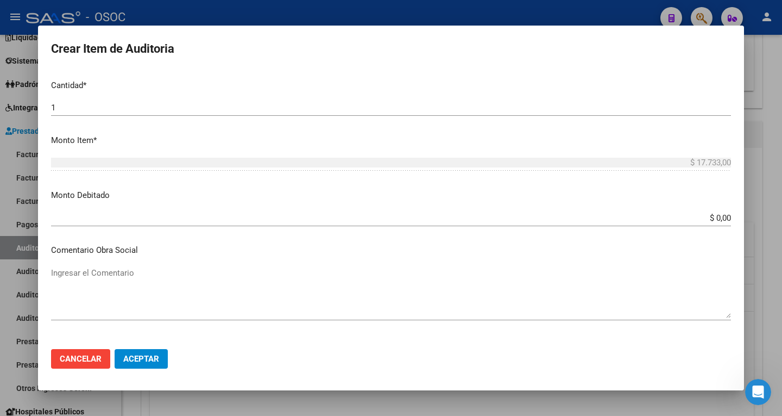
type input "$ 17.733,00"
click at [716, 223] on div "$ 0,00 Ingresar el monto" at bounding box center [391, 218] width 680 height 16
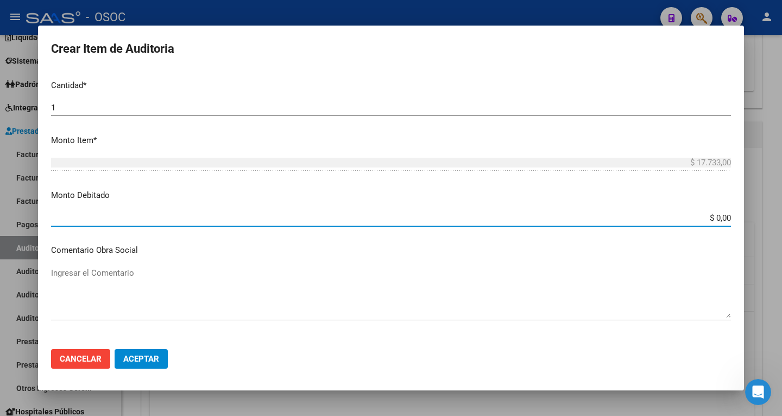
click at [713, 218] on input "$ 0,00" at bounding box center [391, 218] width 680 height 10
paste input "17733."
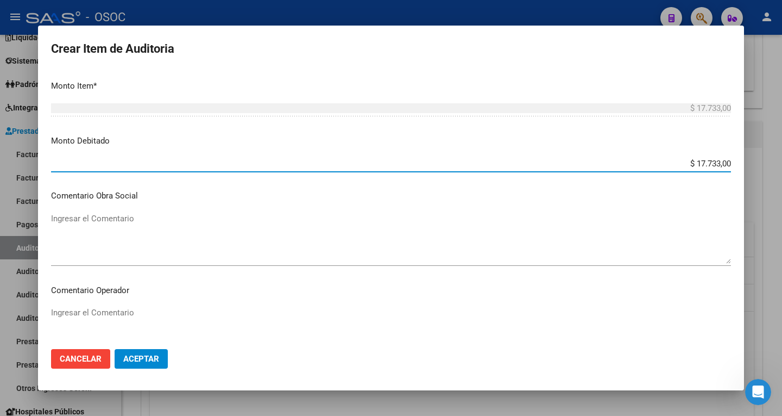
type input "$ 17.733,00"
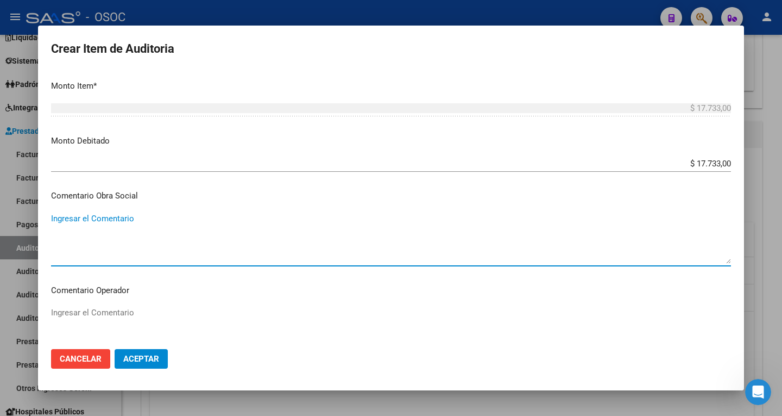
click at [110, 228] on textarea "Ingresar el Comentario" at bounding box center [391, 237] width 680 height 51
paste textarea "Afiliado sin cobertura por baja"
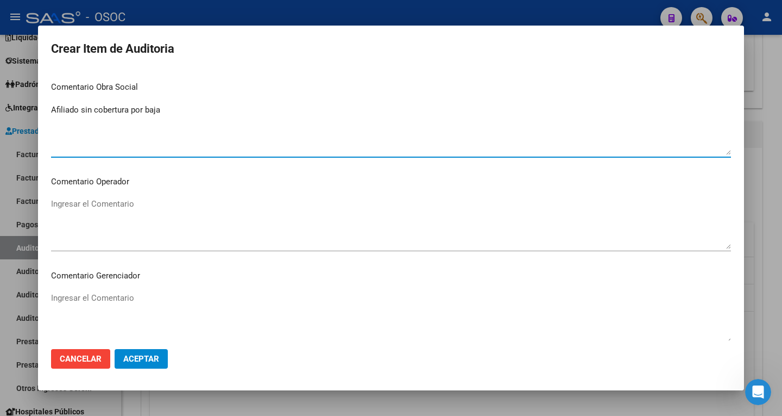
type textarea "Afiliado sin cobertura por baja"
click at [119, 208] on textarea "Ingresar el Comentario" at bounding box center [391, 223] width 680 height 51
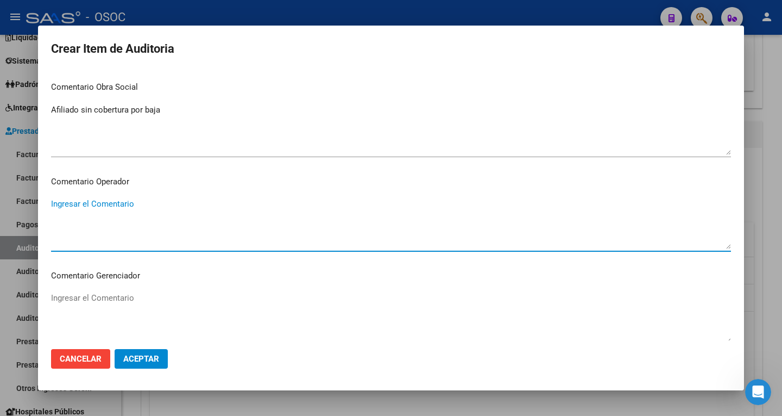
paste textarea "Afiliado sin cobertura por baja"
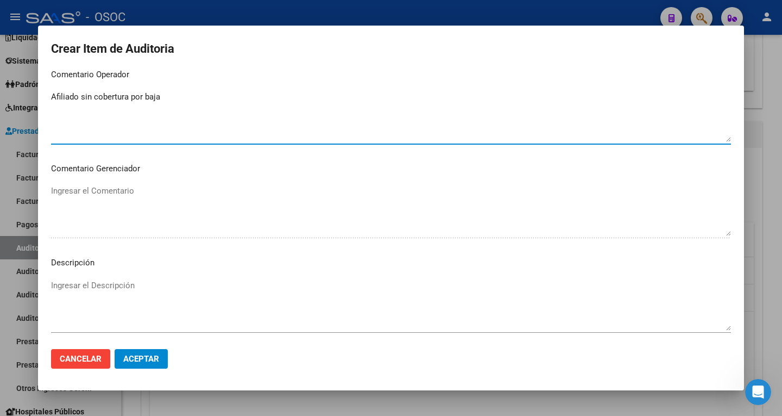
scroll to position [598, 0]
type textarea "Afiliado sin cobertura por baja"
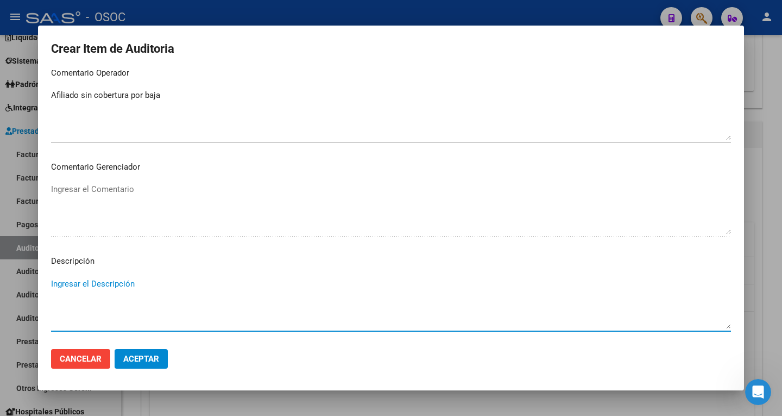
click at [118, 286] on textarea "Ingresar el Descripción" at bounding box center [391, 303] width 680 height 51
type textarea "prestaciones medicas"
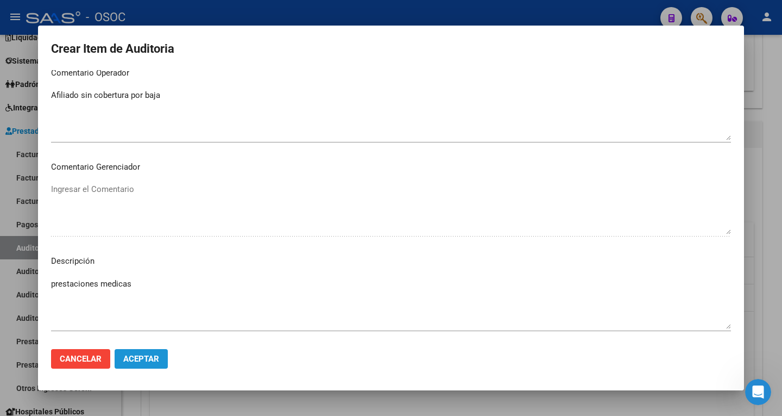
click at [148, 362] on span "Aceptar" at bounding box center [141, 359] width 36 height 10
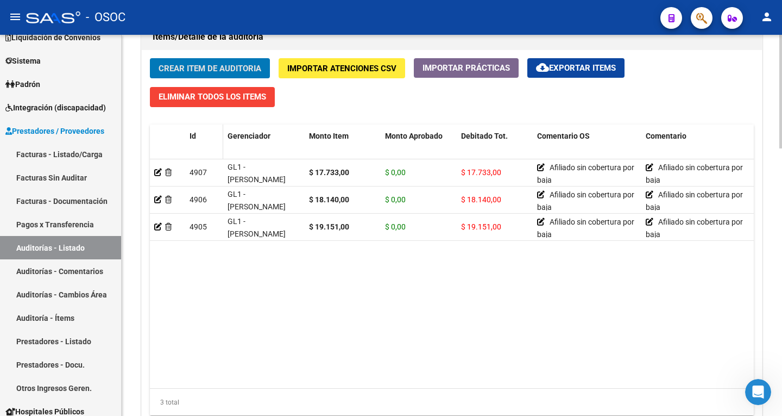
scroll to position [815, 0]
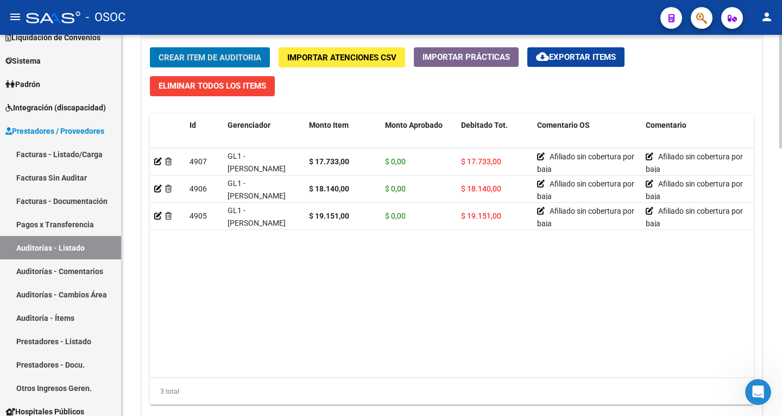
click at [221, 62] on span "Crear Item de Auditoria" at bounding box center [210, 58] width 103 height 10
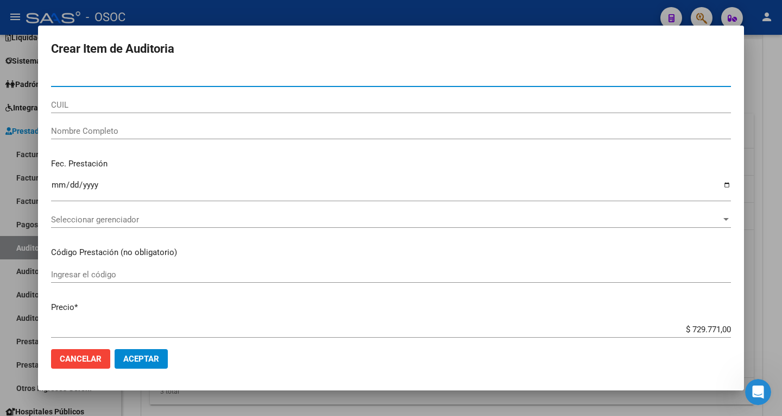
paste input "94657461"
type input "94657461"
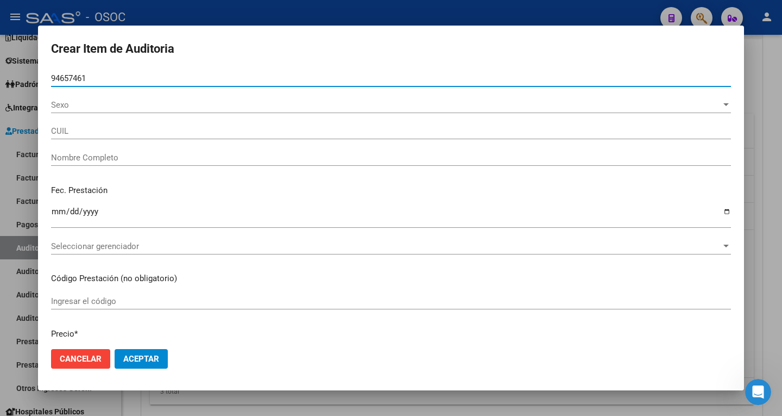
type input "27946574614"
type input "[PERSON_NAME]"
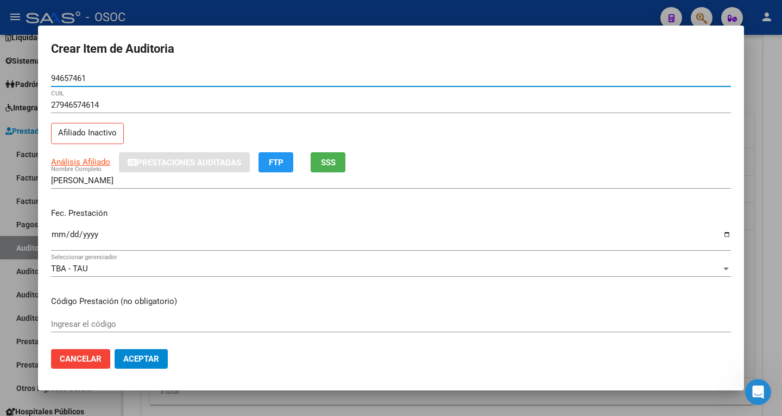
type input "94657461"
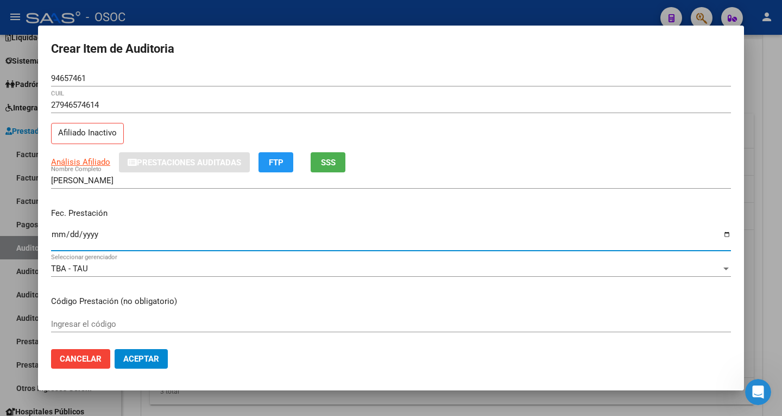
click at [53, 233] on input "Ingresar la fecha" at bounding box center [391, 238] width 680 height 17
type input "2025-08-13"
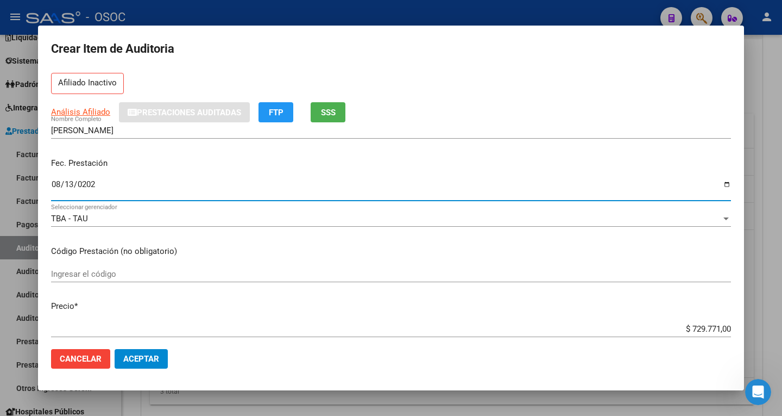
scroll to position [109, 0]
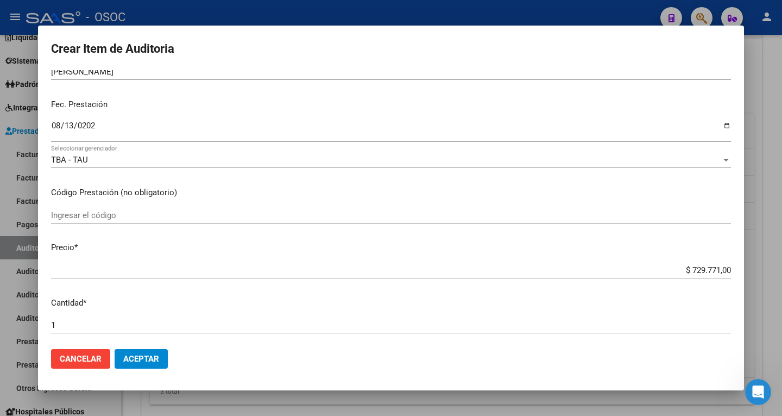
click at [700, 267] on input "$ 729.771,00" at bounding box center [391, 270] width 680 height 10
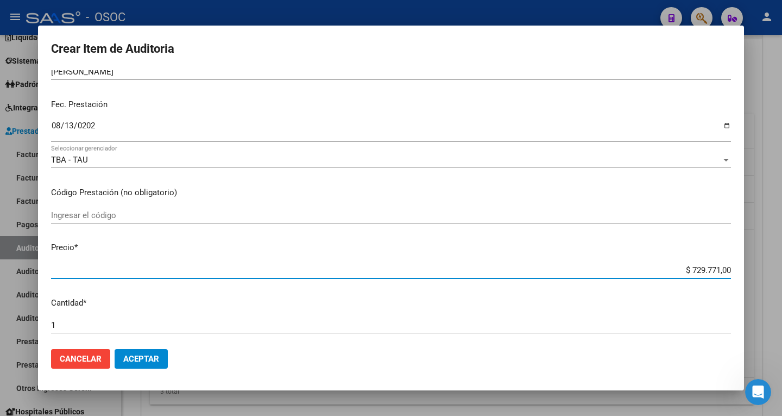
click at [700, 267] on input "$ 729.771,00" at bounding box center [391, 270] width 680 height 10
paste input "19151."
type input "$ 19.151,00"
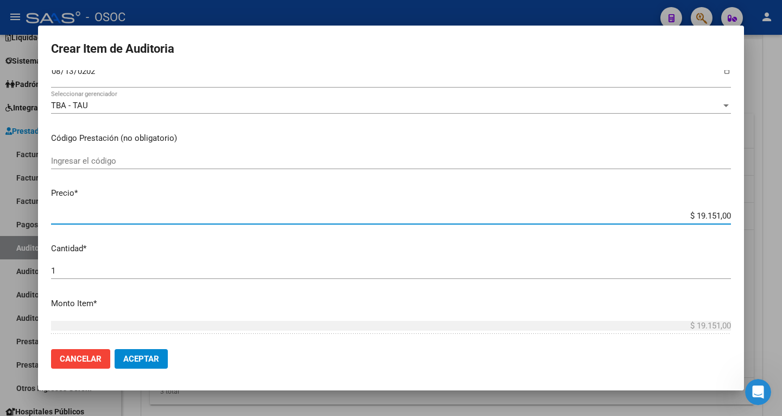
scroll to position [217, 0]
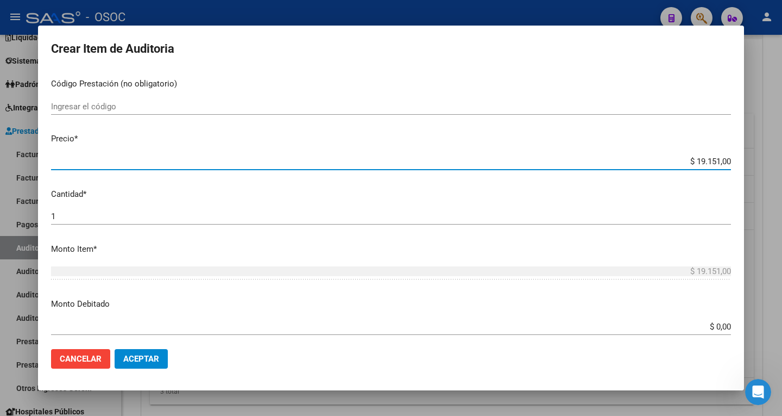
type input "$ 19.151,00"
click at [713, 328] on input "$ 0,00" at bounding box center [391, 327] width 680 height 10
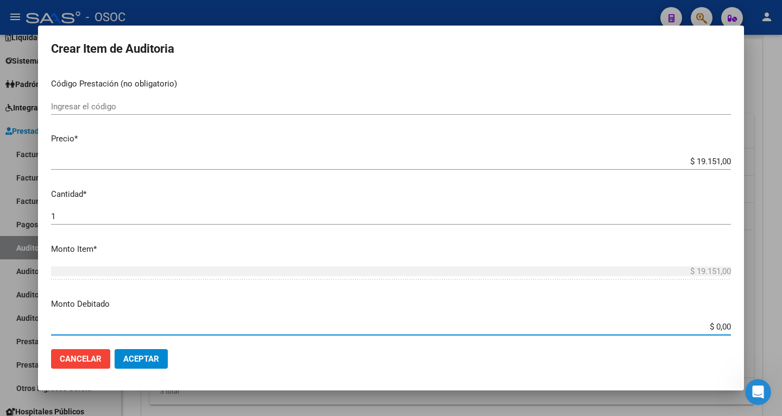
click at [713, 328] on input "$ 0,00" at bounding box center [391, 327] width 680 height 10
paste input "19151."
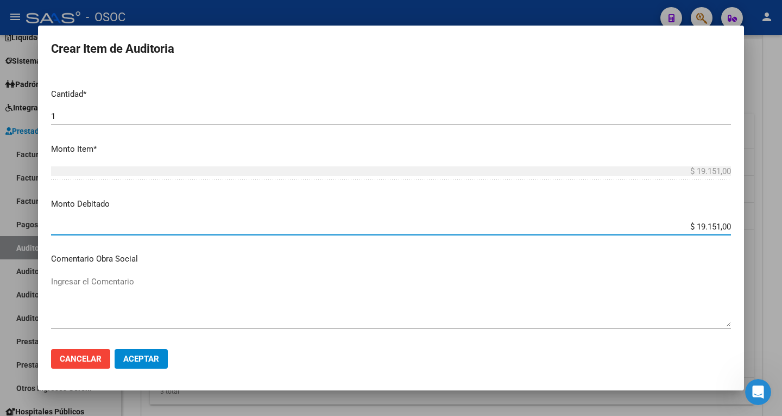
scroll to position [380, 0]
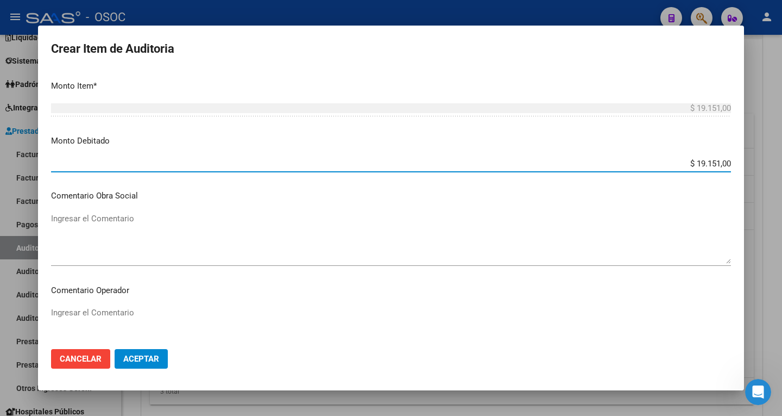
type input "$ 19.151,00"
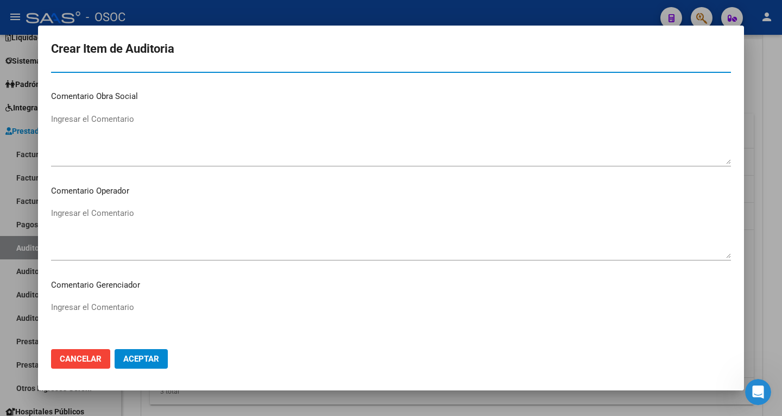
scroll to position [489, 0]
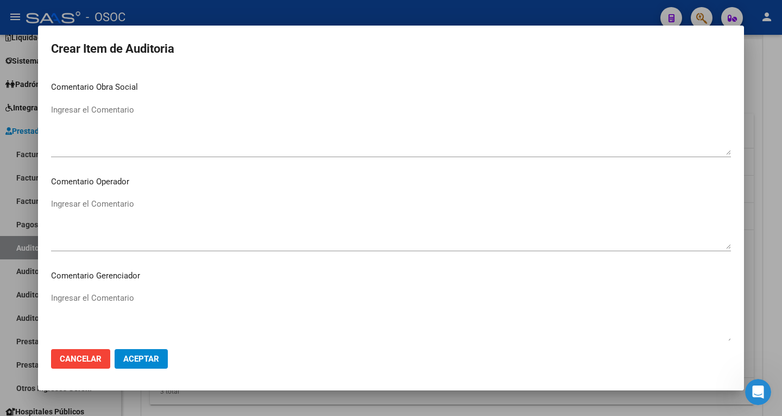
click at [98, 109] on textarea "Ingresar el Comentario" at bounding box center [391, 129] width 680 height 51
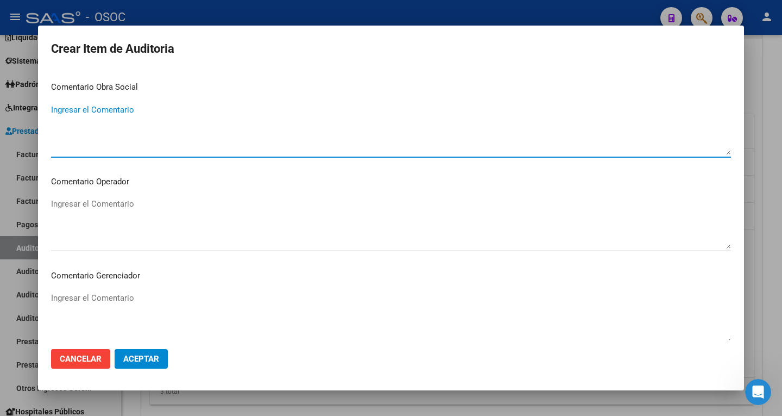
click at [98, 109] on textarea "Ingresar el Comentario" at bounding box center [391, 129] width 680 height 51
paste textarea "Afiliado sin cobertura por baja"
type textarea "Afiliado sin cobertura por baja"
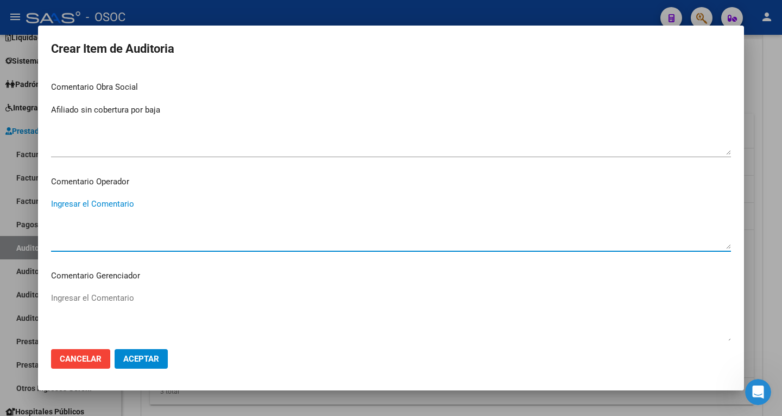
click at [99, 211] on textarea "Ingresar el Comentario" at bounding box center [391, 223] width 680 height 51
paste textarea "Afiliado sin cobertura por baja"
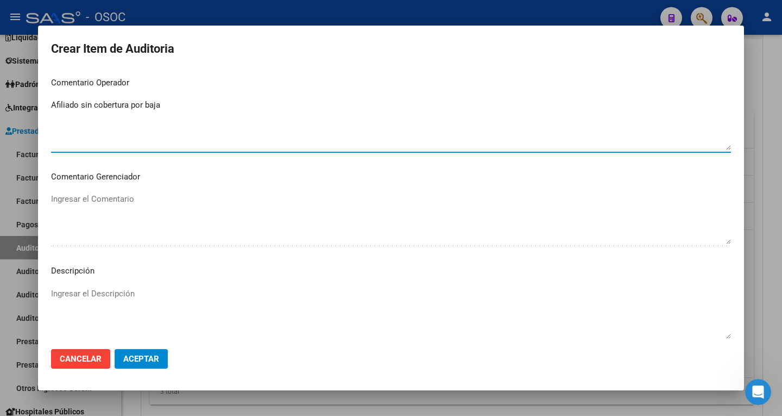
scroll to position [598, 0]
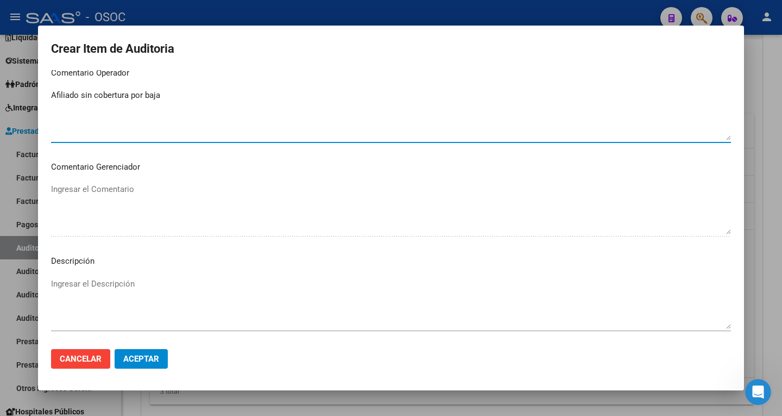
type textarea "Afiliado sin cobertura por baja"
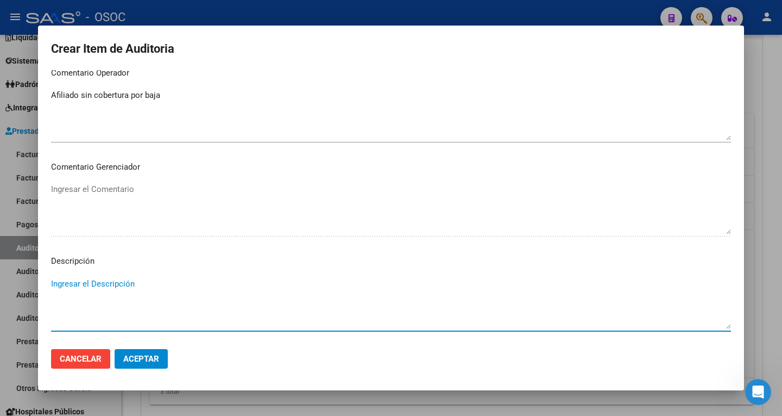
click at [96, 280] on textarea "Ingresar el Descripción" at bounding box center [391, 303] width 680 height 51
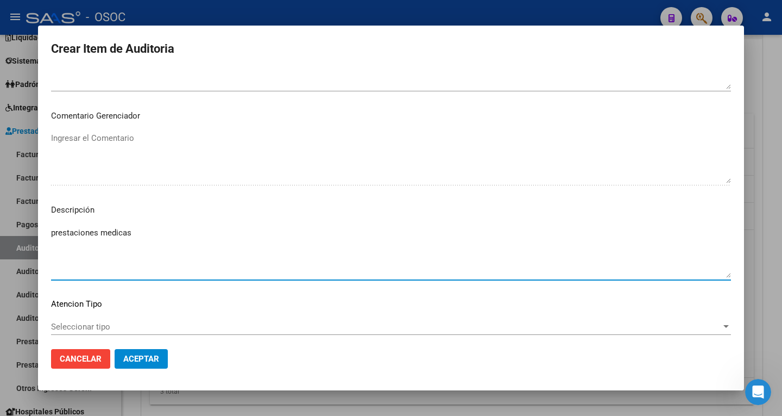
scroll to position [706, 0]
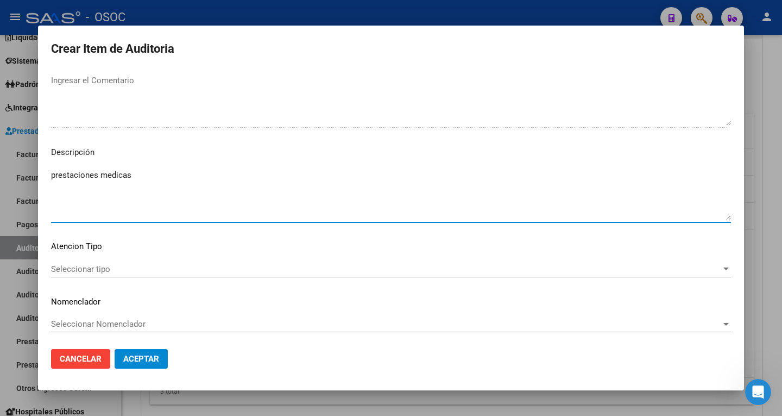
type textarea "prestaciones medicas"
click at [153, 360] on span "Aceptar" at bounding box center [141, 359] width 36 height 10
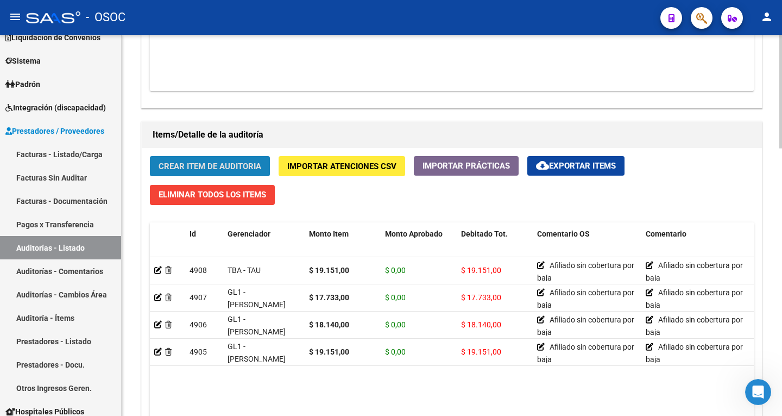
click at [211, 162] on span "Crear Item de Auditoria" at bounding box center [210, 166] width 103 height 10
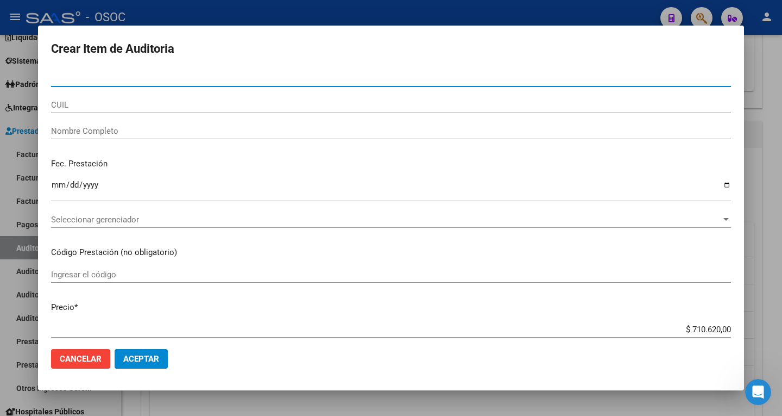
paste input "36154163"
type input "36154163"
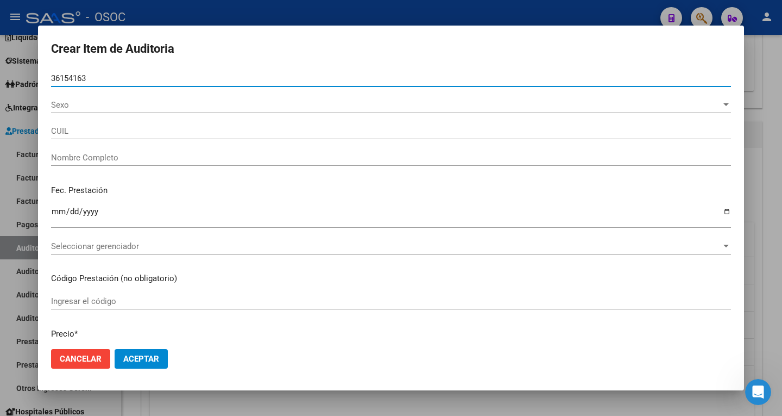
type input "23361541634"
type input "[PERSON_NAME] [PERSON_NAME]"
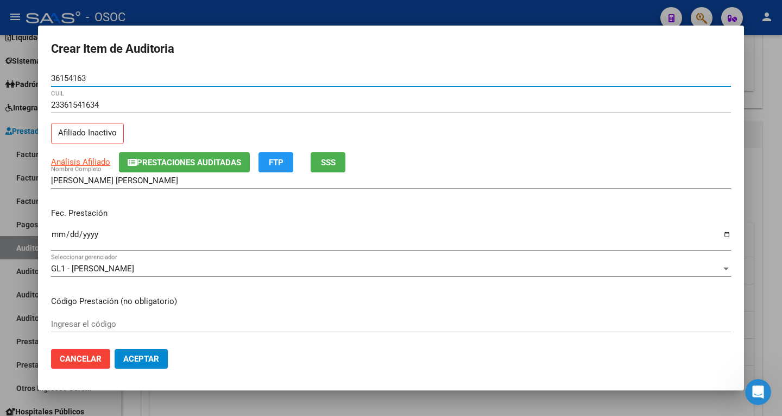
type input "36154163"
click at [56, 237] on input "Ingresar la fecha" at bounding box center [391, 238] width 680 height 17
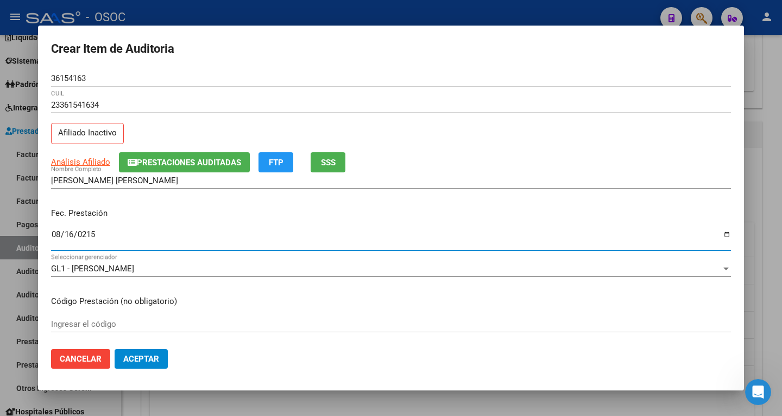
type input "2158-08-16"
type input "2025-08-16"
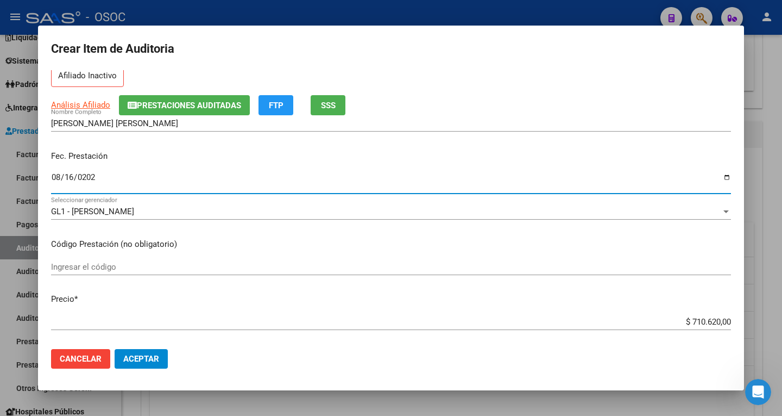
scroll to position [109, 0]
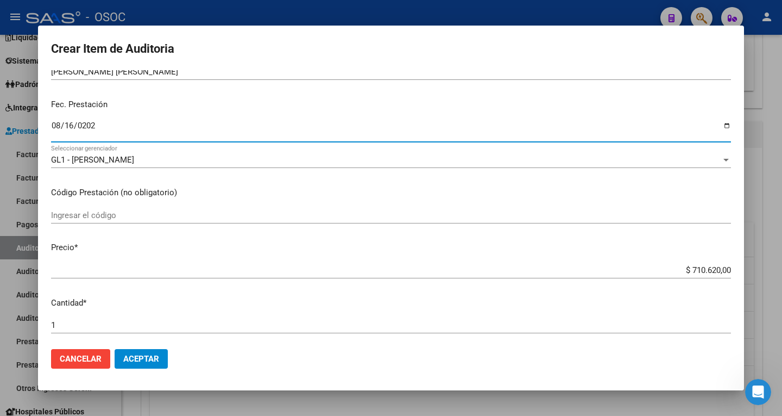
click at [705, 261] on mat-dialog-content "36154163 Nro Documento 23361541634 CUIL Afiliado Inactivo Análisis Afiliado Pre…" at bounding box center [391, 205] width 706 height 270
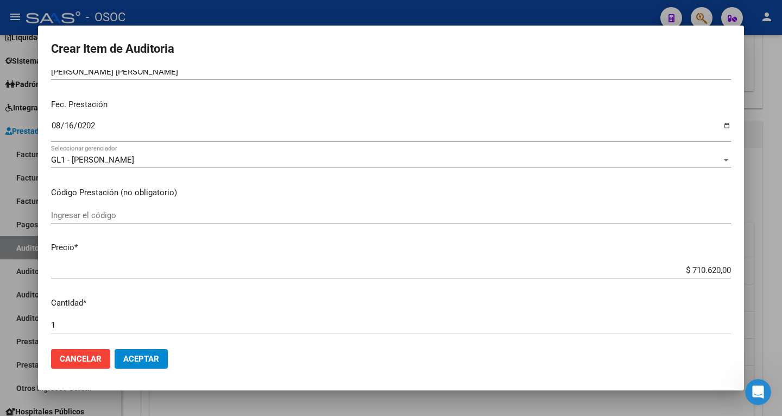
click at [705, 269] on input "$ 710.620,00" at bounding box center [391, 270] width 680 height 10
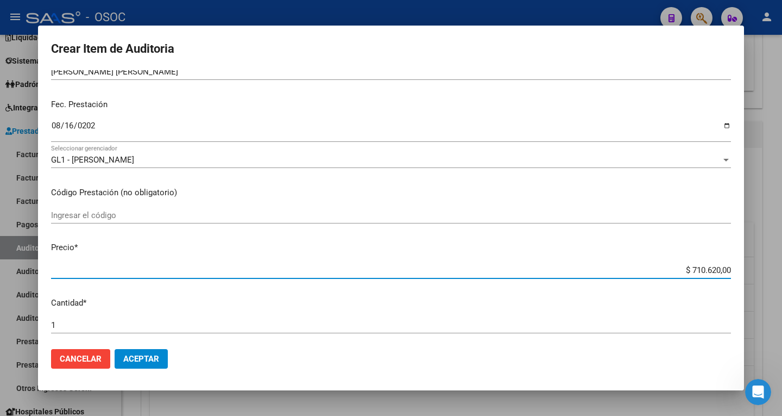
click at [705, 269] on input "$ 710.620,00" at bounding box center [391, 270] width 680 height 10
click at [711, 267] on input "$ 0,00" at bounding box center [391, 270] width 680 height 10
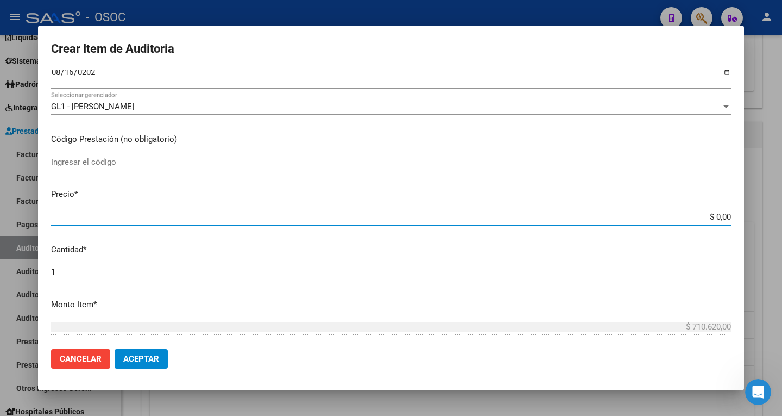
scroll to position [163, 0]
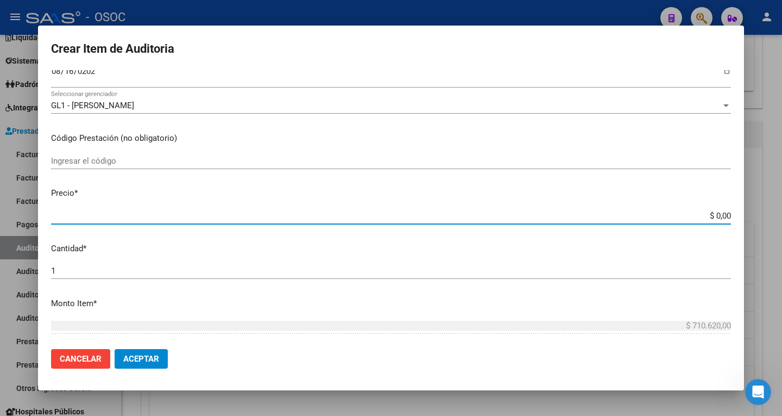
click at [716, 219] on input "$ 0,00" at bounding box center [391, 216] width 680 height 10
paste input "134689."
type input "$ 134.689,00"
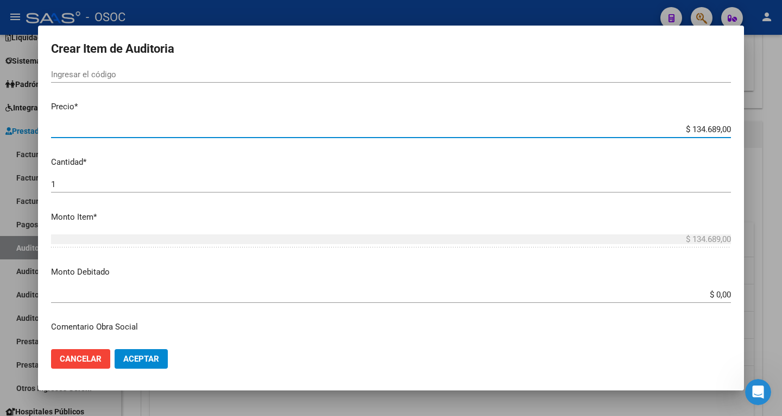
scroll to position [272, 0]
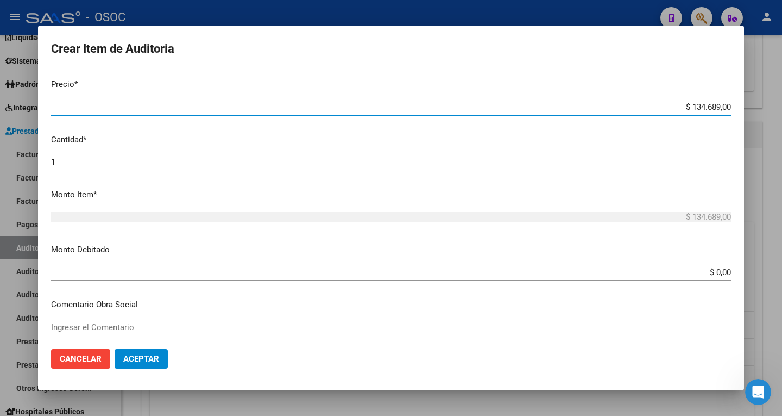
type input "$ 134.689,00"
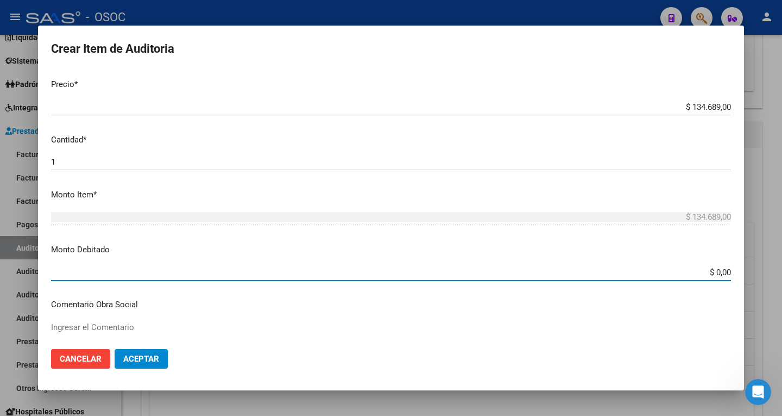
click at [715, 267] on input "$ 0,00" at bounding box center [391, 272] width 680 height 10
paste input "134689."
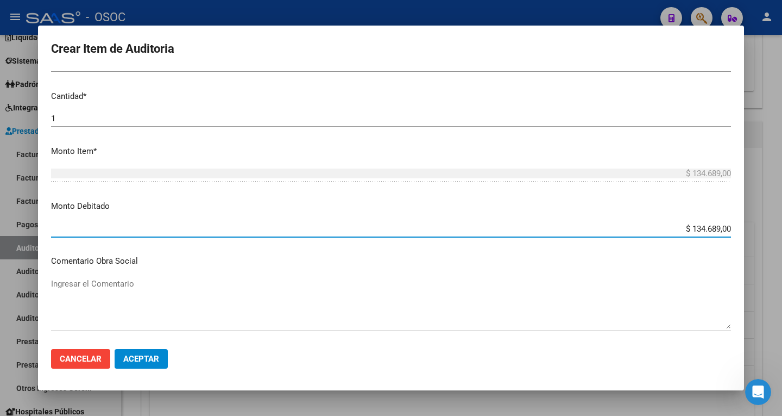
scroll to position [380, 0]
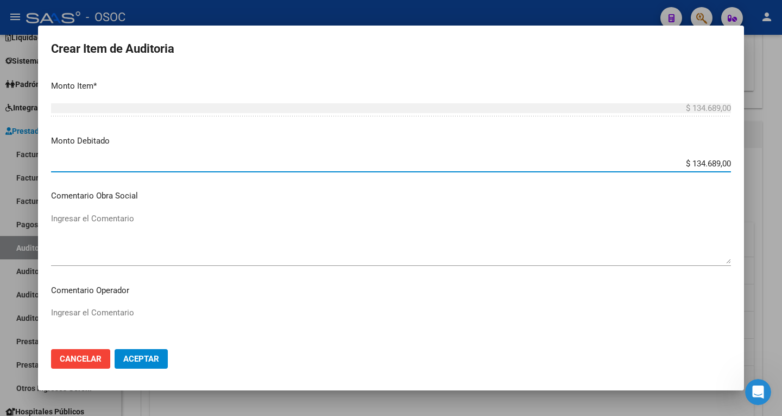
type input "$ 134.689,00"
click at [124, 210] on div "Ingresar el Comentario" at bounding box center [391, 237] width 680 height 55
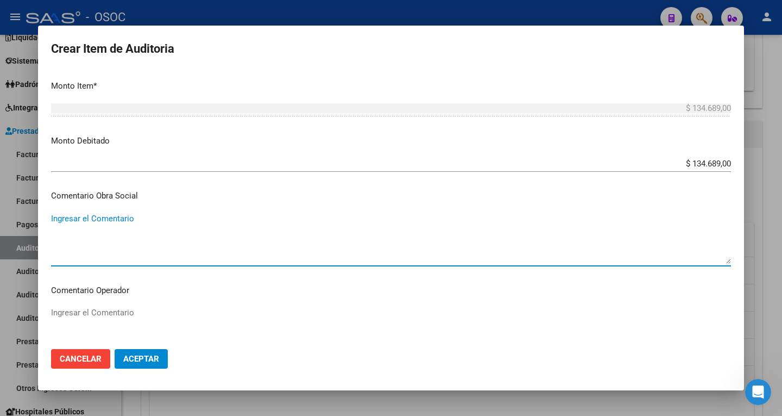
paste textarea "Afiliado sin cobertura por baja"
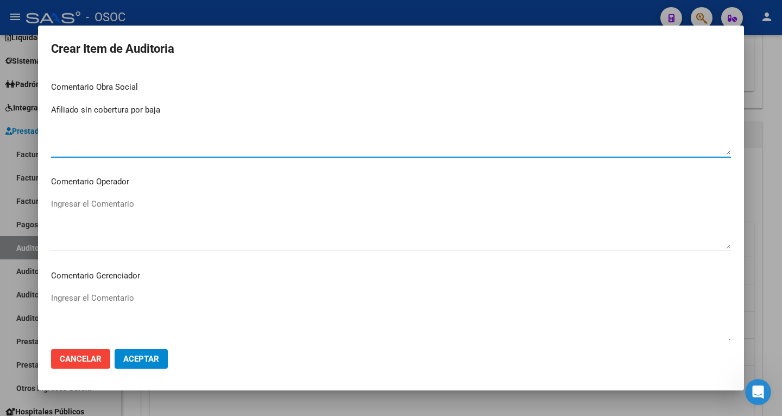
type textarea "Afiliado sin cobertura por baja"
click at [109, 203] on textarea "Ingresar el Comentario" at bounding box center [391, 223] width 680 height 51
paste textarea "Afiliado sin cobertura por baja"
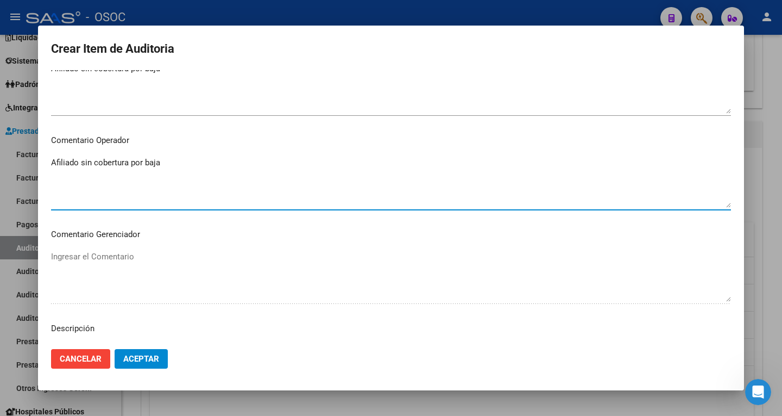
scroll to position [598, 0]
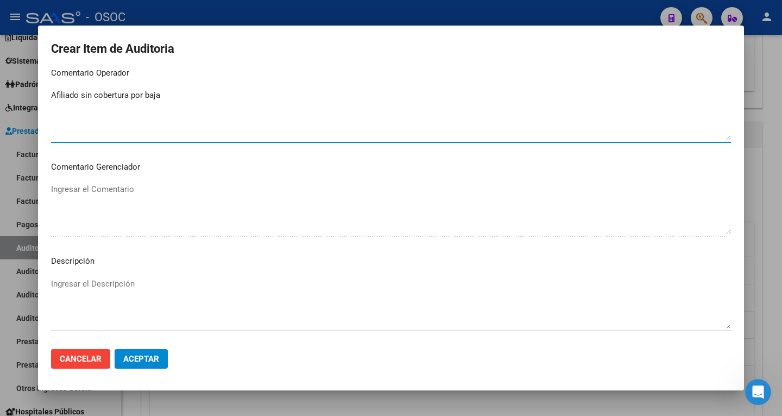
type textarea "Afiliado sin cobertura por baja"
click at [100, 290] on textarea "Ingresar el Descripción" at bounding box center [391, 303] width 680 height 51
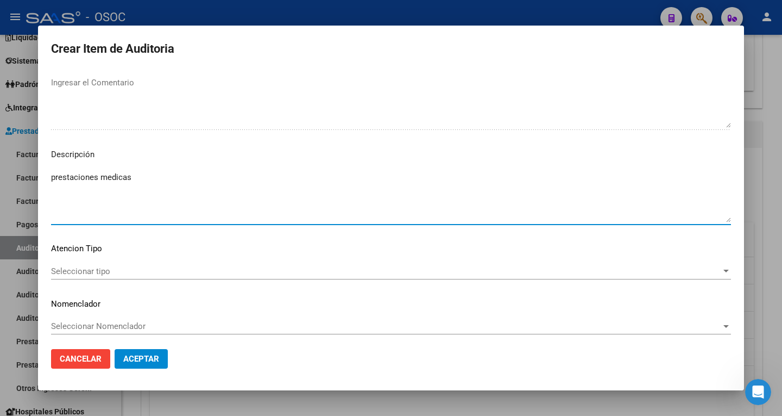
scroll to position [708, 0]
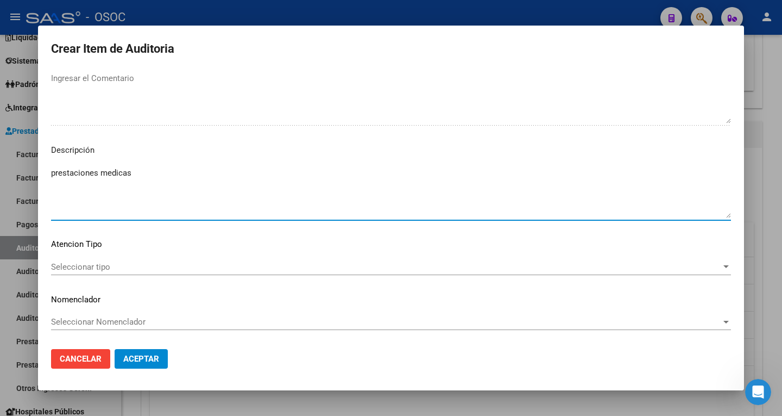
type textarea "prestaciones medicas"
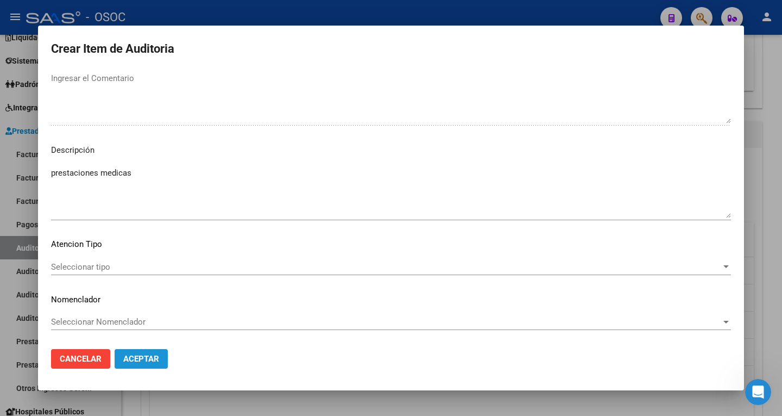
click at [148, 355] on span "Aceptar" at bounding box center [141, 359] width 36 height 10
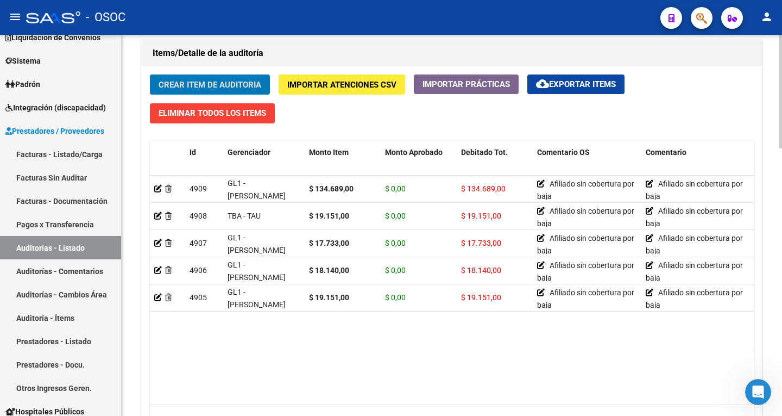
scroll to position [681, 0]
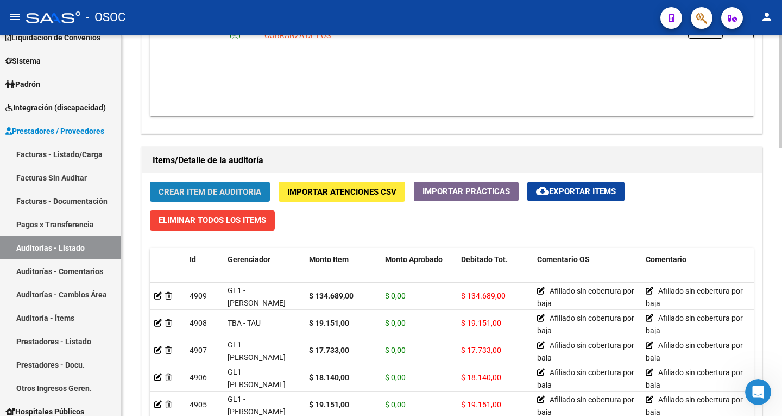
click at [208, 189] on span "Crear Item de Auditoria" at bounding box center [210, 192] width 103 height 10
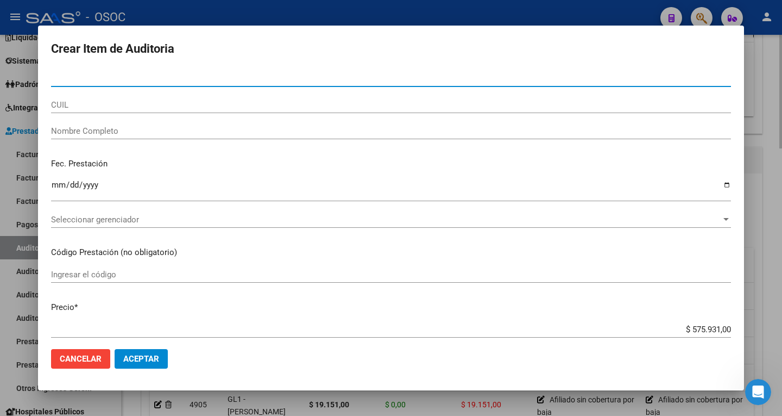
paste input "94681609"
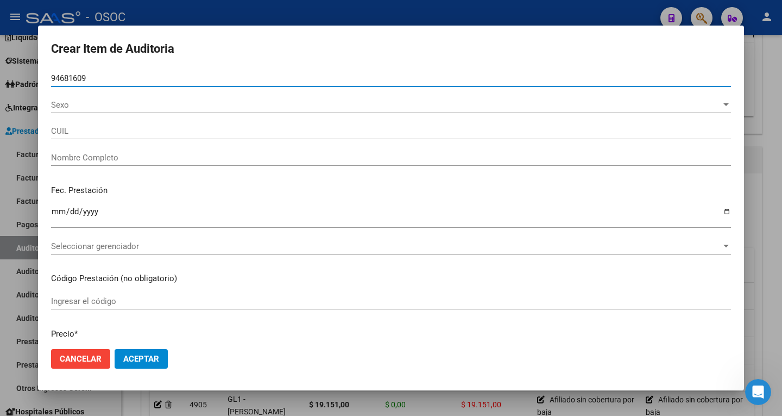
type input "94681609"
type input "23946816094"
type input "[PERSON_NAME] [PERSON_NAME]"
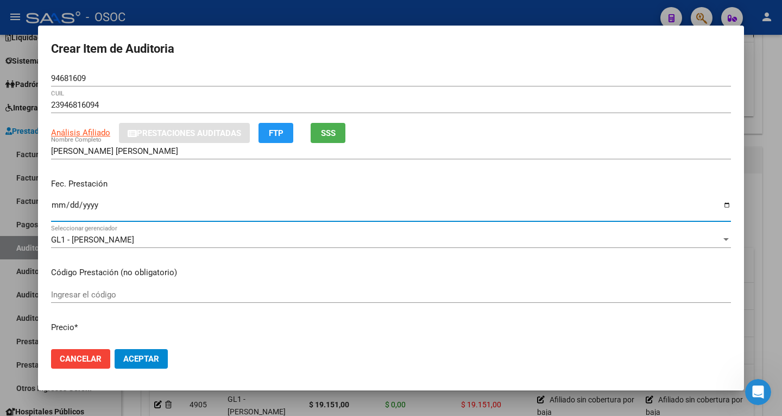
click at [199, 201] on input "Ingresar la fecha" at bounding box center [391, 208] width 680 height 17
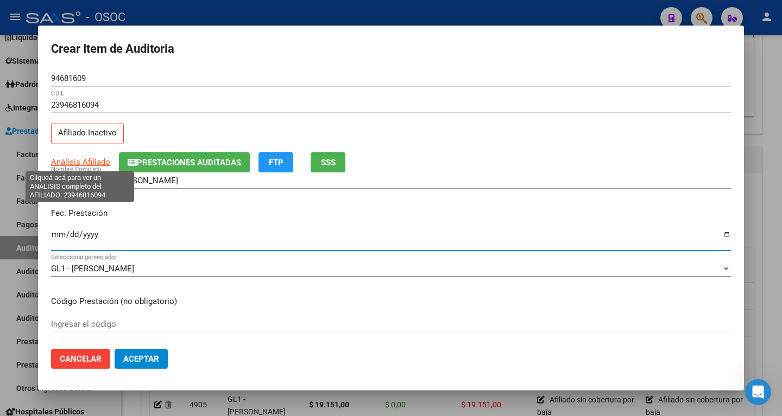
click at [76, 166] on span "Análisis Afiliado" at bounding box center [80, 162] width 59 height 10
type textarea "23946816094"
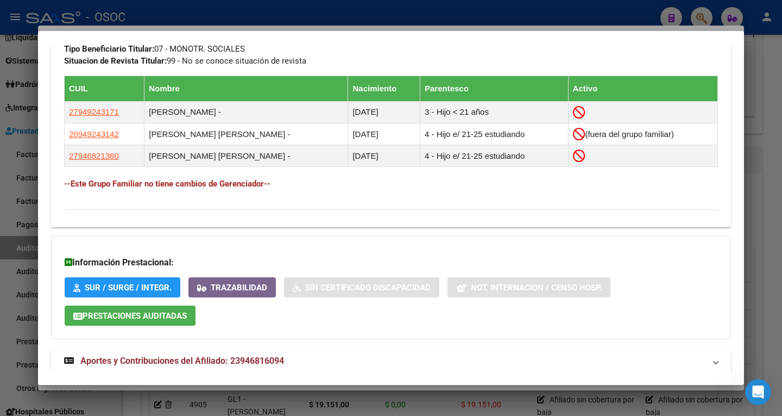
scroll to position [627, 0]
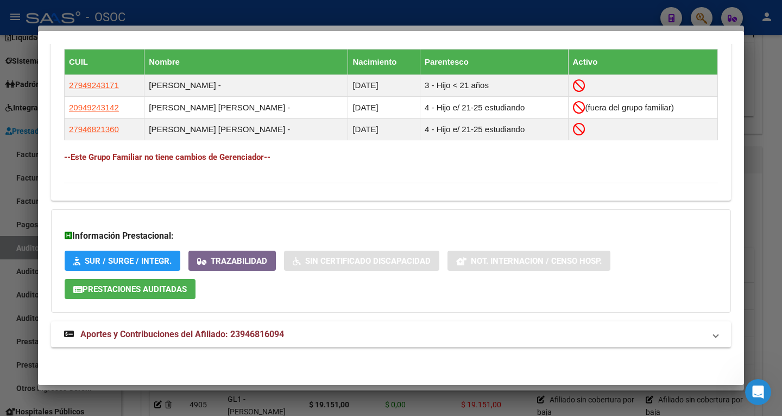
click at [745, 187] on div at bounding box center [391, 208] width 782 height 416
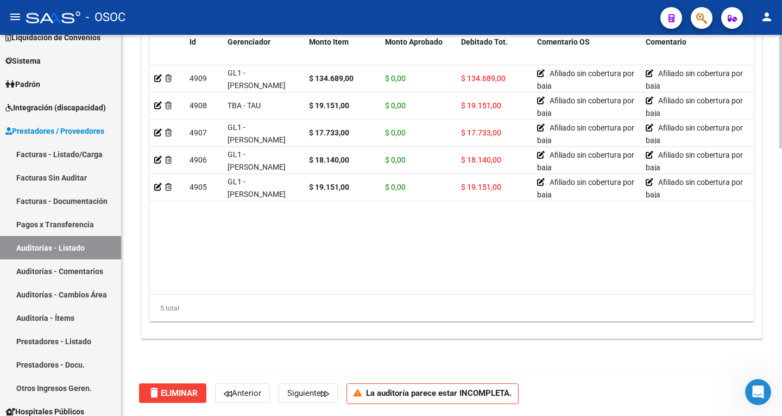
scroll to position [681, 0]
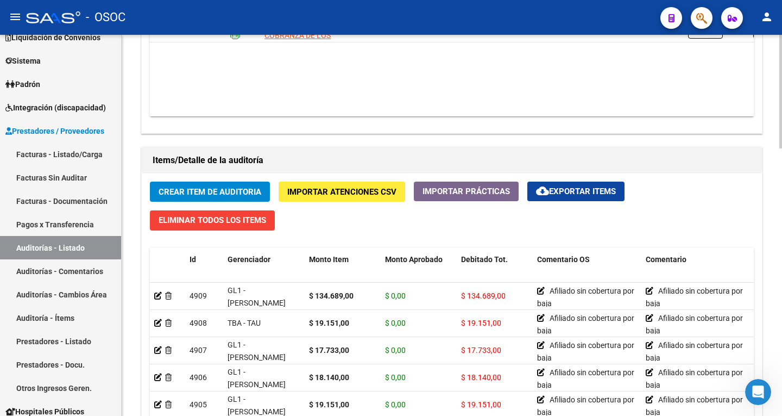
click at [200, 185] on button "Crear Item de Auditoria" at bounding box center [210, 191] width 120 height 20
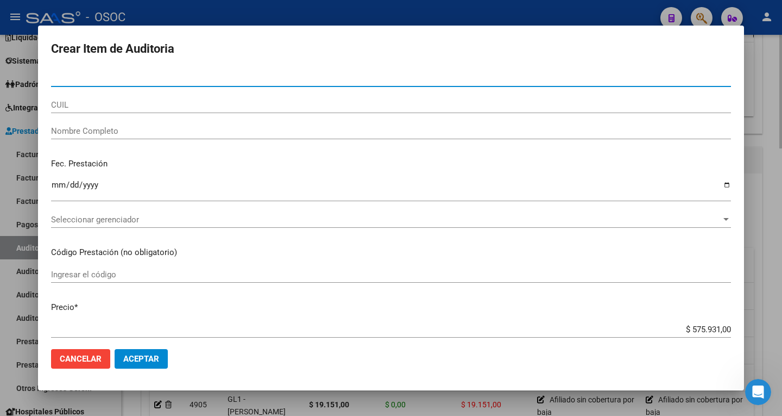
paste input "23946816094"
click at [120, 87] on div "23946816094 Nro Documento" at bounding box center [391, 83] width 680 height 27
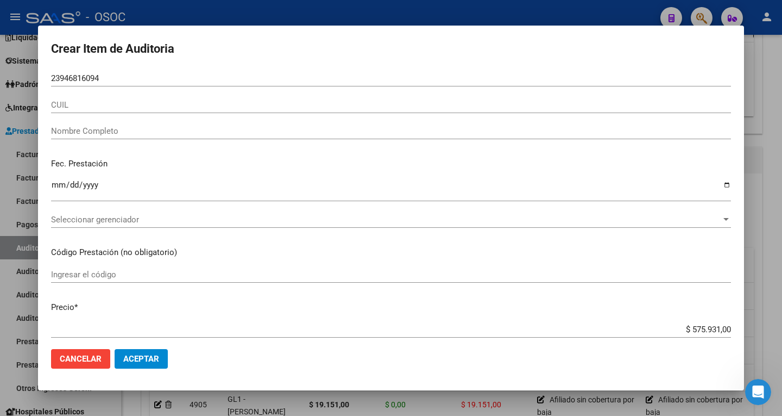
click at [120, 81] on input "23946816094" at bounding box center [391, 78] width 680 height 10
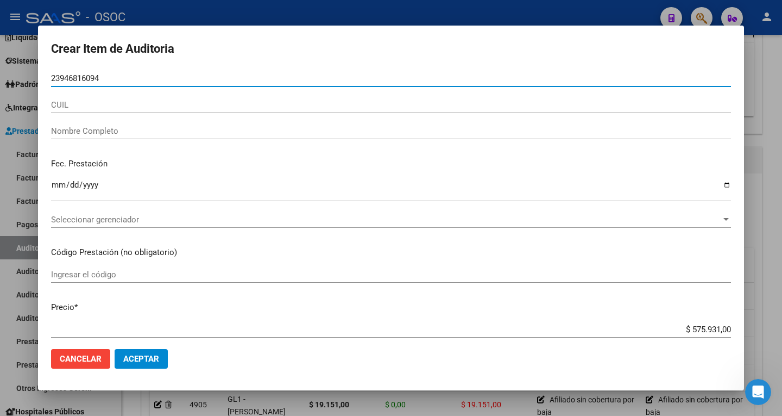
click at [120, 81] on input "23946816094" at bounding box center [391, 78] width 680 height 10
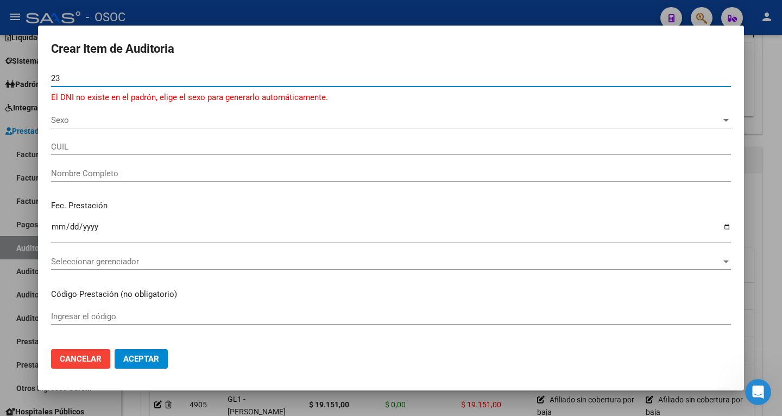
type input "2"
paste input "94681609"
type input "94681609"
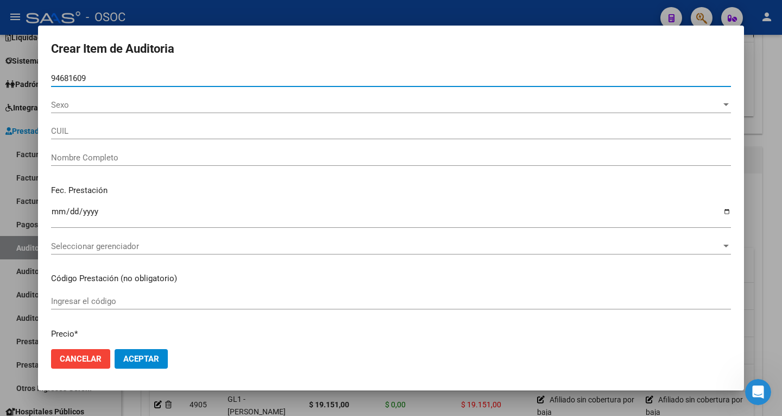
type input "23946816094"
type input "[PERSON_NAME] [PERSON_NAME]"
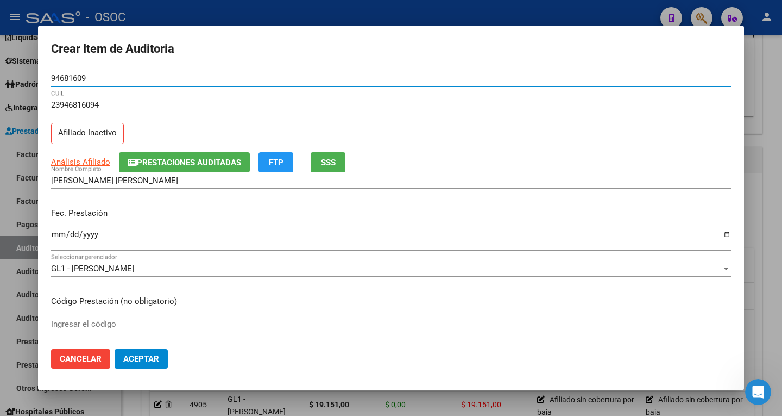
type input "94681609"
click at [56, 233] on input "Ingresar la fecha" at bounding box center [391, 238] width 680 height 17
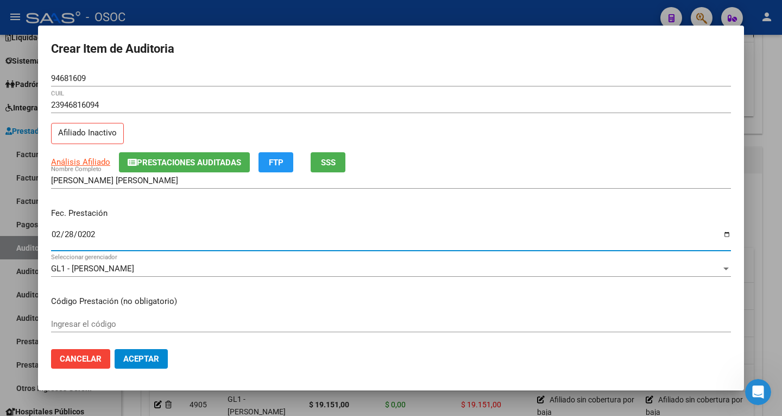
type input "2025-02-28"
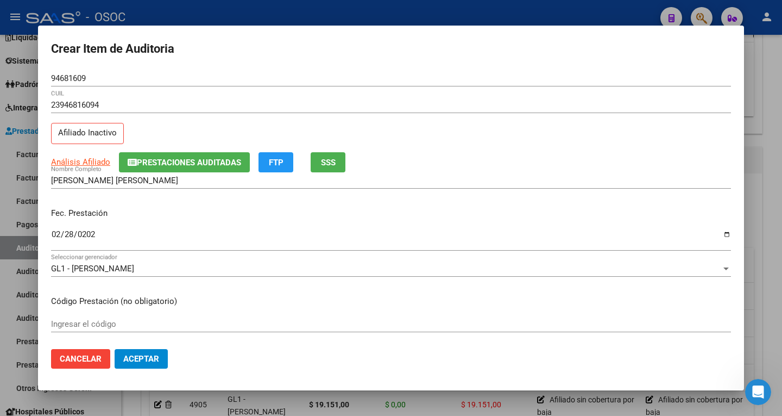
click at [404, 120] on div "23946816094 CUIL" at bounding box center [391, 110] width 680 height 27
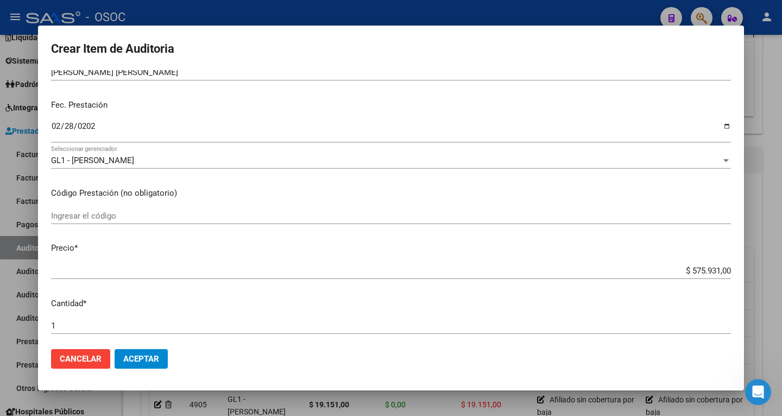
scroll to position [109, 0]
click at [713, 265] on input "$ 575.931,00" at bounding box center [391, 270] width 680 height 10
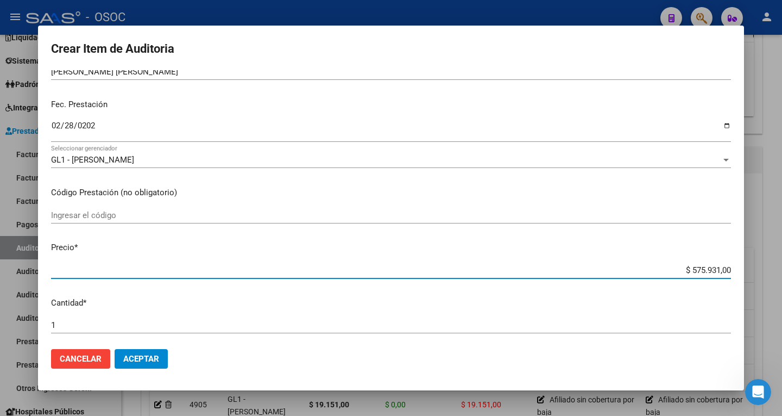
click at [713, 265] on input "$ 575.931,00" at bounding box center [391, 270] width 680 height 10
paste input "30613.00"
type input "$ 30.613,00"
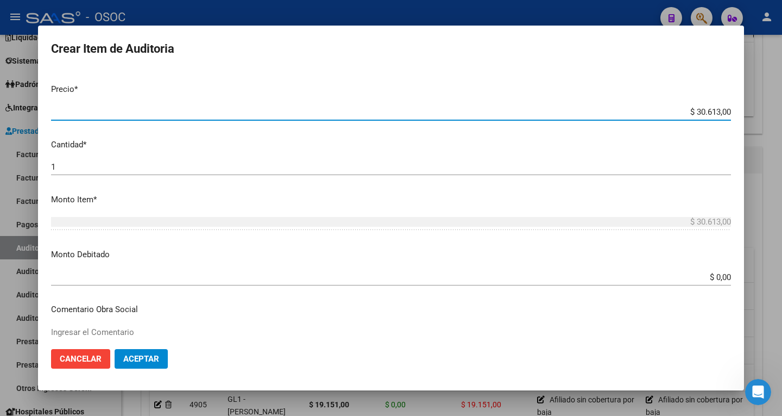
scroll to position [272, 0]
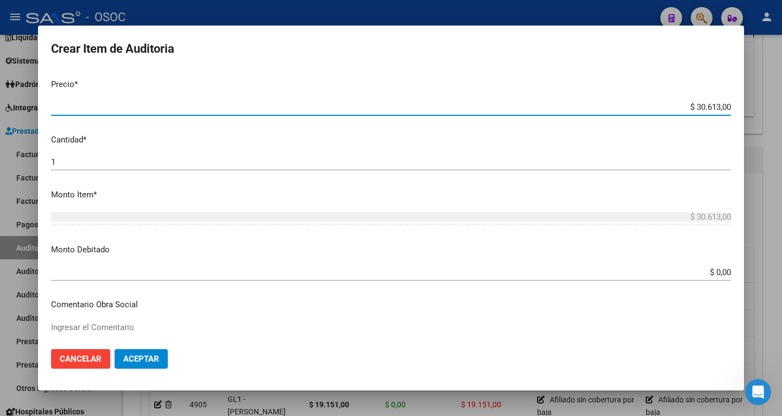
type input "$ 30.613,00"
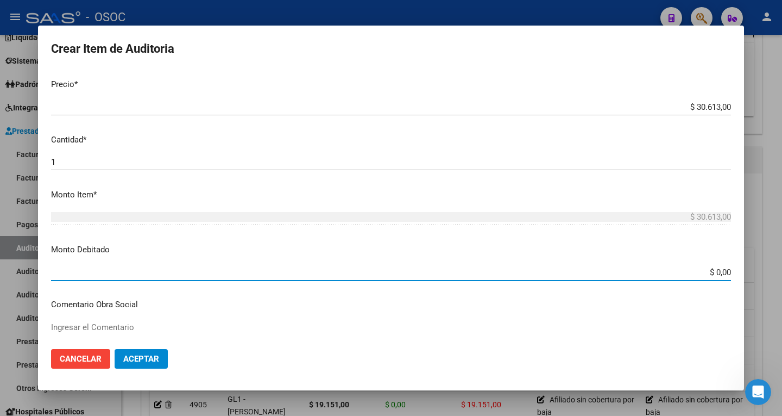
click at [714, 268] on input "$ 0,00" at bounding box center [391, 272] width 680 height 10
paste input "30613."
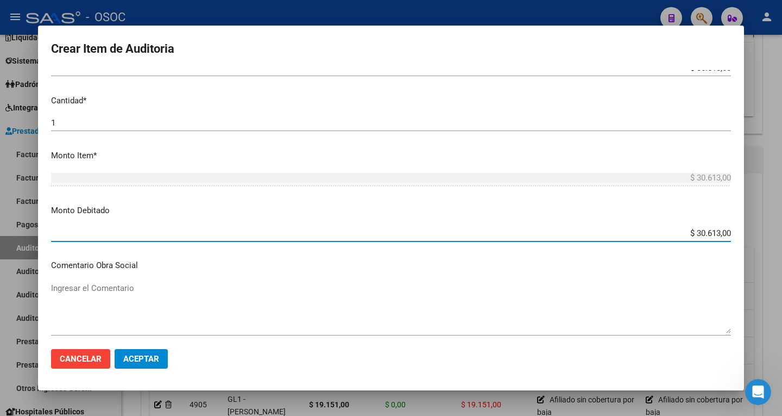
scroll to position [380, 0]
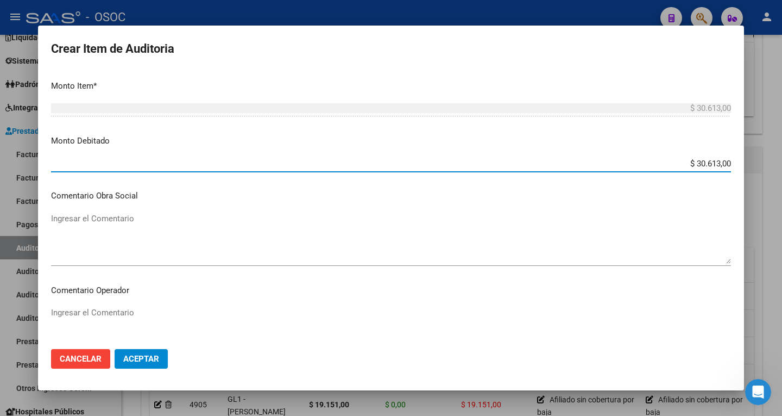
type input "$ 30.613,00"
click at [111, 218] on textarea "Ingresar el Comentario" at bounding box center [391, 237] width 680 height 51
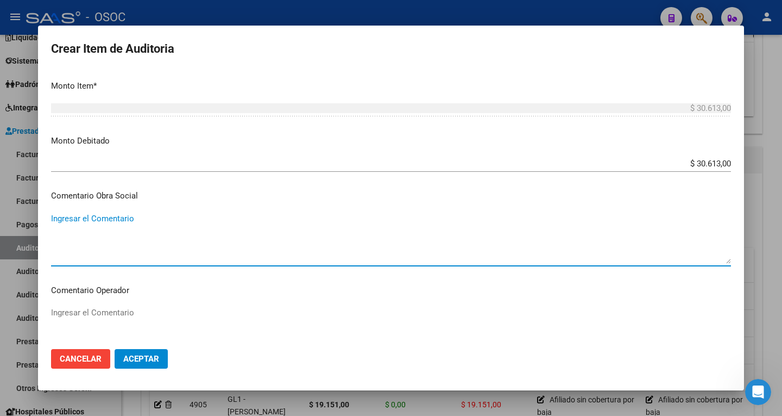
paste textarea "Afiliado sin cobertura por baja"
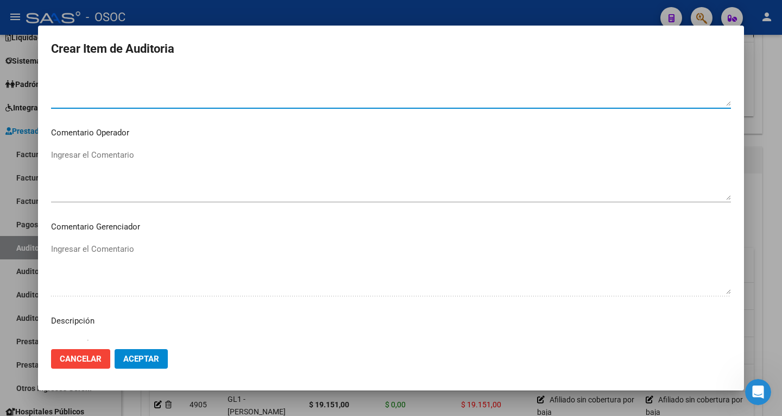
scroll to position [543, 0]
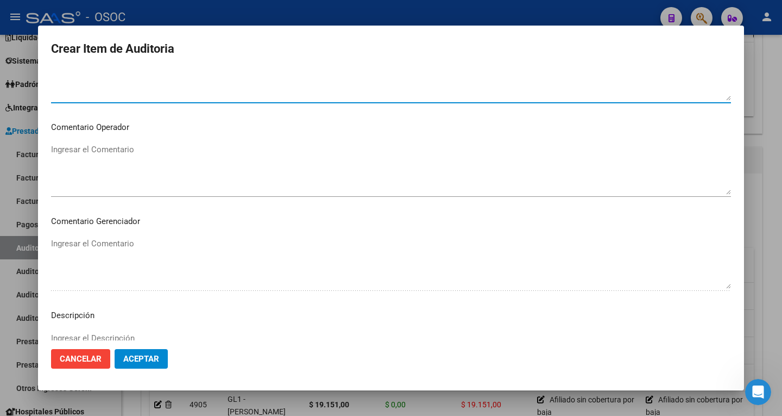
type textarea "Afiliado sin cobertura por baja"
click at [112, 224] on p "Comentario Gerenciador" at bounding box center [391, 221] width 680 height 12
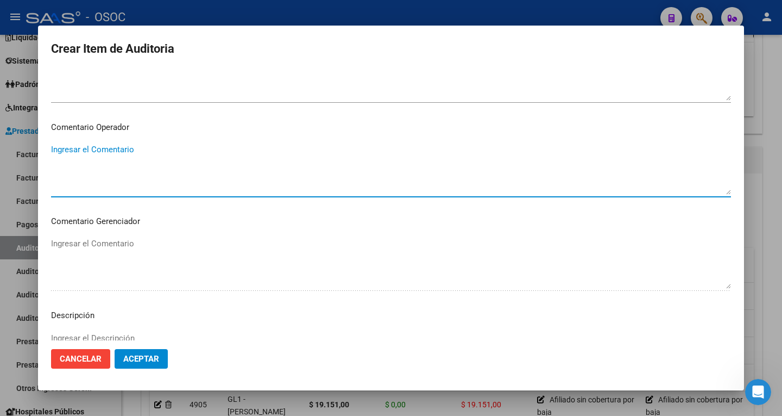
click at [111, 149] on textarea "Ingresar el Comentario" at bounding box center [391, 168] width 680 height 51
paste textarea "Afiliado sin cobertura por baja"
type textarea "Afiliado sin cobertura por baja"
click at [110, 336] on textarea "Ingresar el Descripción" at bounding box center [391, 357] width 680 height 51
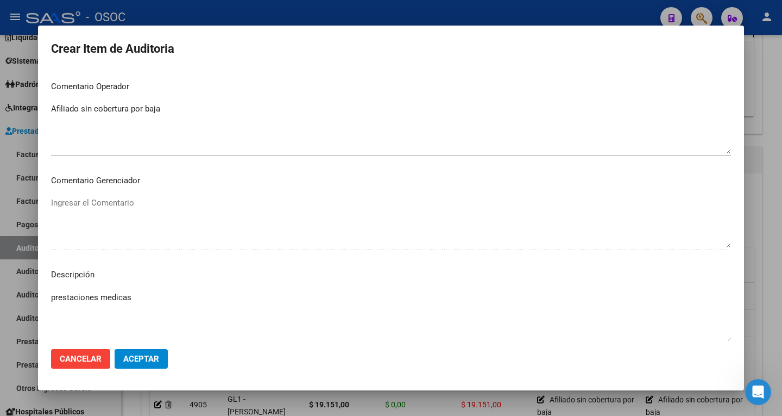
scroll to position [655, 0]
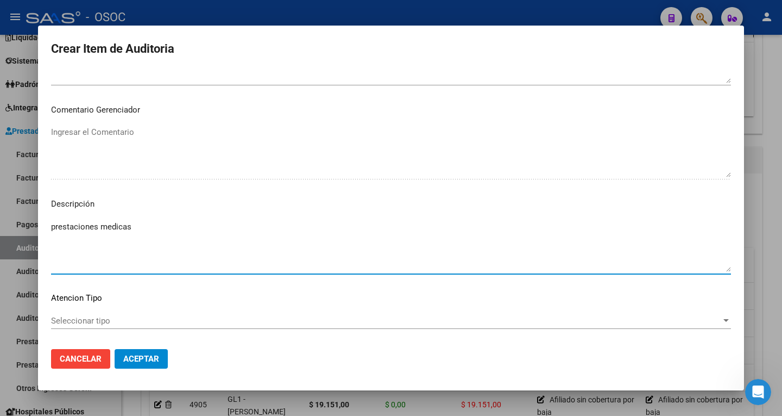
type textarea "prestaciones medicas"
click at [146, 355] on span "Aceptar" at bounding box center [141, 359] width 36 height 10
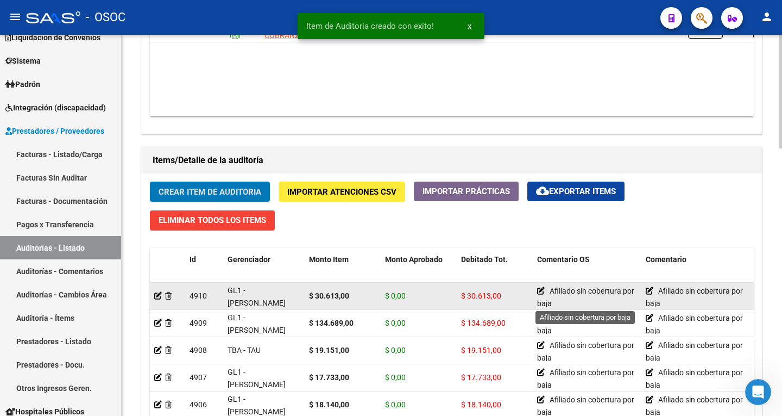
scroll to position [3, 0]
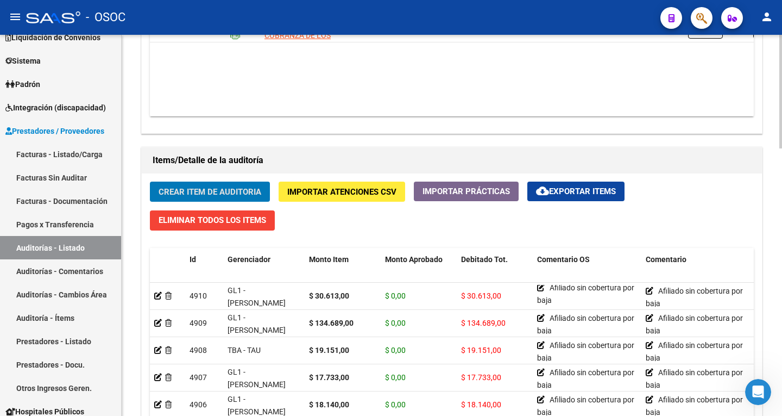
click at [216, 192] on span "Crear Item de Auditoria" at bounding box center [210, 192] width 103 height 10
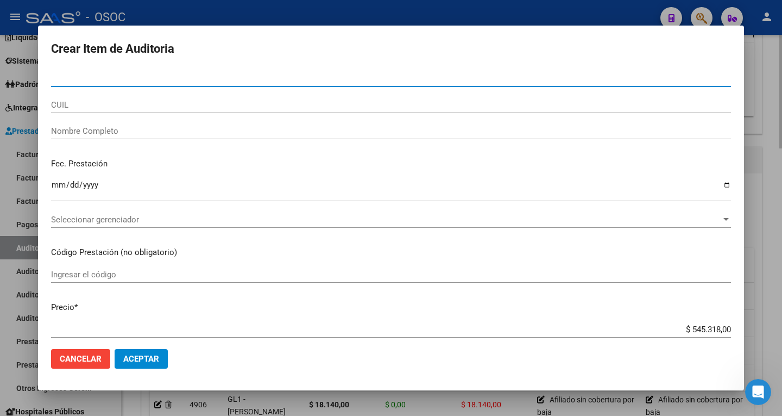
paste input "32790500"
type input "32790500"
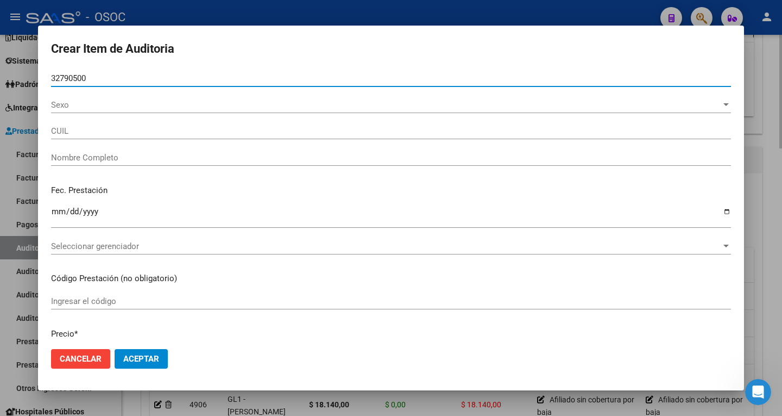
type input "27327905002"
type input "PAZ MARIA ALEJANDRA"
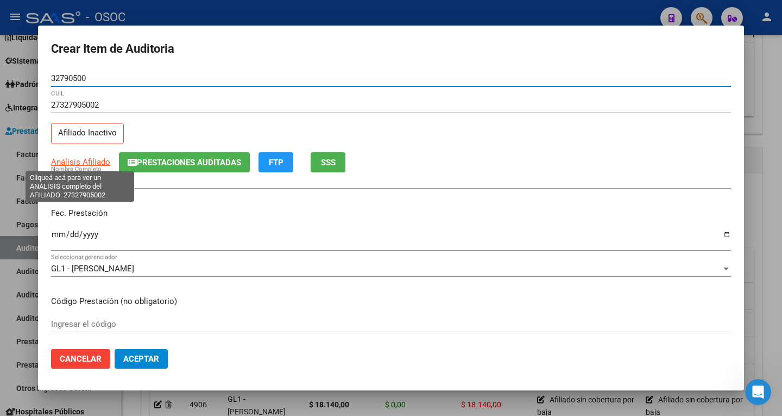
type input "32790500"
click at [75, 164] on span "Análisis Afiliado" at bounding box center [80, 162] width 59 height 10
type textarea "27327905002"
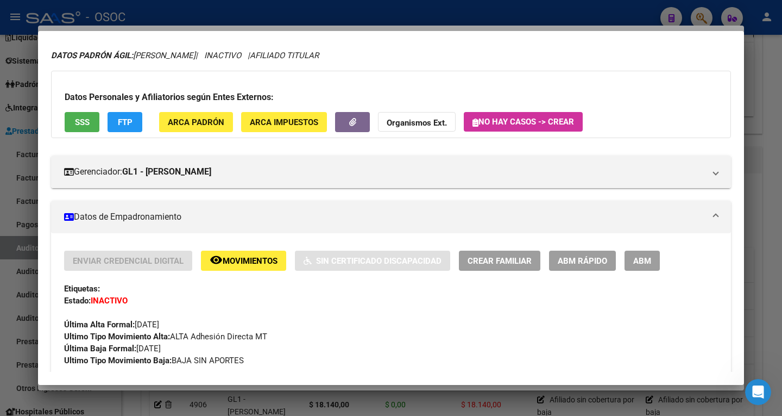
scroll to position [109, 0]
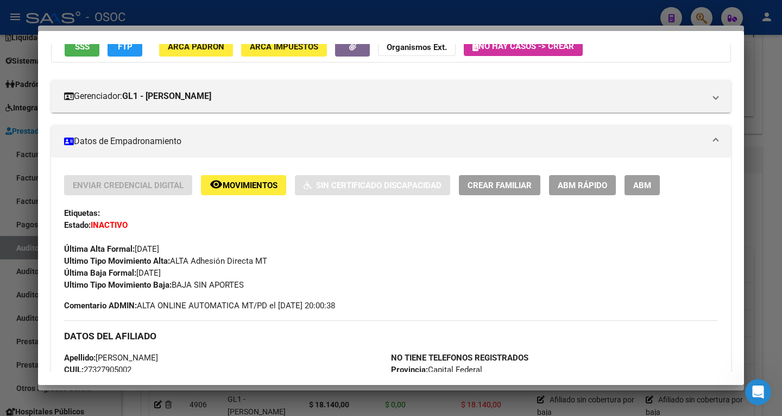
click at [767, 197] on div at bounding box center [391, 208] width 782 height 416
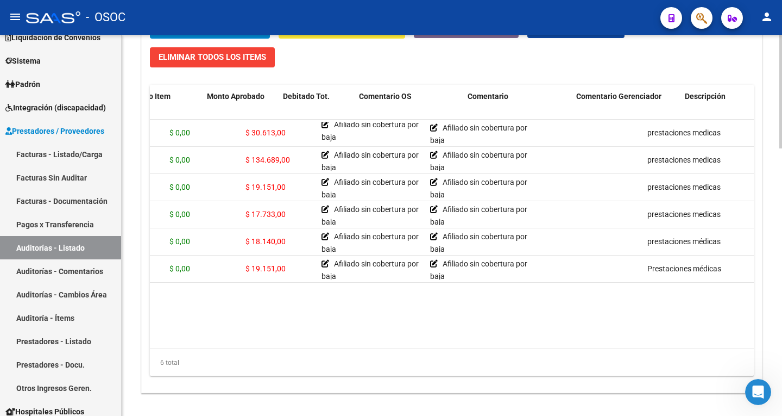
scroll to position [0, 0]
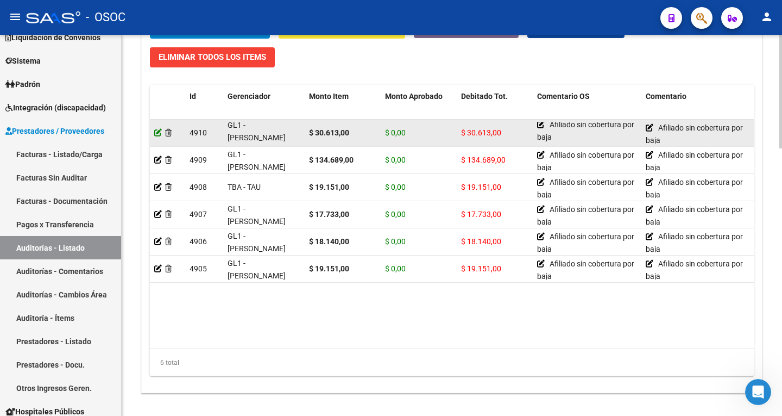
click at [159, 131] on icon at bounding box center [158, 133] width 8 height 8
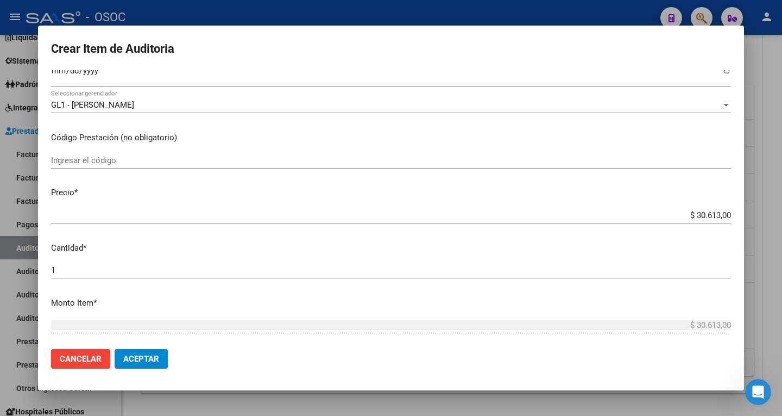
scroll to position [163, 0]
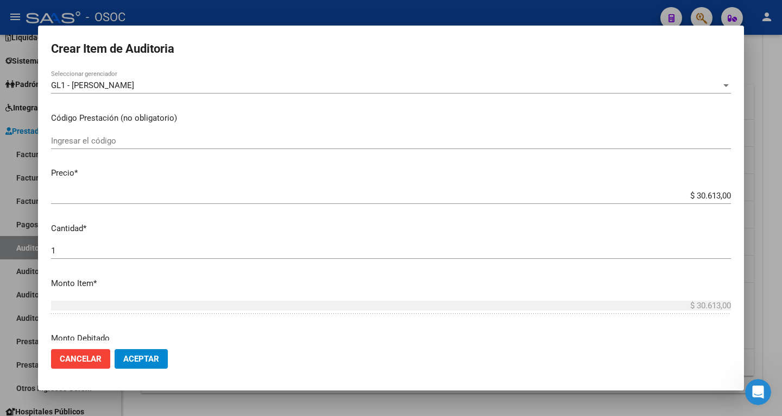
click at [728, 193] on app-form-text-field "Precio * $ 30.613,00 Ingresar el precio" at bounding box center [395, 184] width 689 height 34
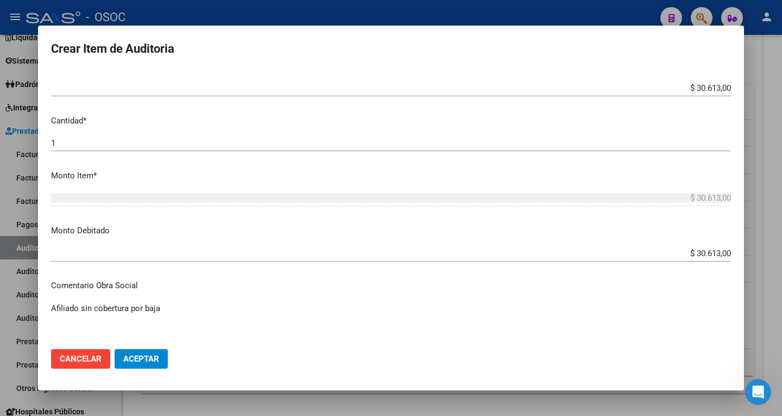
scroll to position [272, 0]
click at [707, 250] on input "$ 30.613,00" at bounding box center [391, 252] width 680 height 10
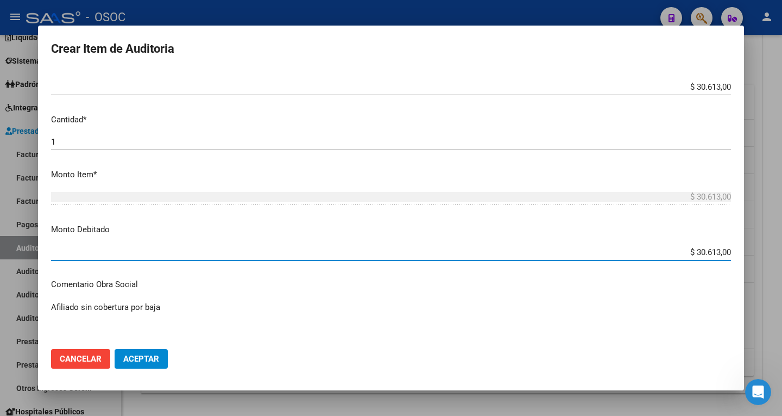
click at [707, 250] on input "$ 30.613,00" at bounding box center [391, 252] width 680 height 10
click at [719, 249] on input "$ 0,00" at bounding box center [391, 252] width 680 height 10
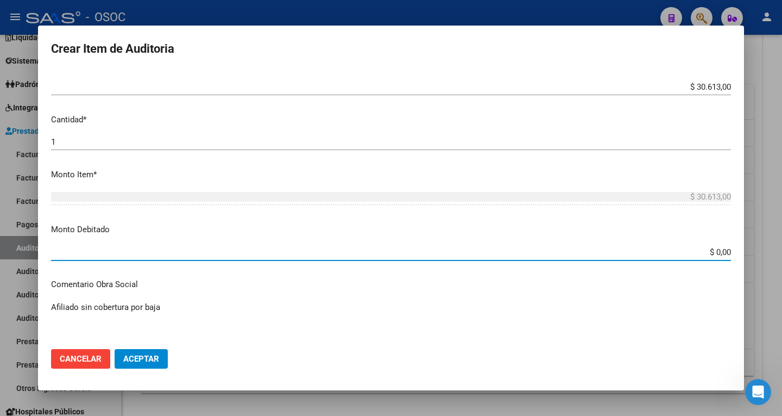
paste input "16812."
type input "$ 16.812,00"
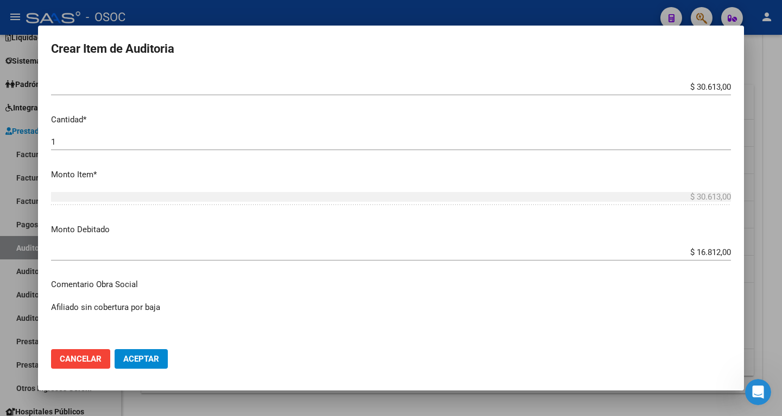
click at [697, 283] on p "Comentario Obra Social" at bounding box center [391, 284] width 680 height 12
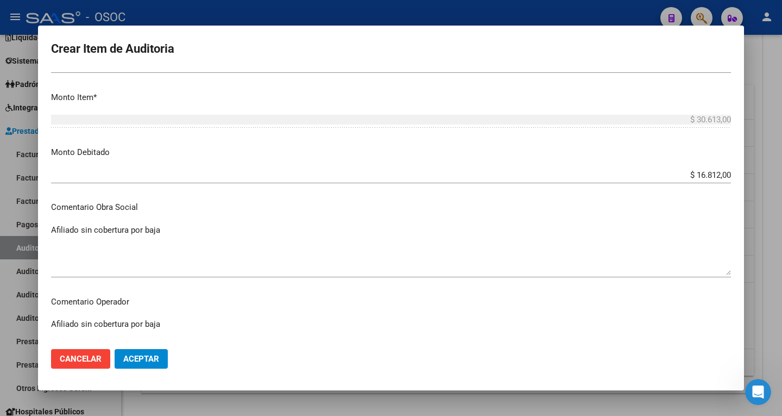
scroll to position [380, 0]
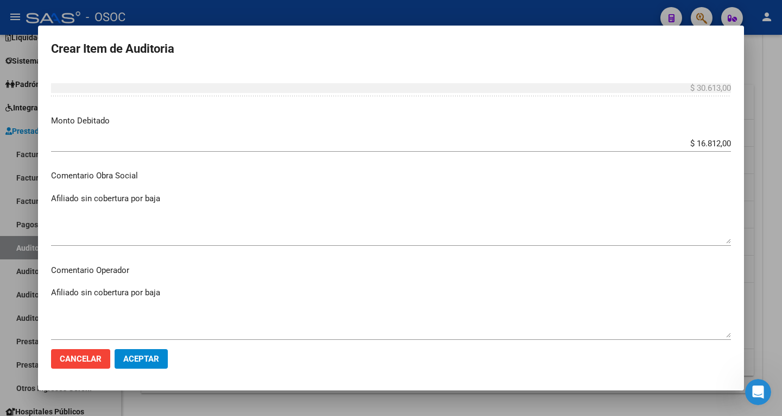
click at [150, 204] on textarea "Afiliado sin cobertura por baja" at bounding box center [391, 217] width 680 height 51
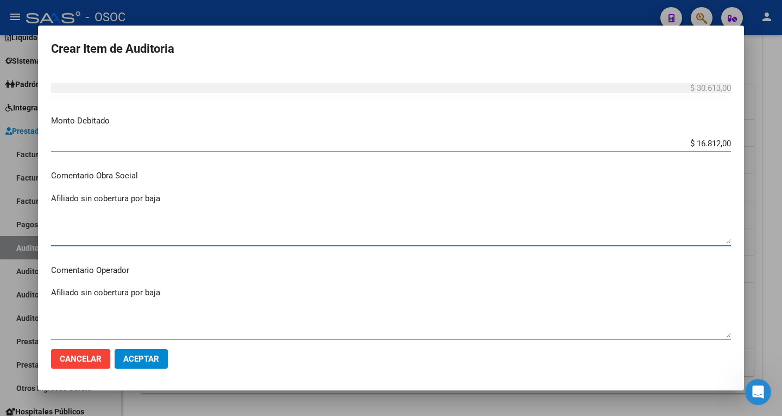
click at [161, 199] on textarea "Afiliado sin cobertura por baja" at bounding box center [391, 217] width 680 height 51
click at [178, 199] on textarea "Afiliado sin cobertura por baja" at bounding box center [391, 217] width 680 height 51
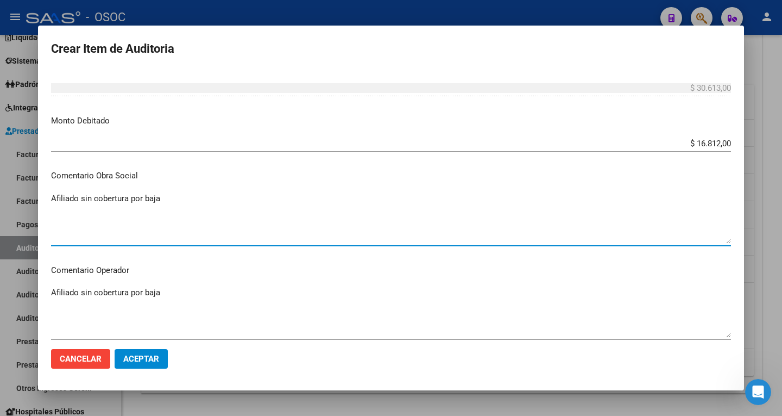
click at [178, 199] on textarea "Afiliado sin cobertura por baja" at bounding box center [391, 217] width 680 height 51
click at [189, 205] on textarea "afiliado dado de baja desde el [DATE]" at bounding box center [391, 217] width 680 height 51
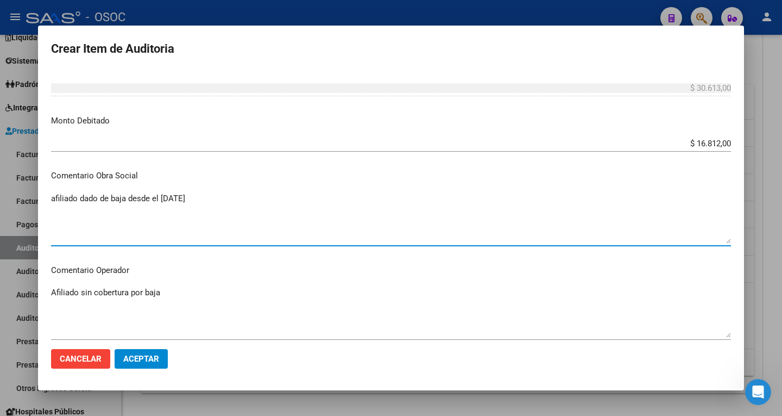
click at [189, 205] on textarea "afiliado dado de baja desde el [DATE]" at bounding box center [391, 217] width 680 height 51
type textarea "afiliado dado de baja desde el [DATE]"
click at [134, 295] on textarea "Afiliado sin cobertura por baja" at bounding box center [391, 311] width 680 height 51
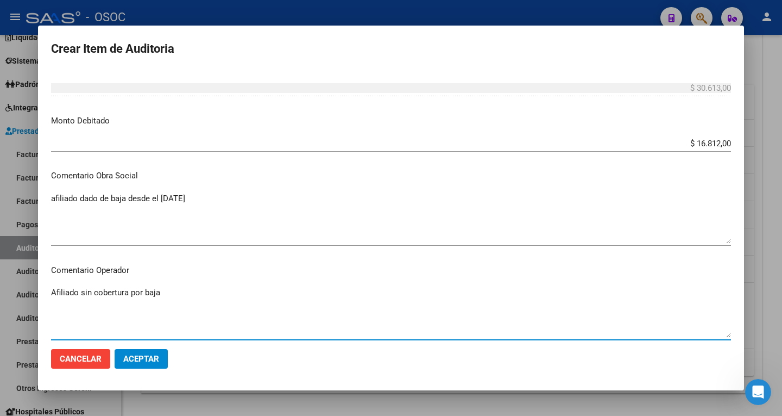
click at [134, 295] on textarea "Afiliado sin cobertura por baja" at bounding box center [391, 311] width 680 height 51
paste textarea "afiliado dado de baja desde el [DATE]"
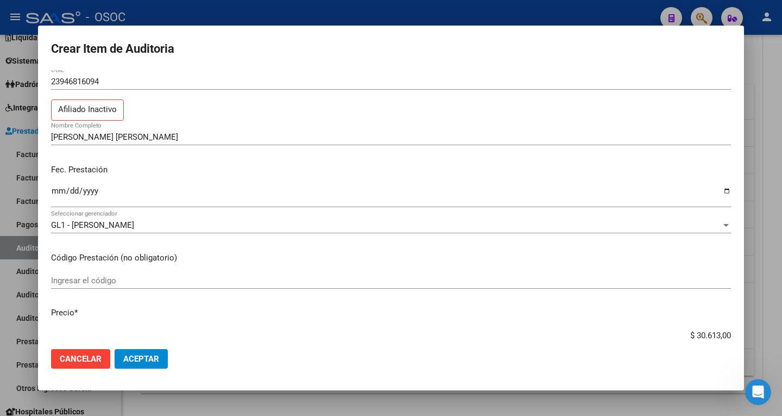
scroll to position [54, 0]
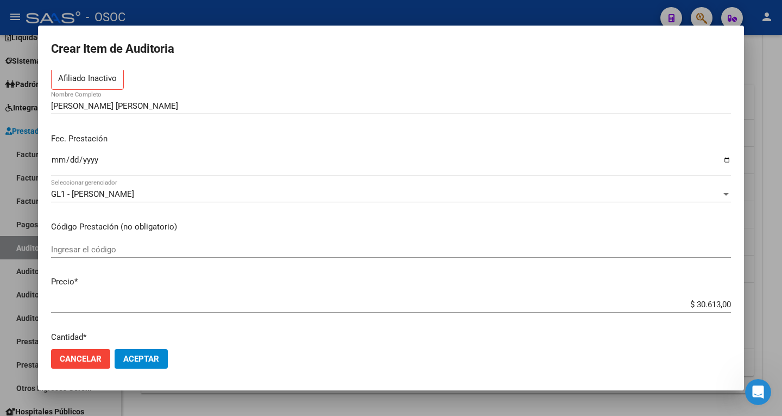
type textarea "afiliado dado de baja desde el [DATE]"
click at [61, 161] on input "2025-02-28" at bounding box center [391, 163] width 680 height 17
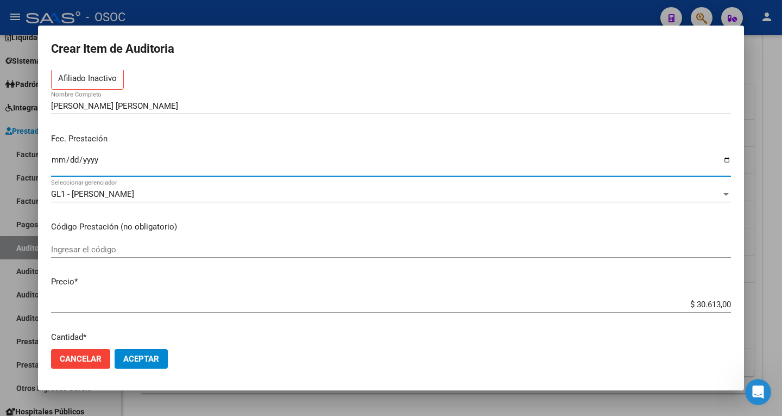
click at [61, 161] on input "2025-02-28" at bounding box center [391, 163] width 680 height 17
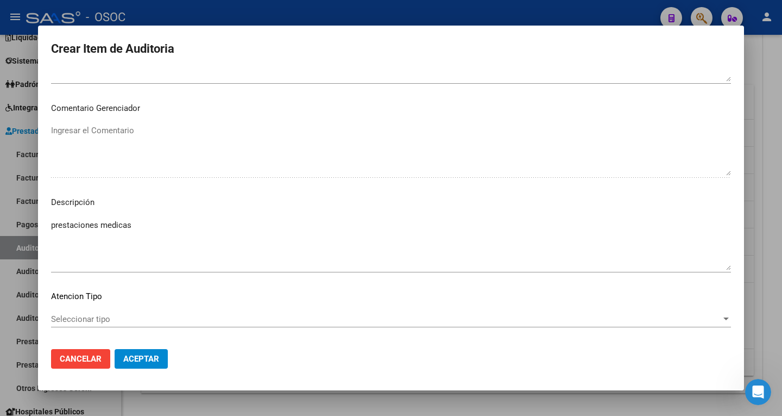
scroll to position [688, 0]
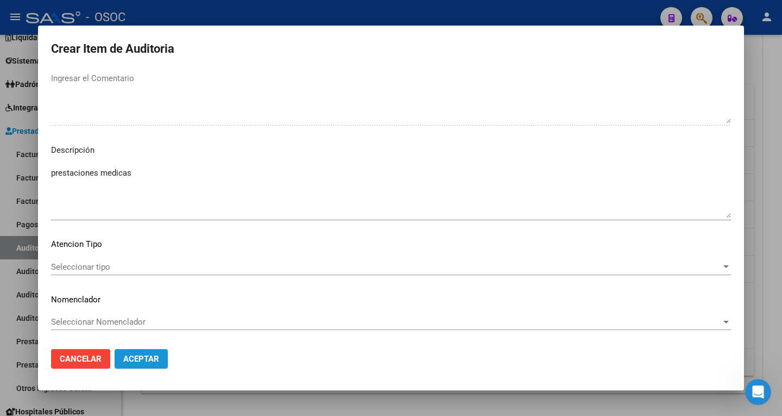
click at [150, 354] on span "Aceptar" at bounding box center [141, 359] width 36 height 10
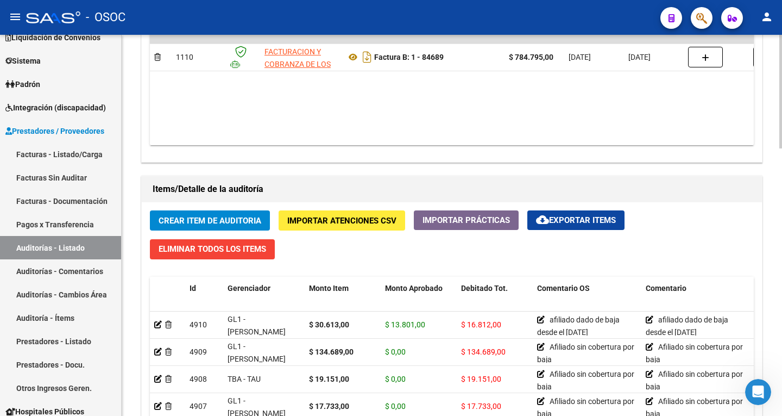
scroll to position [761, 0]
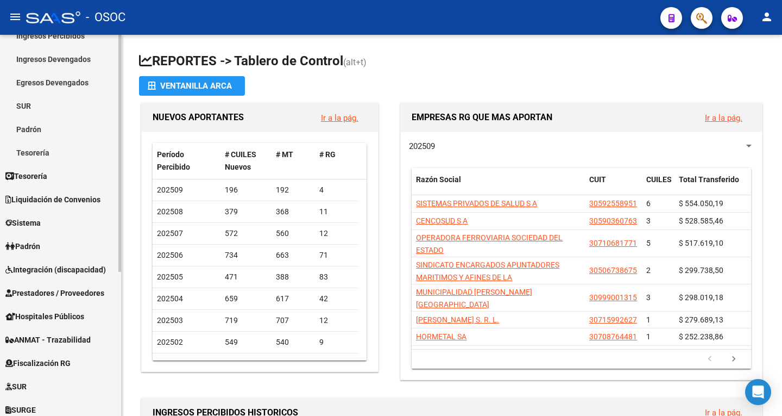
scroll to position [163, 0]
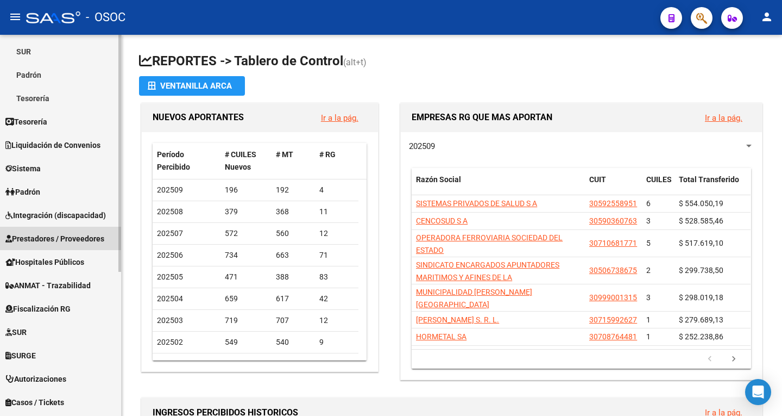
click at [68, 241] on span "Prestadores / Proveedores" at bounding box center [54, 239] width 99 height 12
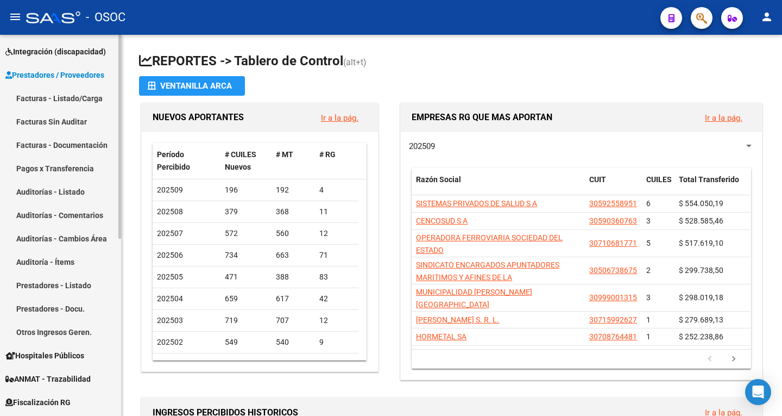
scroll to position [197, 0]
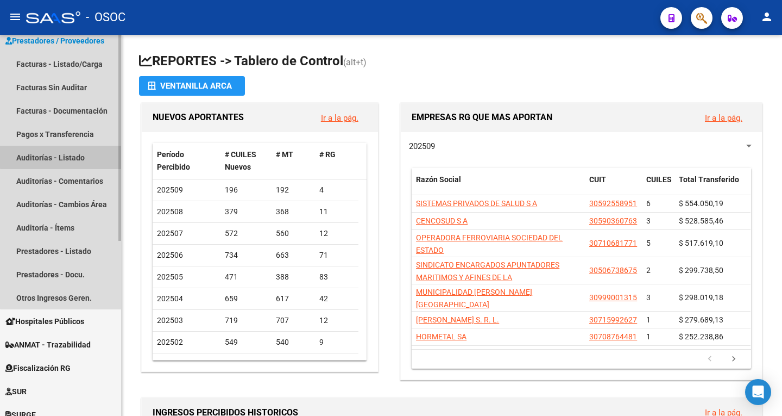
click at [79, 155] on link "Auditorías - Listado" at bounding box center [60, 157] width 121 height 23
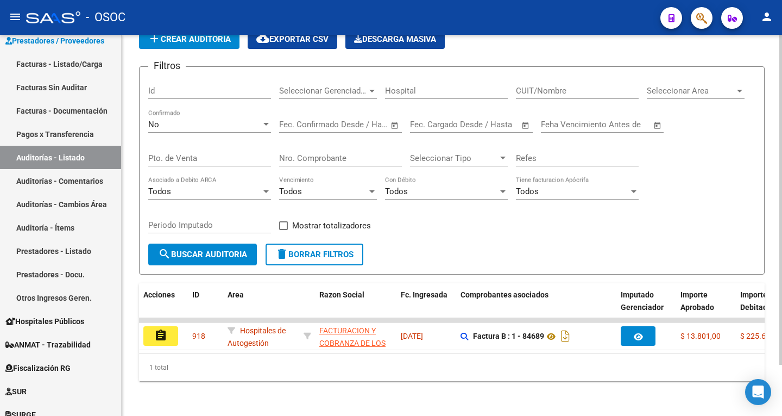
scroll to position [59, 0]
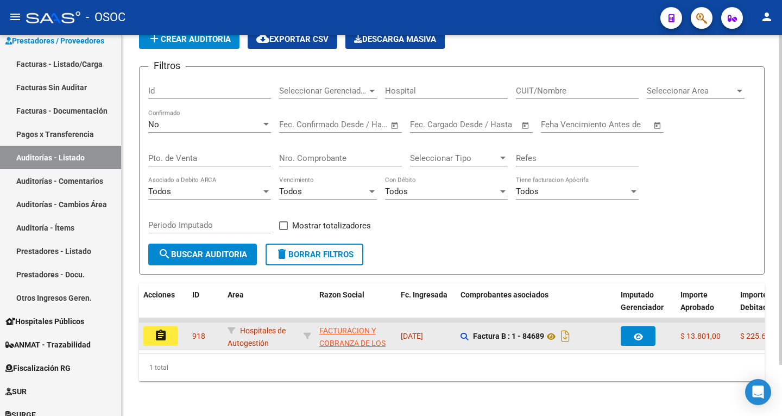
click at [161, 331] on mat-icon "assignment" at bounding box center [160, 335] width 13 height 13
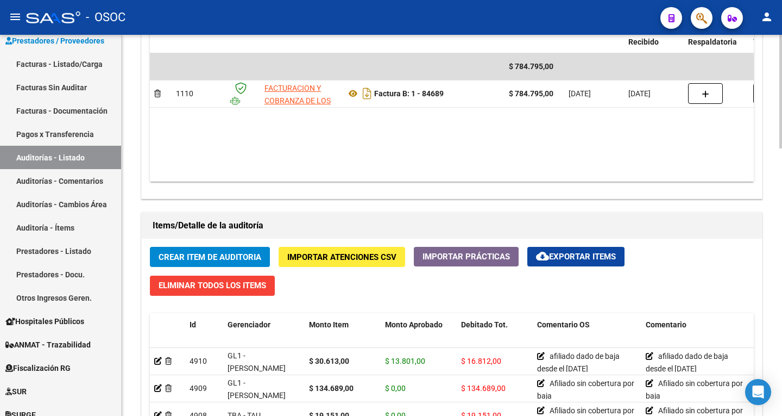
scroll to position [681, 0]
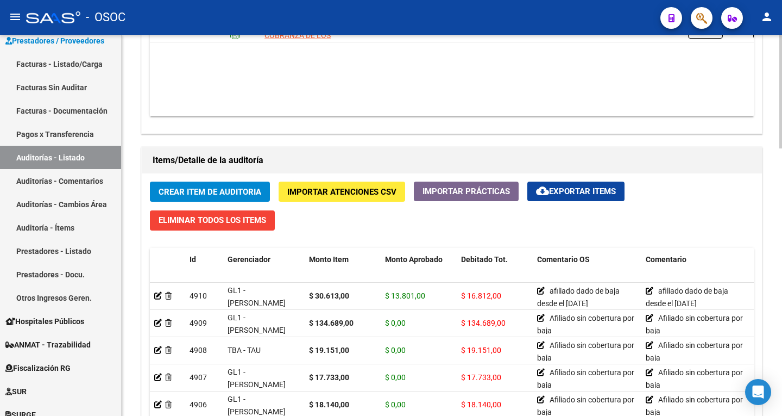
click at [235, 193] on span "Crear Item de Auditoria" at bounding box center [210, 192] width 103 height 10
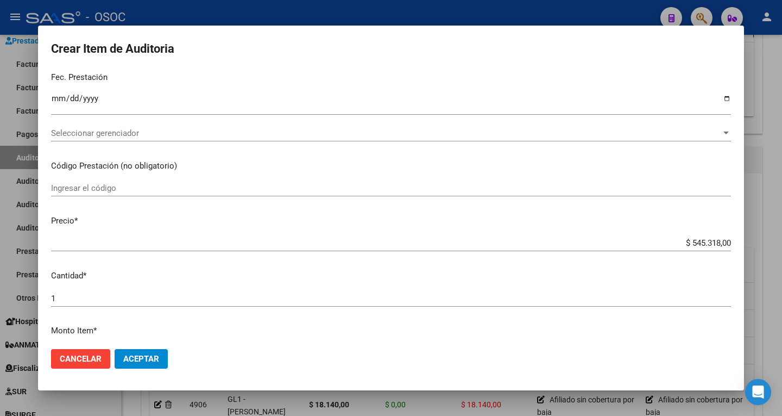
scroll to position [109, 0]
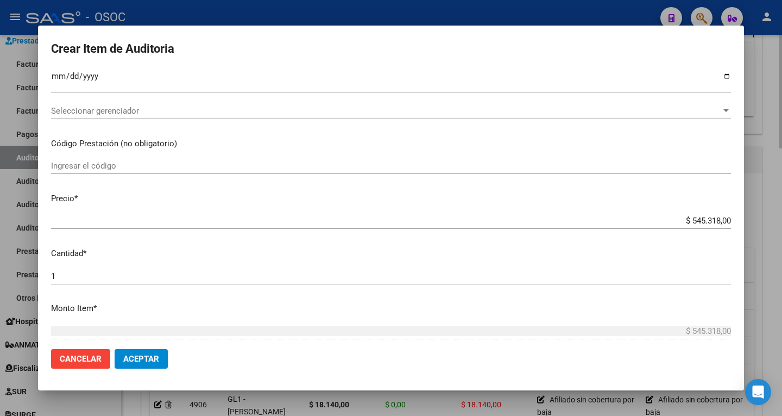
click at [755, 236] on div at bounding box center [391, 208] width 782 height 416
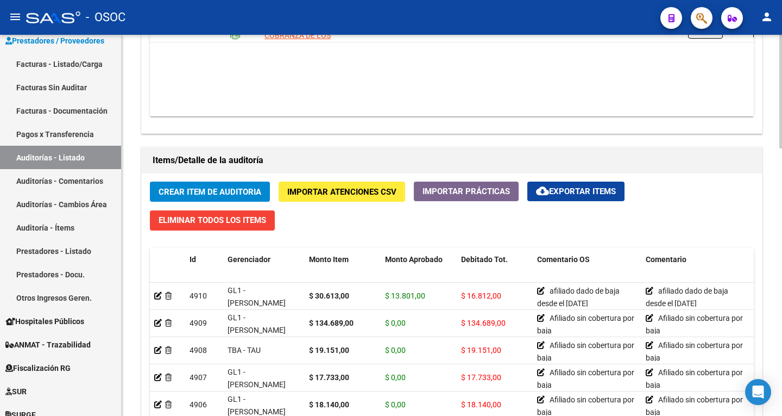
click at [202, 187] on span "Crear Item de Auditoria" at bounding box center [210, 192] width 103 height 10
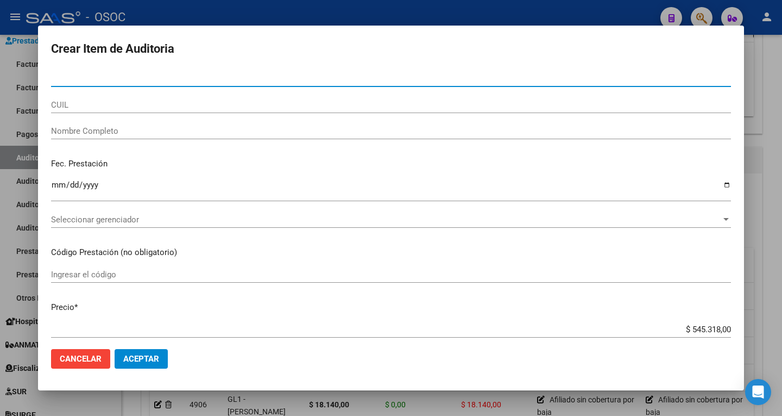
click at [756, 166] on div at bounding box center [391, 208] width 782 height 416
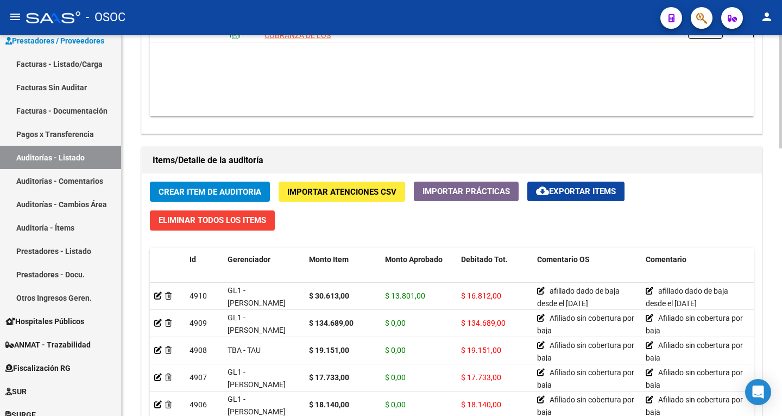
click at [191, 189] on span "Crear Item de Auditoria" at bounding box center [210, 192] width 103 height 10
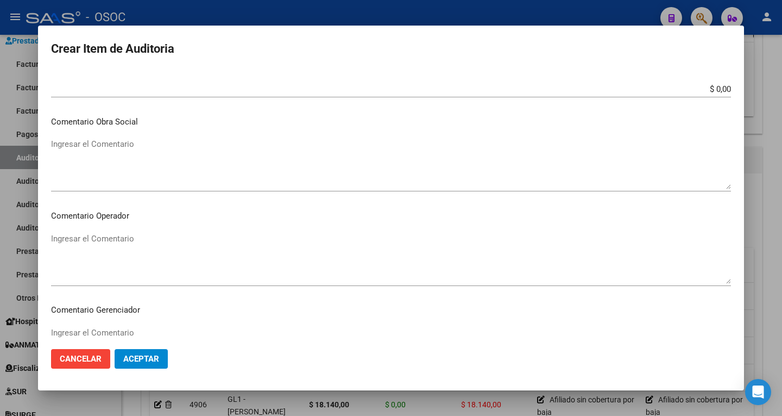
scroll to position [543, 0]
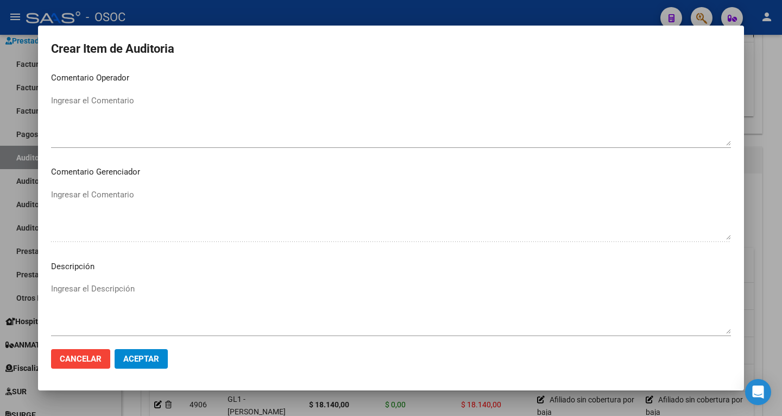
click at [780, 175] on div at bounding box center [391, 208] width 782 height 416
click at [780, 175] on div at bounding box center [781, 225] width 3 height 381
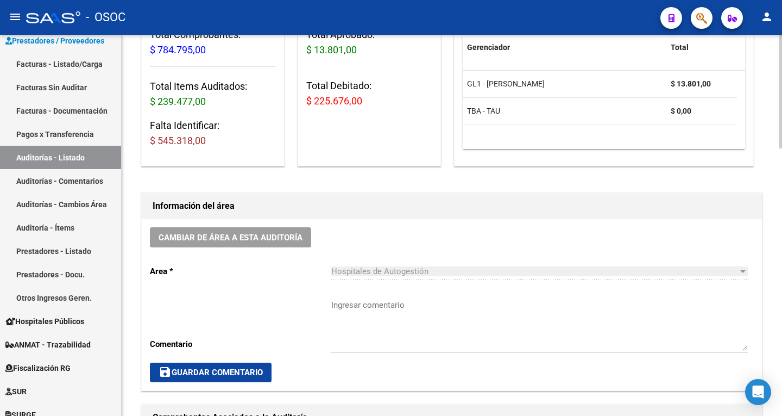
scroll to position [0, 0]
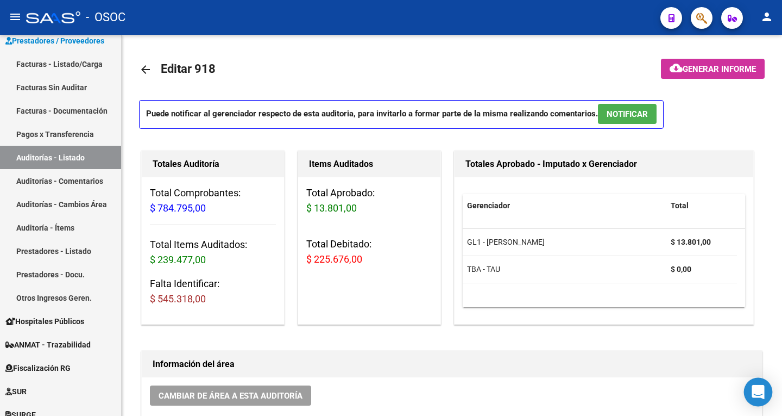
click at [752, 389] on icon "Open Intercom Messenger" at bounding box center [758, 392] width 14 height 14
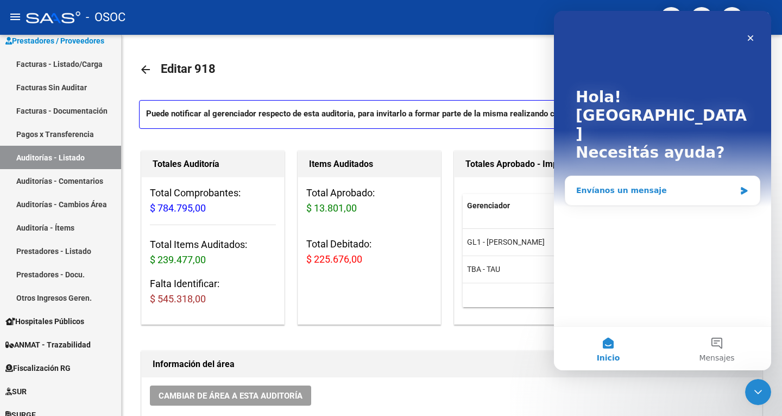
click at [628, 185] on div "Envíanos un mensaje" at bounding box center [655, 190] width 159 height 11
click at [628, 156] on main "Hola! [PERSON_NAME] ayuda? Envíanos un mensaje Inicio Mensajes" at bounding box center [662, 190] width 217 height 359
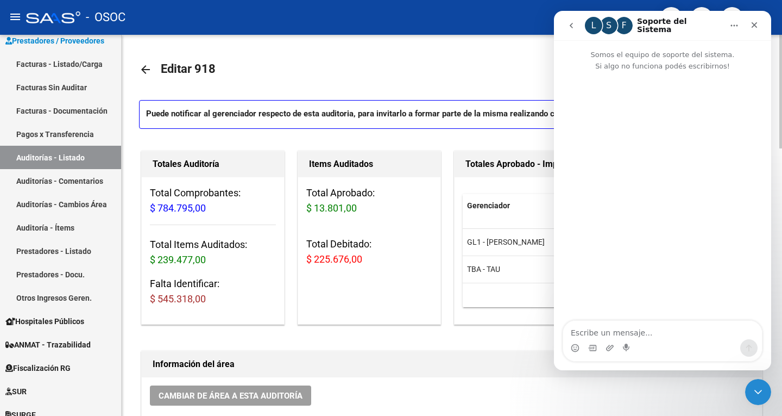
click at [503, 327] on div "Totales Aprobado - Imputado x Gerenciador Gerenciador Total GL1 - [PERSON_NAME]…" at bounding box center [604, 237] width 304 height 178
click at [752, 25] on icon "Cerrar" at bounding box center [754, 25] width 9 height 9
click at [752, 25] on mat-toolbar "menu - OSOC person" at bounding box center [391, 17] width 782 height 35
